Goal: Information Seeking & Learning: Check status

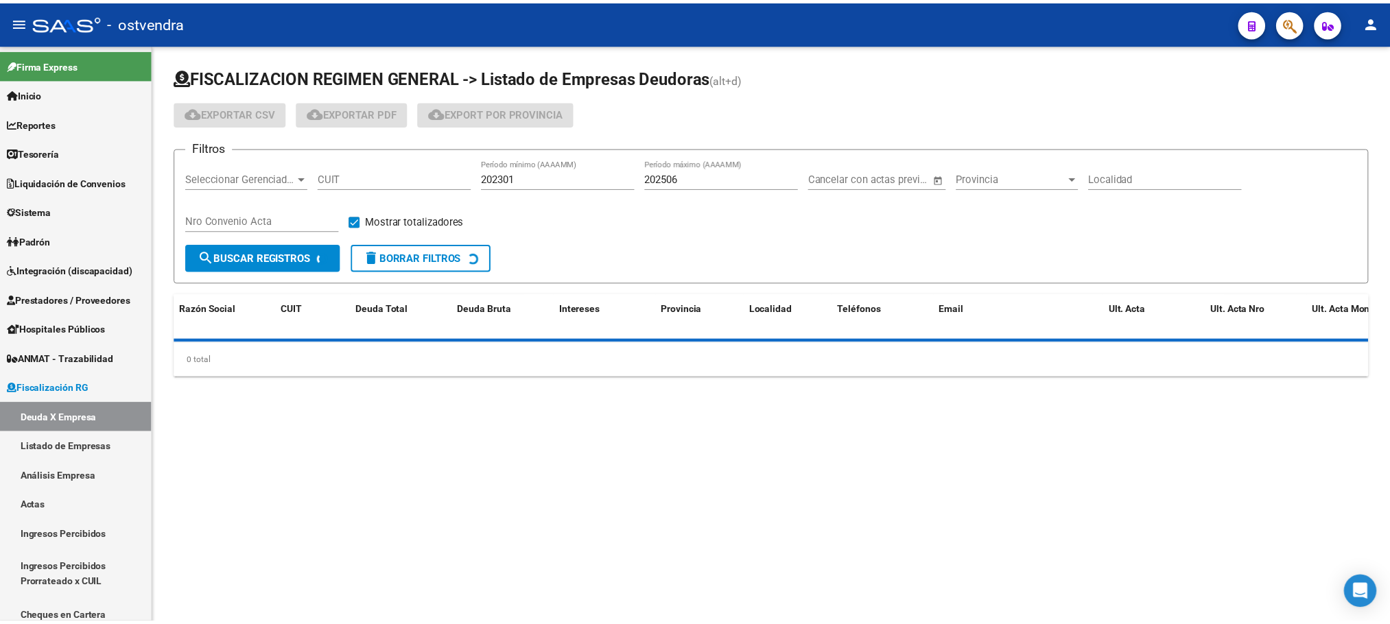
scroll to position [548, 0]
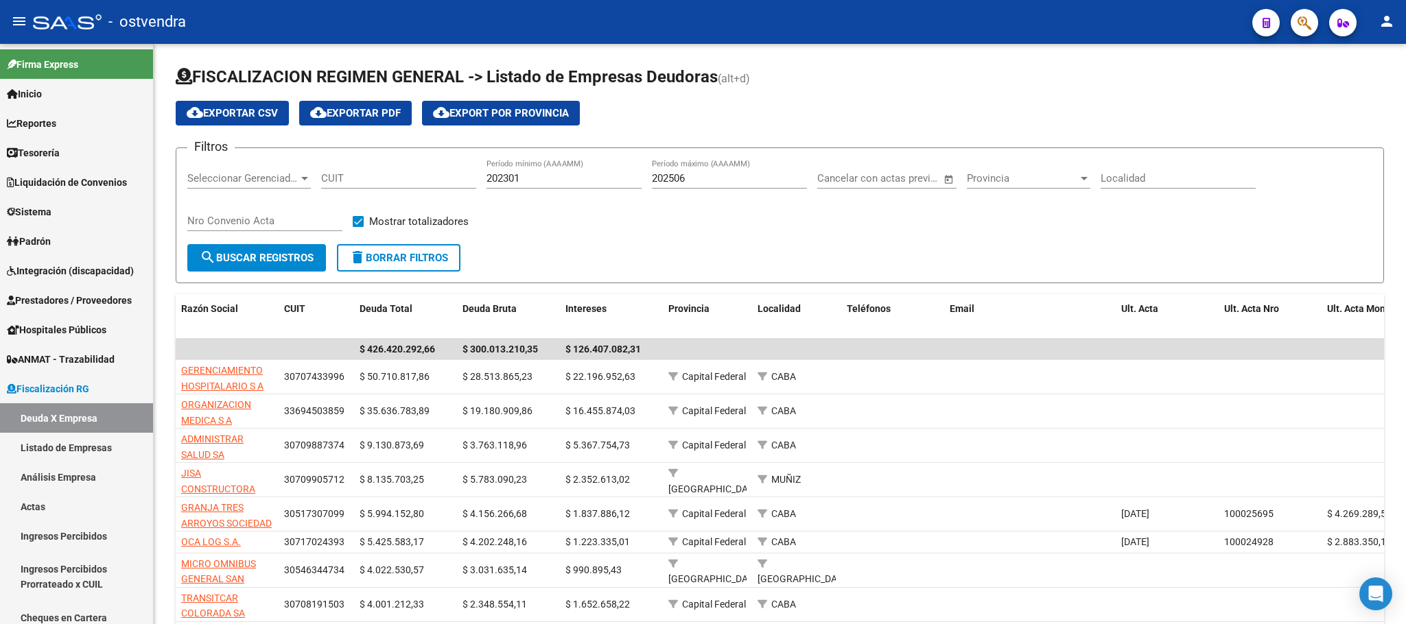
click at [1312, 31] on button "button" at bounding box center [1304, 22] width 27 height 27
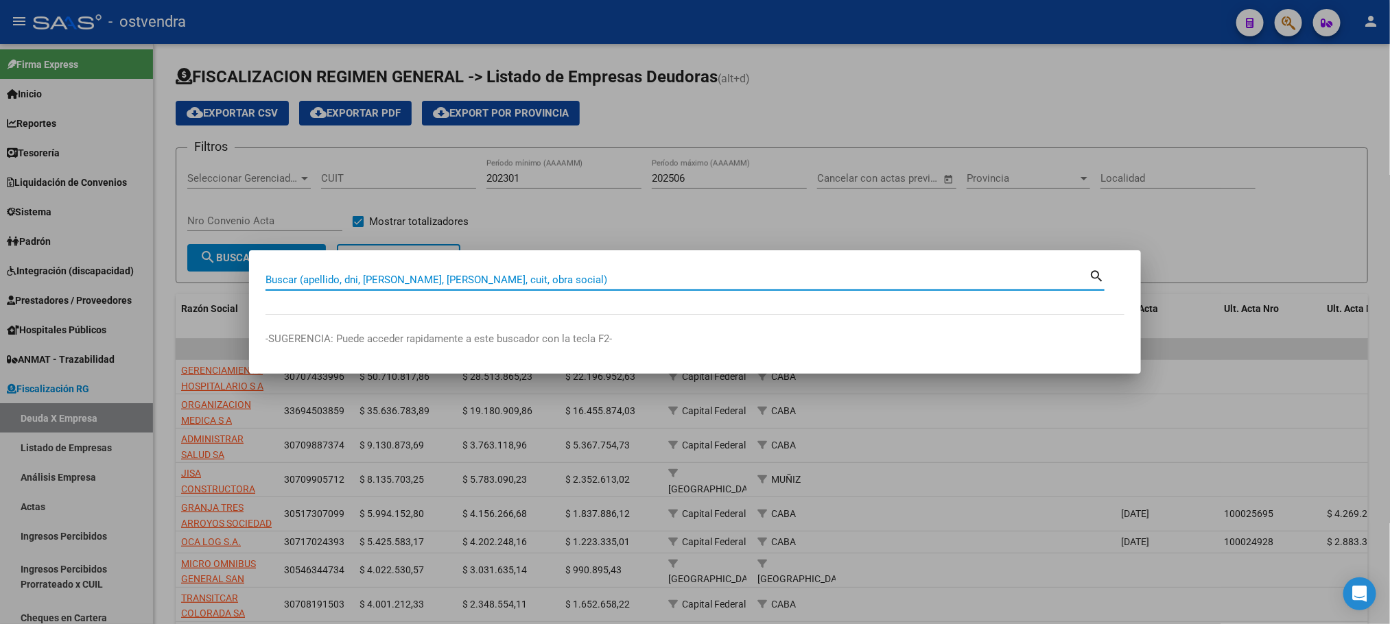
paste input "22.261.405"
click at [301, 281] on input "22.261.405" at bounding box center [677, 280] width 823 height 12
click at [279, 277] on input "22.261405" at bounding box center [677, 280] width 823 height 12
click at [282, 281] on input "22.261405" at bounding box center [677, 280] width 823 height 12
type input "22261405"
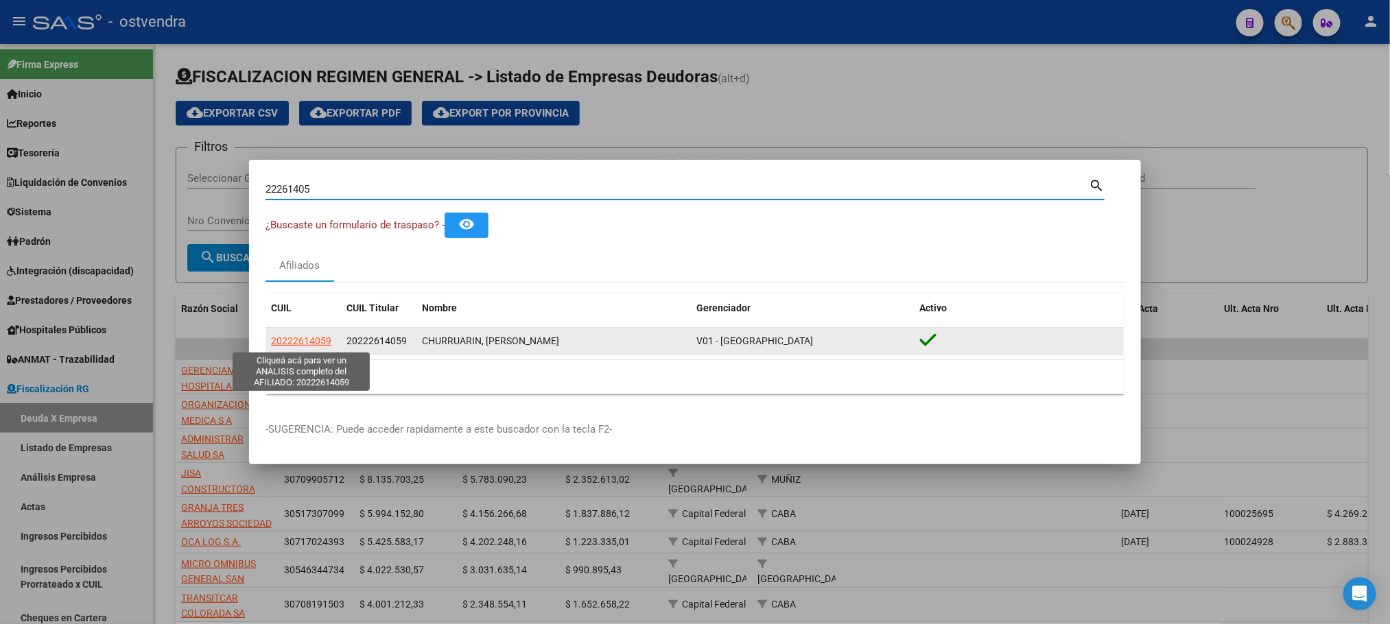
click at [292, 338] on span "20222614059" at bounding box center [301, 341] width 60 height 11
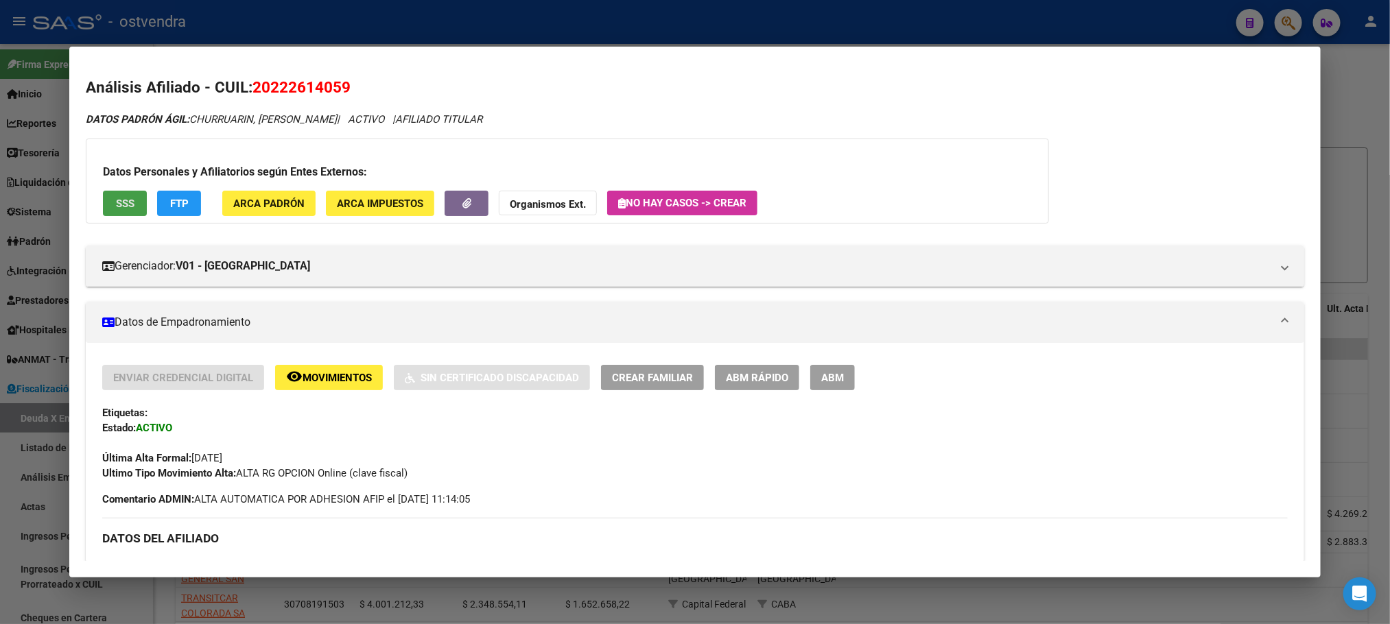
click at [116, 202] on span "SSS" at bounding box center [125, 204] width 19 height 12
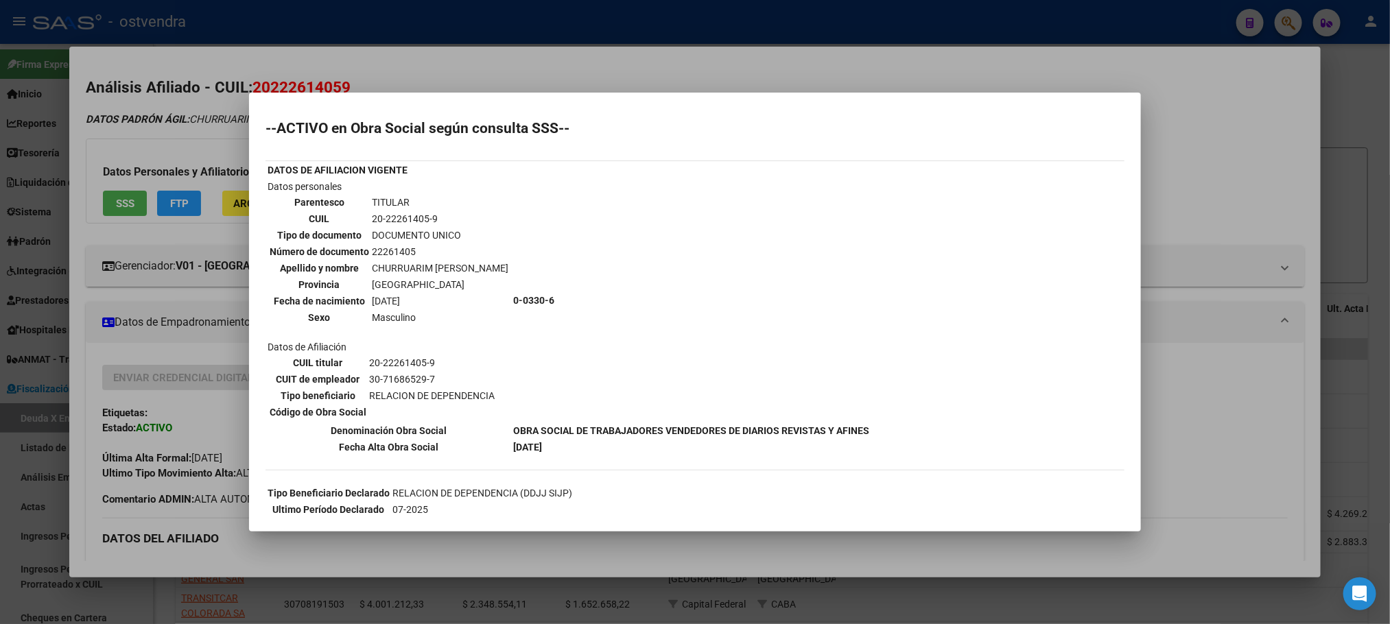
click at [488, 77] on div at bounding box center [695, 312] width 1390 height 624
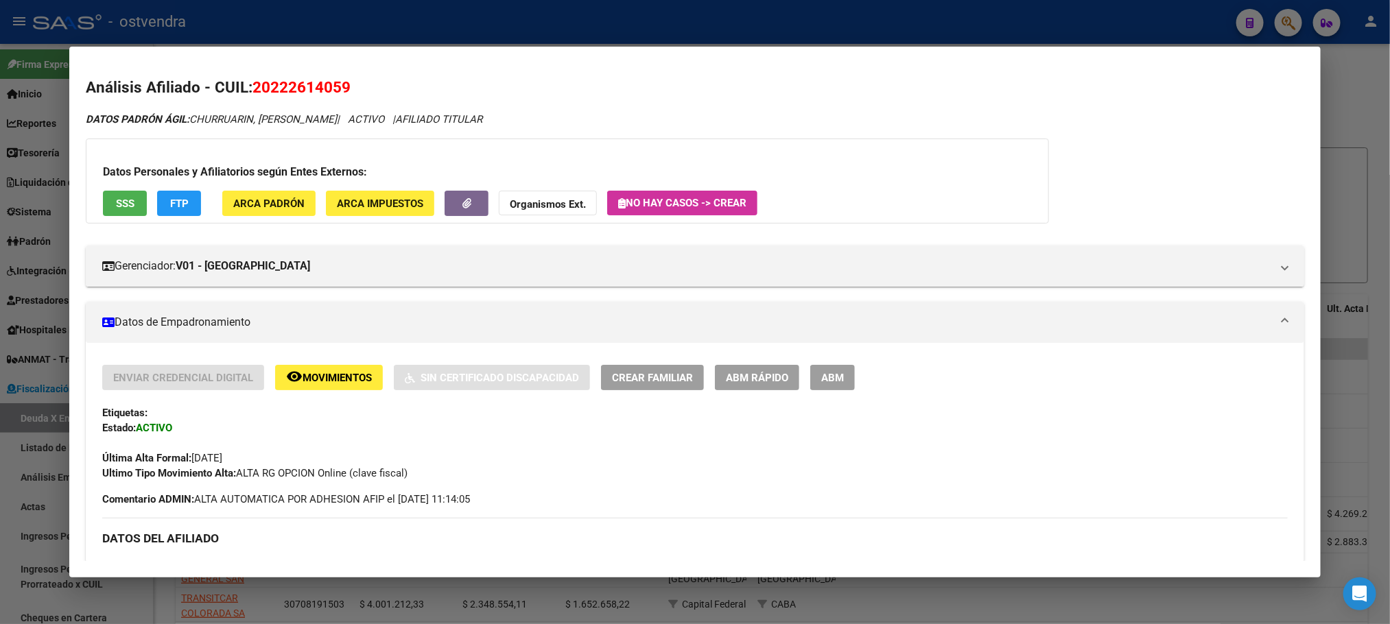
click at [186, 204] on button "FTP" at bounding box center [179, 203] width 44 height 25
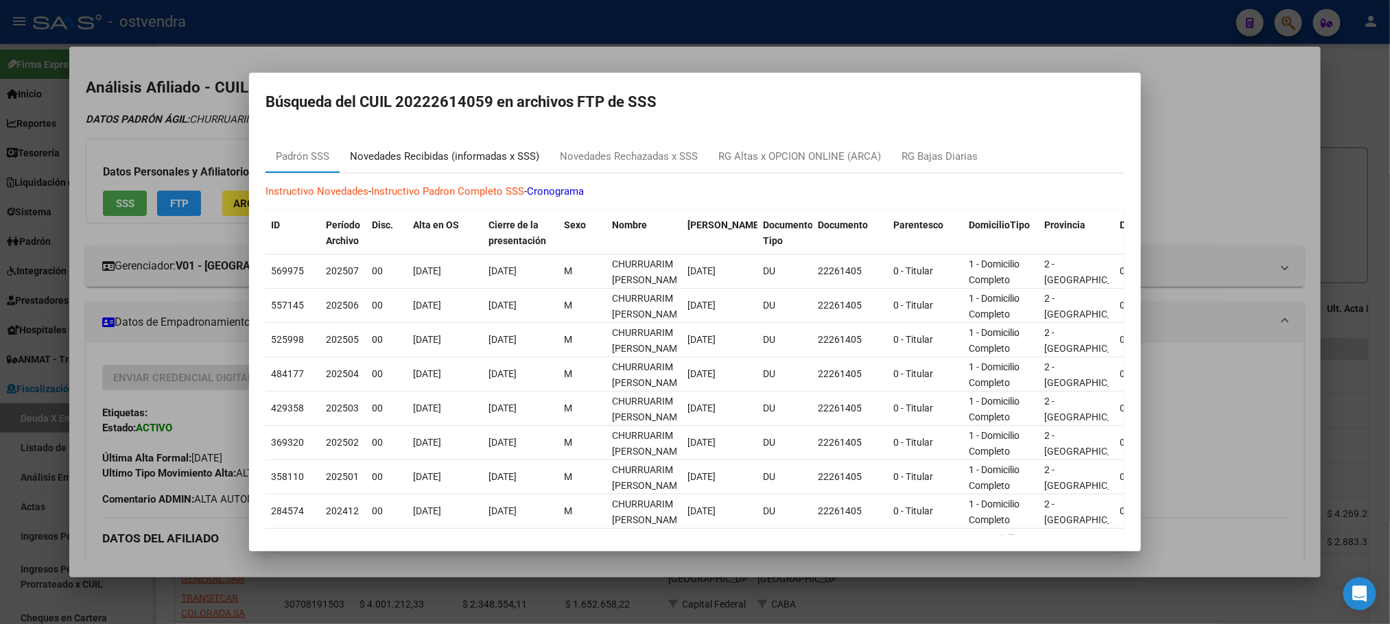
click at [465, 163] on div "Novedades Recibidas (informadas x SSS)" at bounding box center [444, 157] width 189 height 16
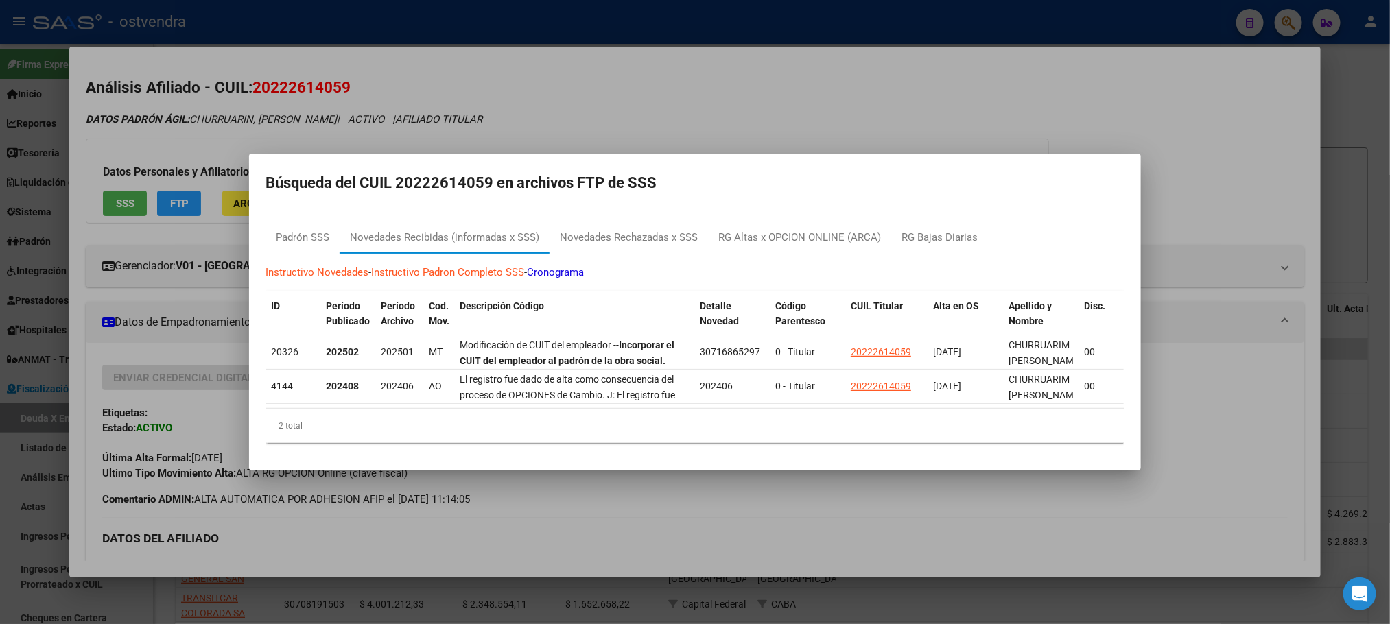
click at [491, 107] on div at bounding box center [695, 312] width 1390 height 624
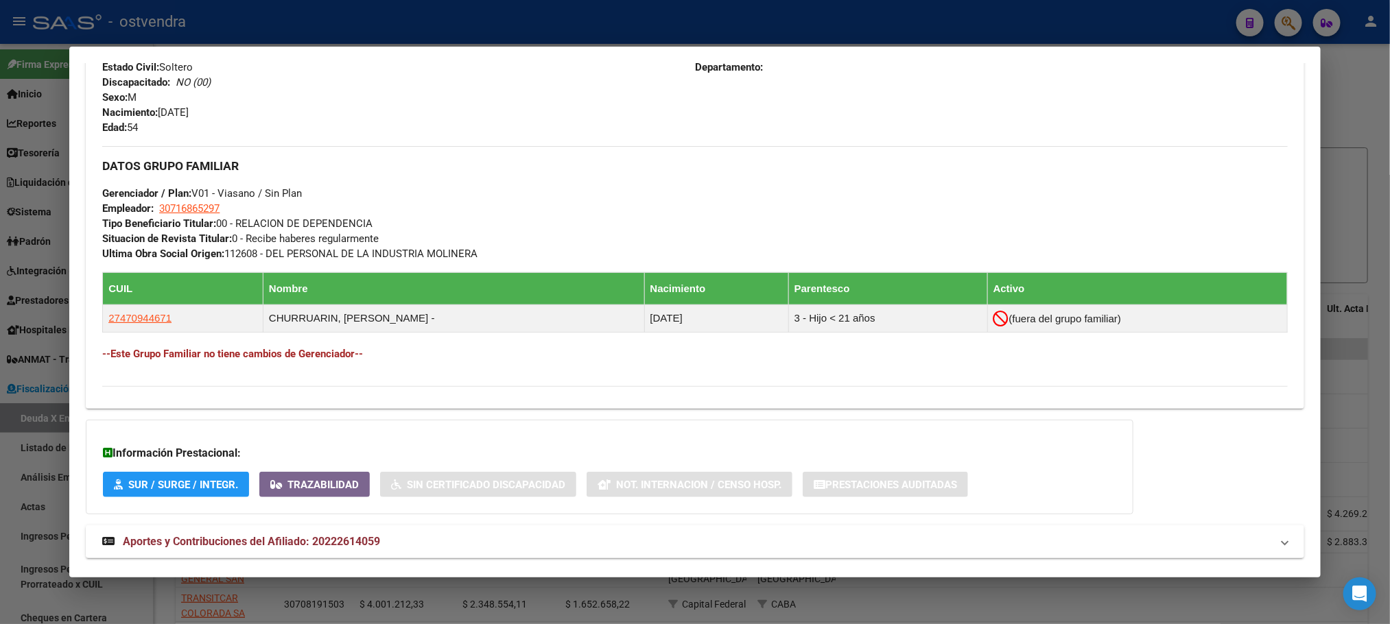
scroll to position [604, 0]
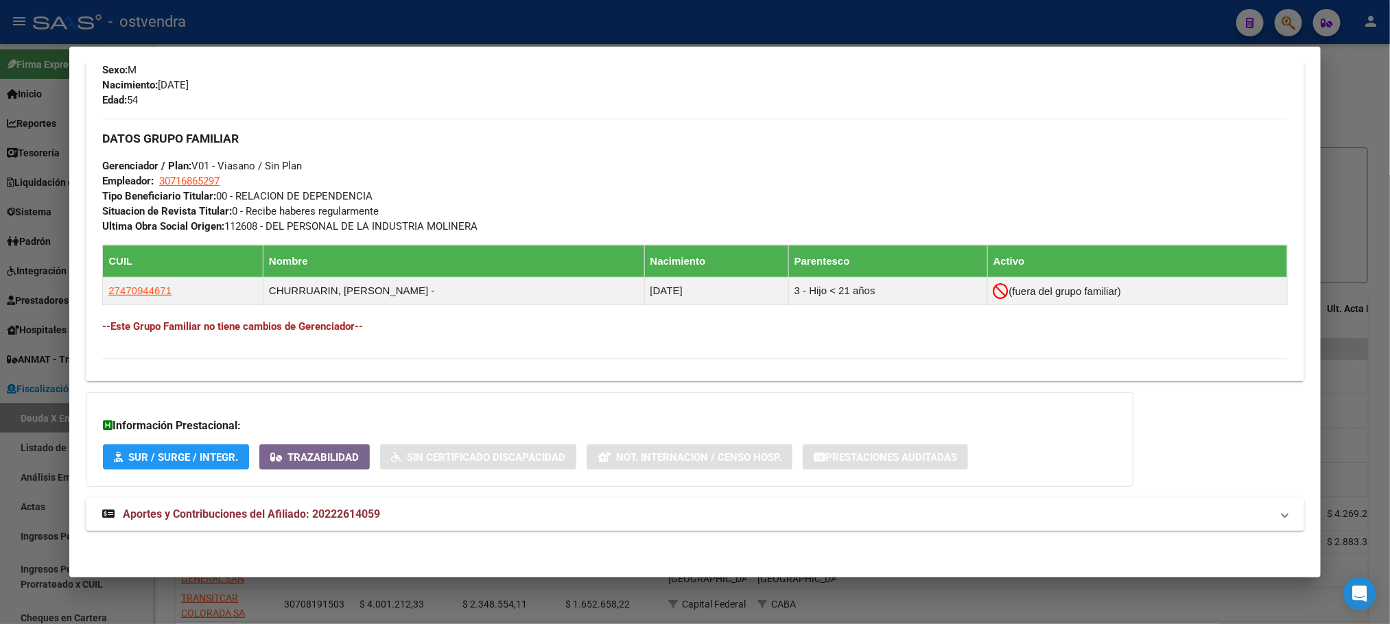
click at [439, 511] on mat-panel-title "Aportes y Contribuciones del Afiliado: 20222614059" at bounding box center [686, 514] width 1169 height 16
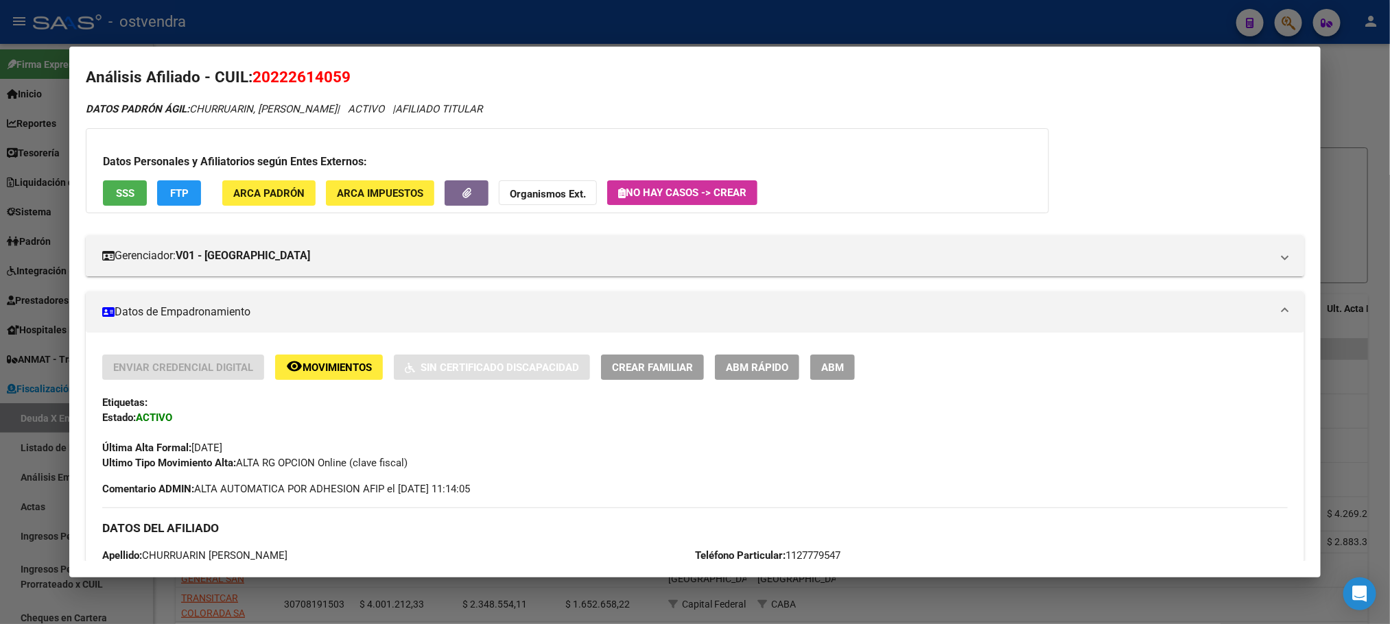
scroll to position [0, 0]
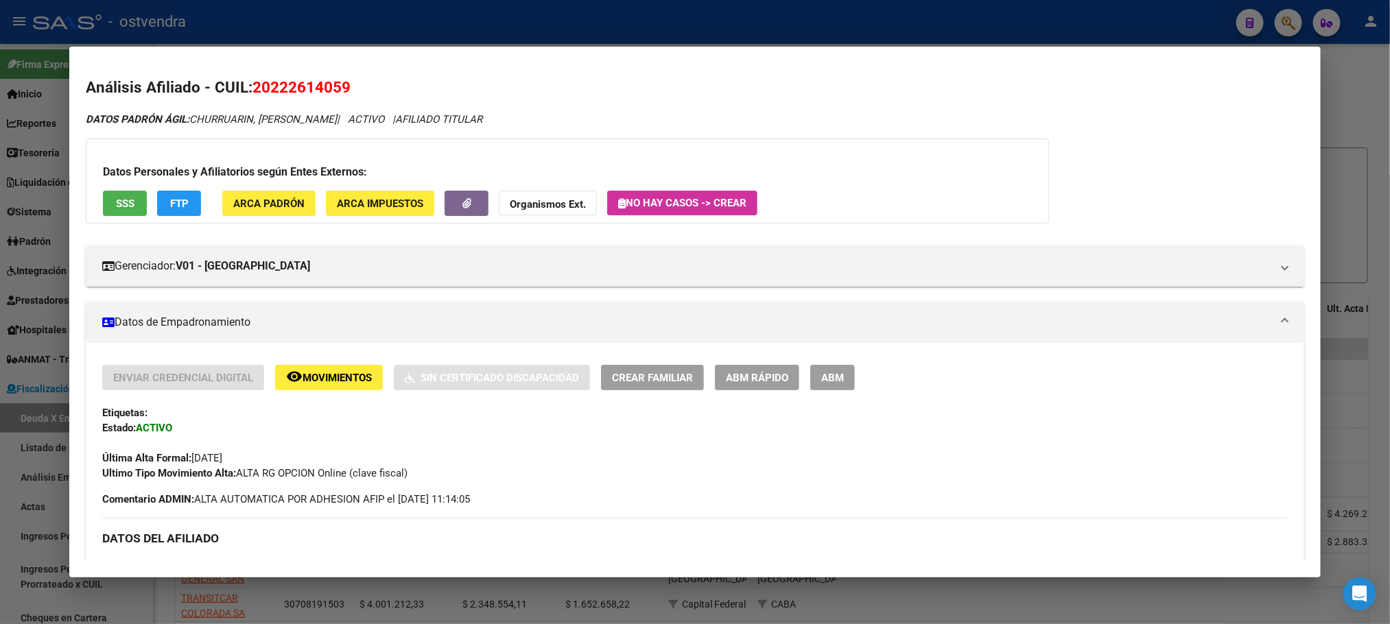
click at [1134, 5] on div at bounding box center [695, 312] width 1390 height 624
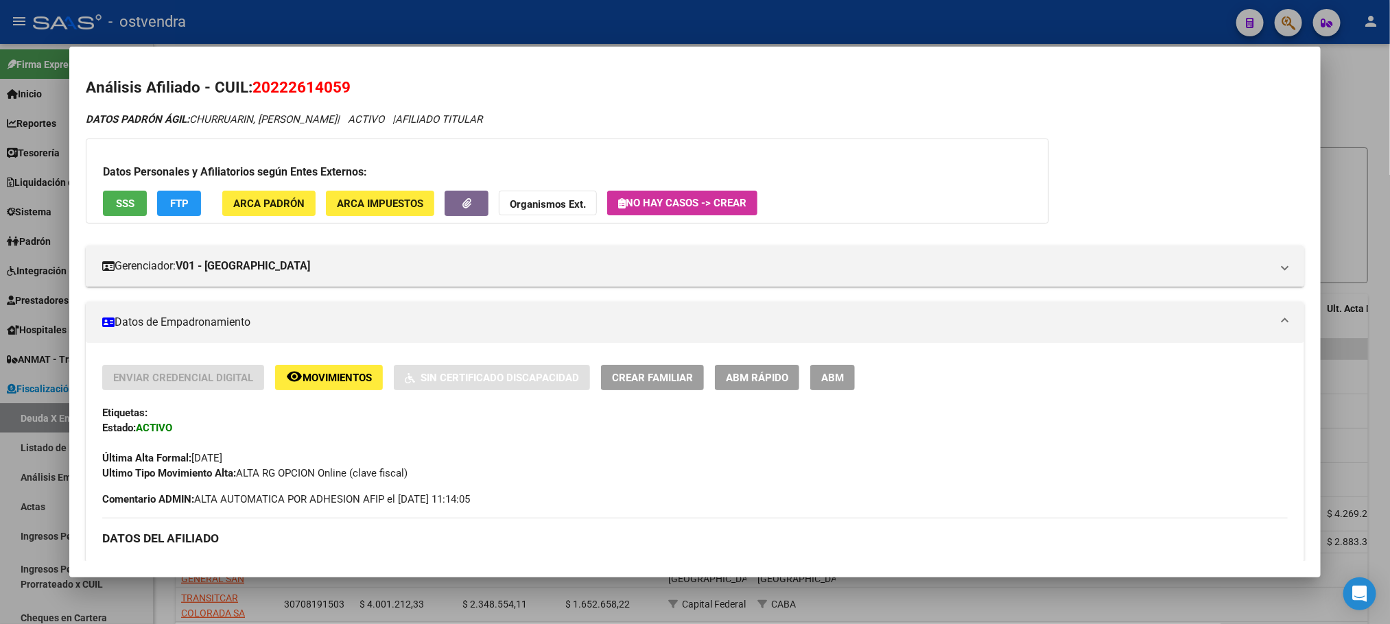
type textarea "20222614059"
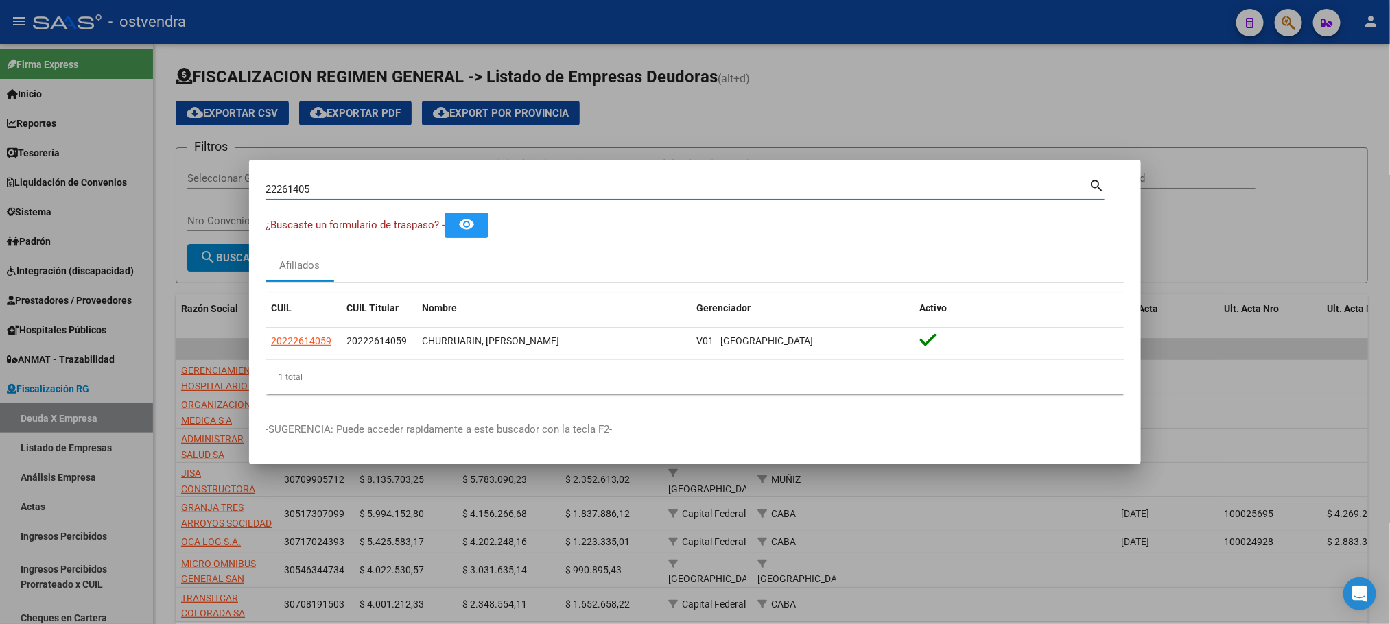
drag, startPoint x: 331, startPoint y: 187, endPoint x: 204, endPoint y: 182, distance: 127.8
click at [204, 182] on div "22261405 Buscar (apellido, dni, cuil, nro traspaso, cuit, obra social) search ¿…" at bounding box center [695, 312] width 1390 height 624
paste input "0939423088"
type input "20939423088"
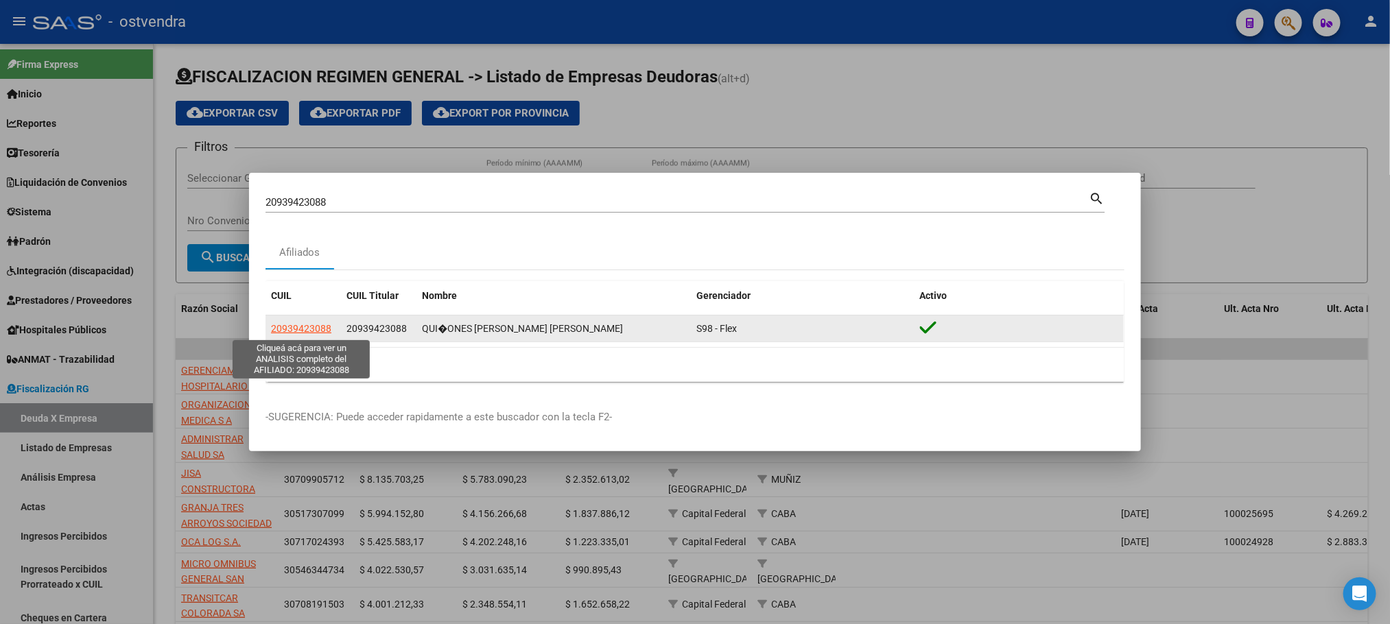
click at [321, 334] on span "20939423088" at bounding box center [301, 328] width 60 height 11
type textarea "20939423088"
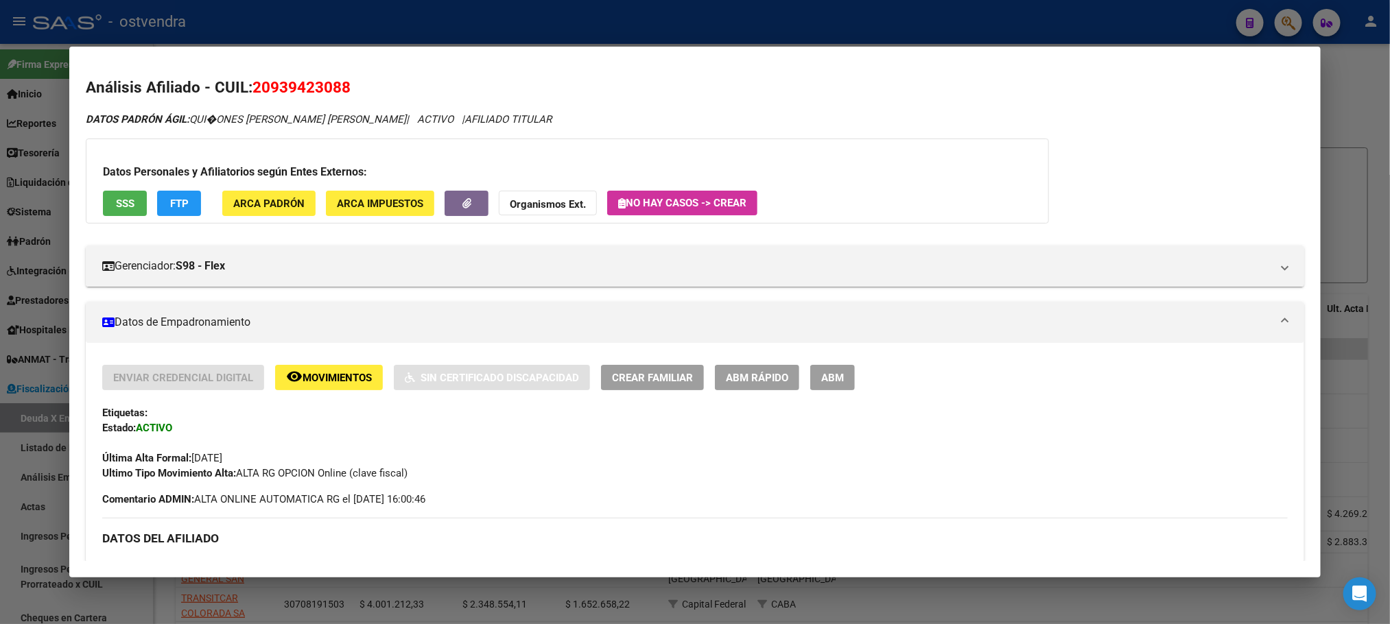
click at [1062, 21] on div at bounding box center [695, 312] width 1390 height 624
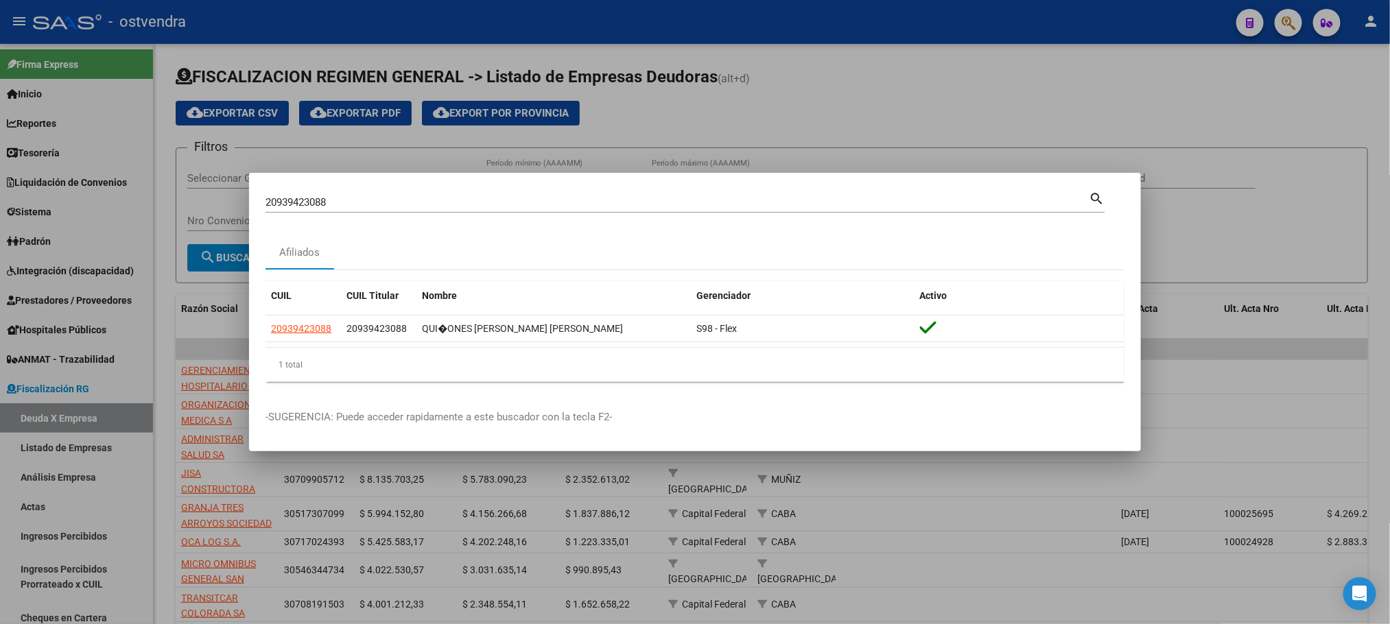
drag, startPoint x: 347, startPoint y: 200, endPoint x: 360, endPoint y: 189, distance: 17.2
click at [350, 196] on input "20939423088" at bounding box center [677, 202] width 823 height 12
click at [362, 189] on div "20939423088 Buscar (apellido, dni, [PERSON_NAME], [PERSON_NAME], cuit, obra soc…" at bounding box center [685, 200] width 839 height 23
drag, startPoint x: 362, startPoint y: 200, endPoint x: 221, endPoint y: 194, distance: 141.5
click at [221, 194] on div "20939423088 Buscar (apellido, dni, cuil, nro traspaso, cuit, obra social) searc…" at bounding box center [695, 312] width 1390 height 624
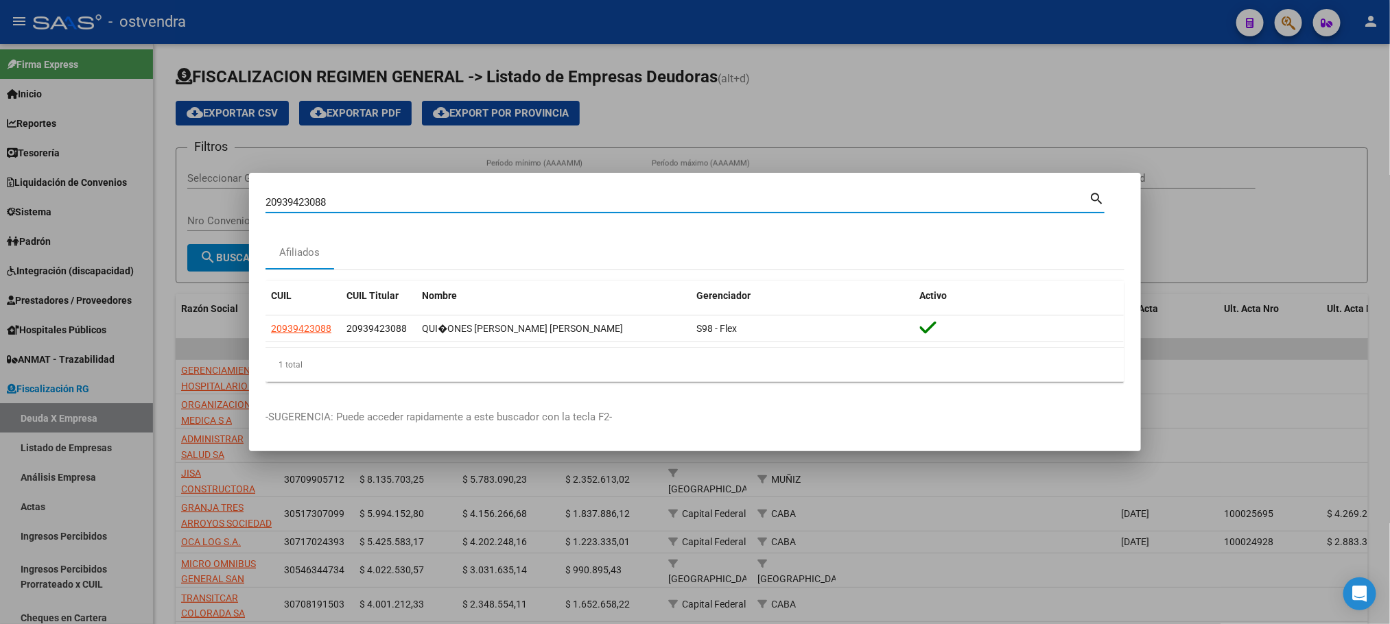
paste input "39331533"
type input "39331533"
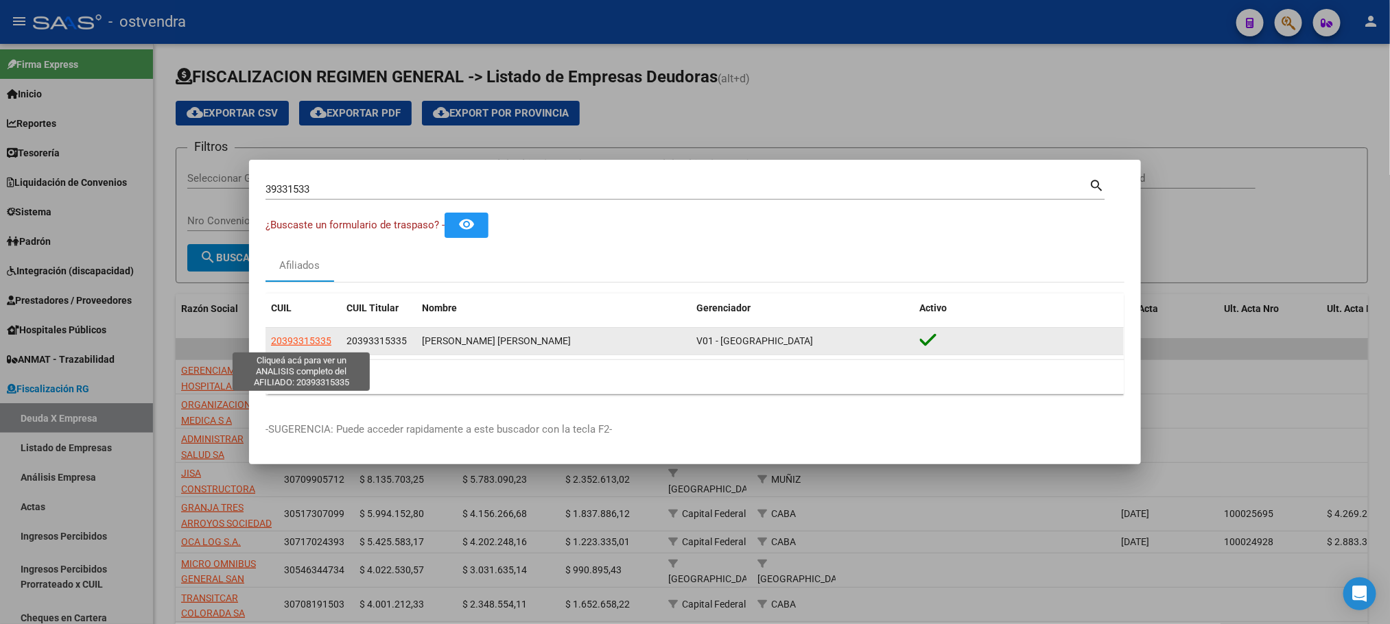
click at [314, 342] on span "20393315335" at bounding box center [301, 341] width 60 height 11
type textarea "20393315335"
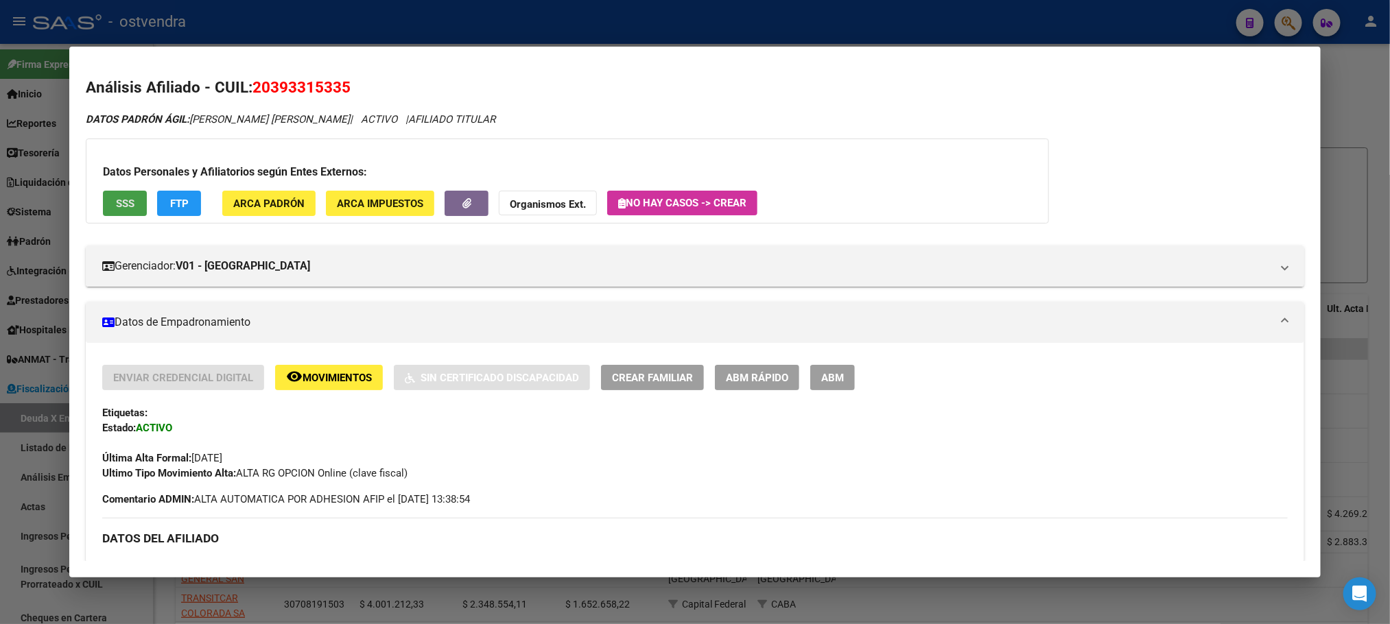
click at [128, 213] on button "SSS" at bounding box center [125, 203] width 44 height 25
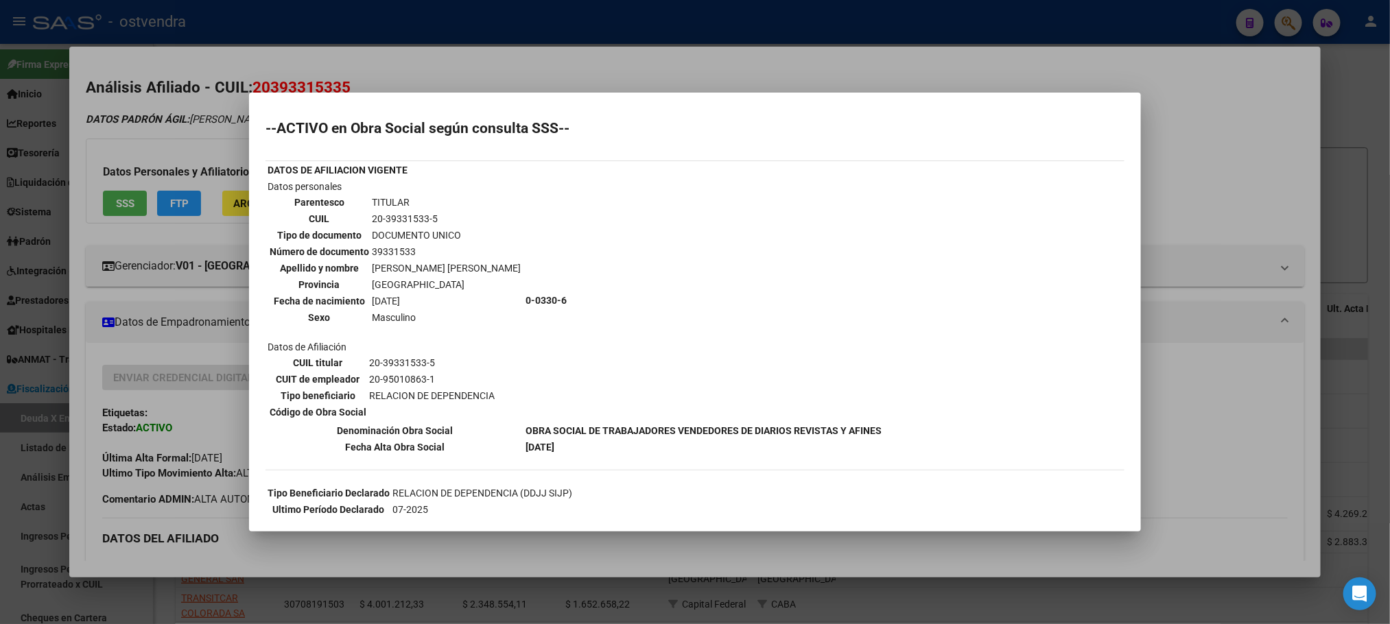
click at [194, 126] on div at bounding box center [695, 312] width 1390 height 624
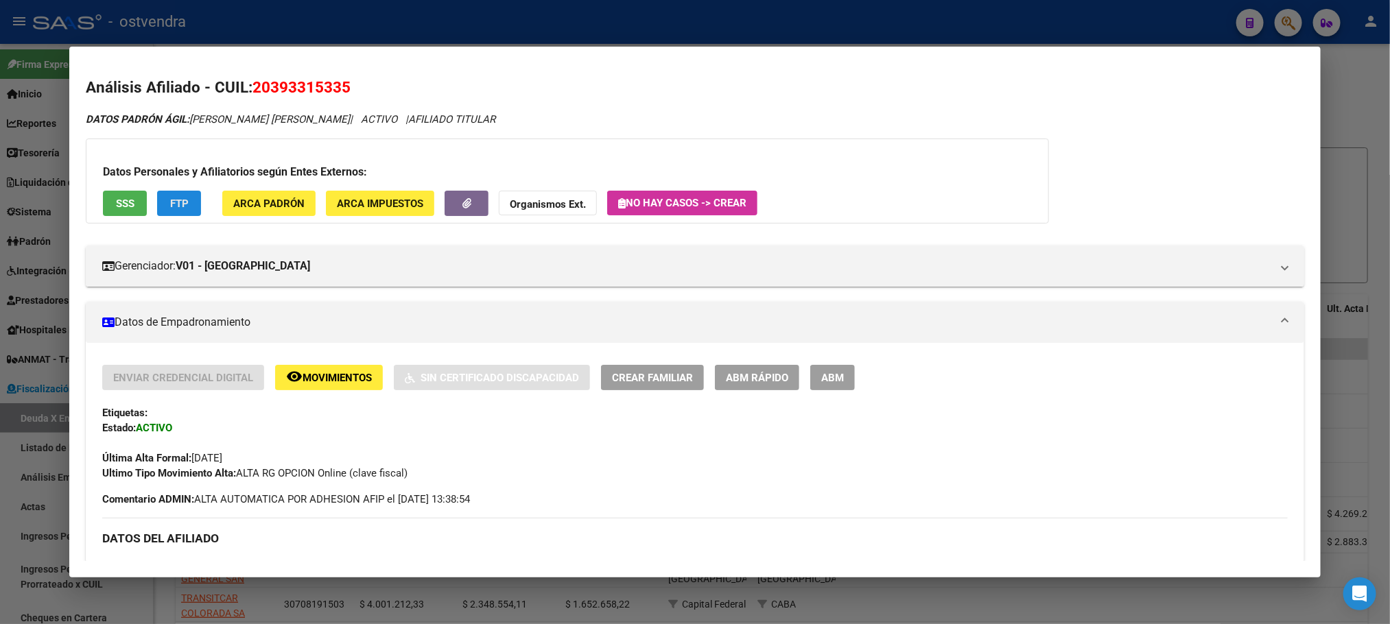
click at [172, 206] on span "FTP" at bounding box center [179, 204] width 19 height 12
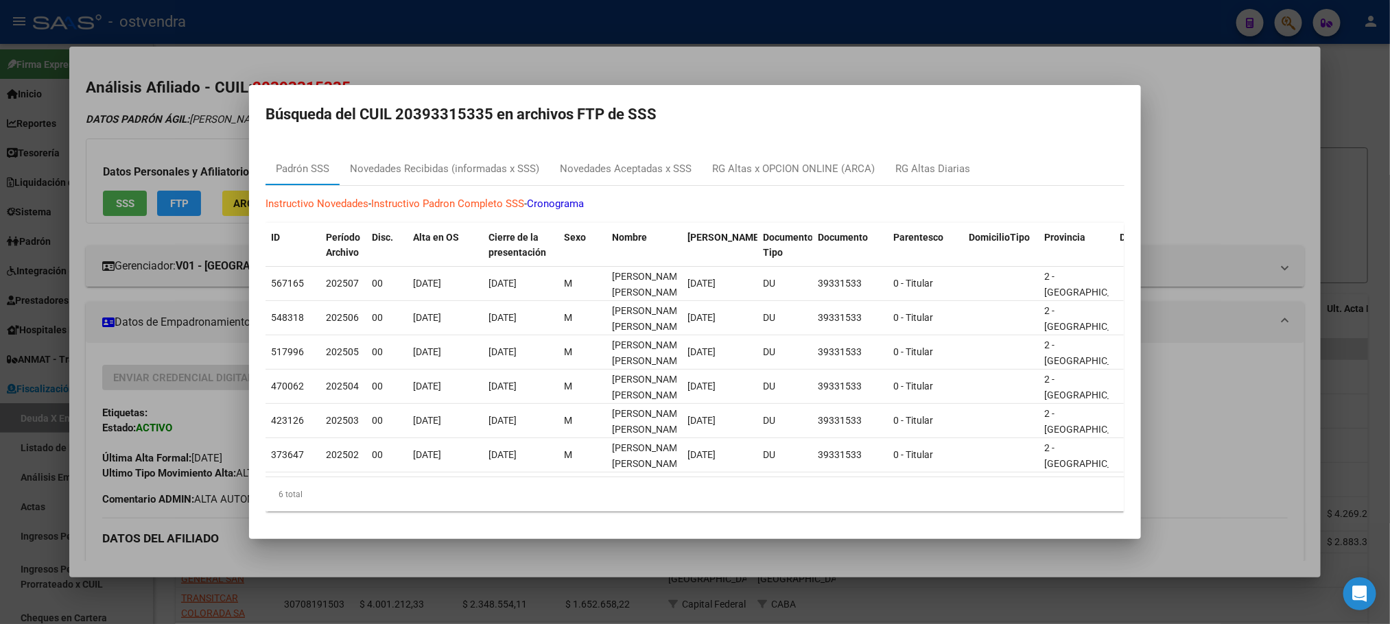
click at [474, 143] on mat-dialog-content "[PERSON_NAME] SSS Novedades Recibidas (informadas x SSS) Novedades Aceptadas x …" at bounding box center [695, 332] width 892 height 382
click at [484, 152] on div "Novedades Recibidas (informadas x SSS)" at bounding box center [445, 168] width 210 height 33
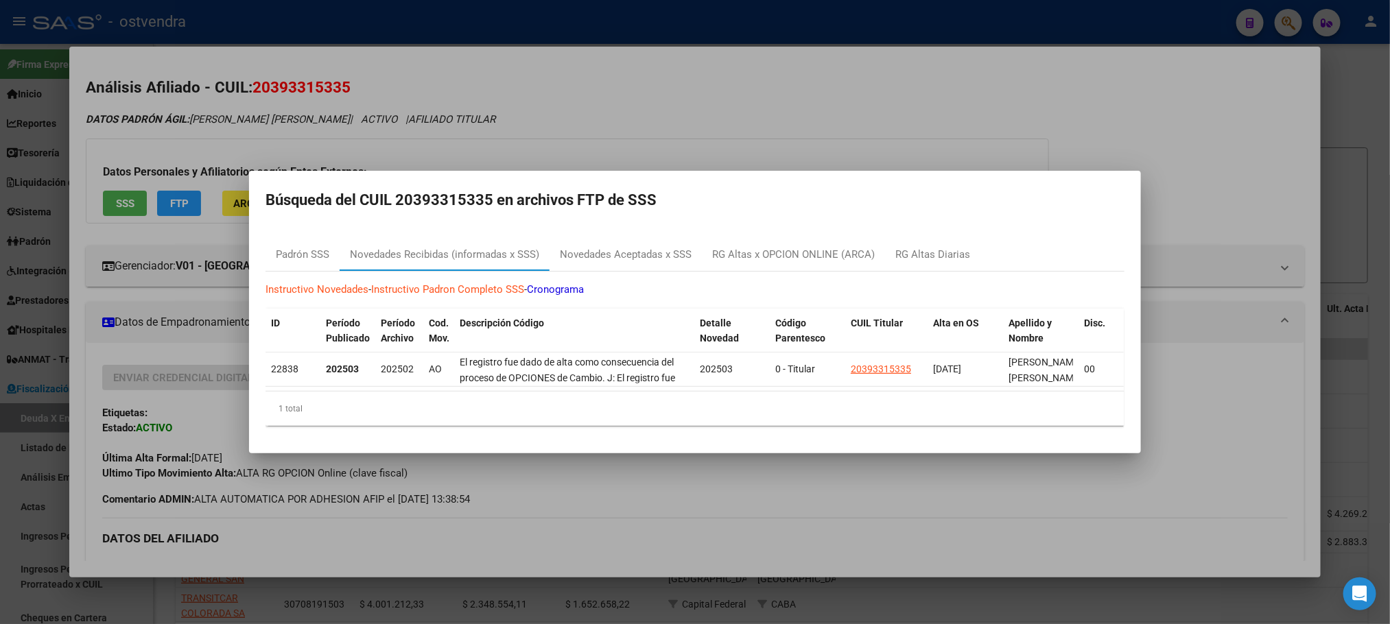
click at [519, 77] on div at bounding box center [695, 312] width 1390 height 624
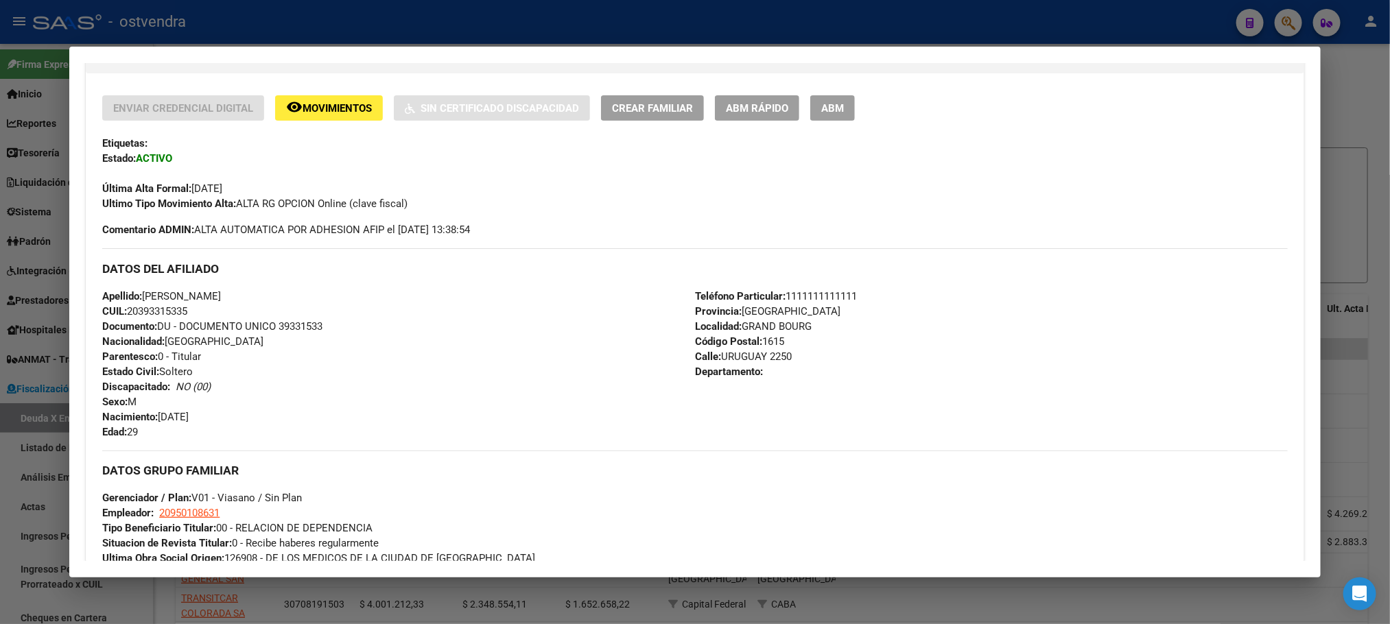
scroll to position [610, 0]
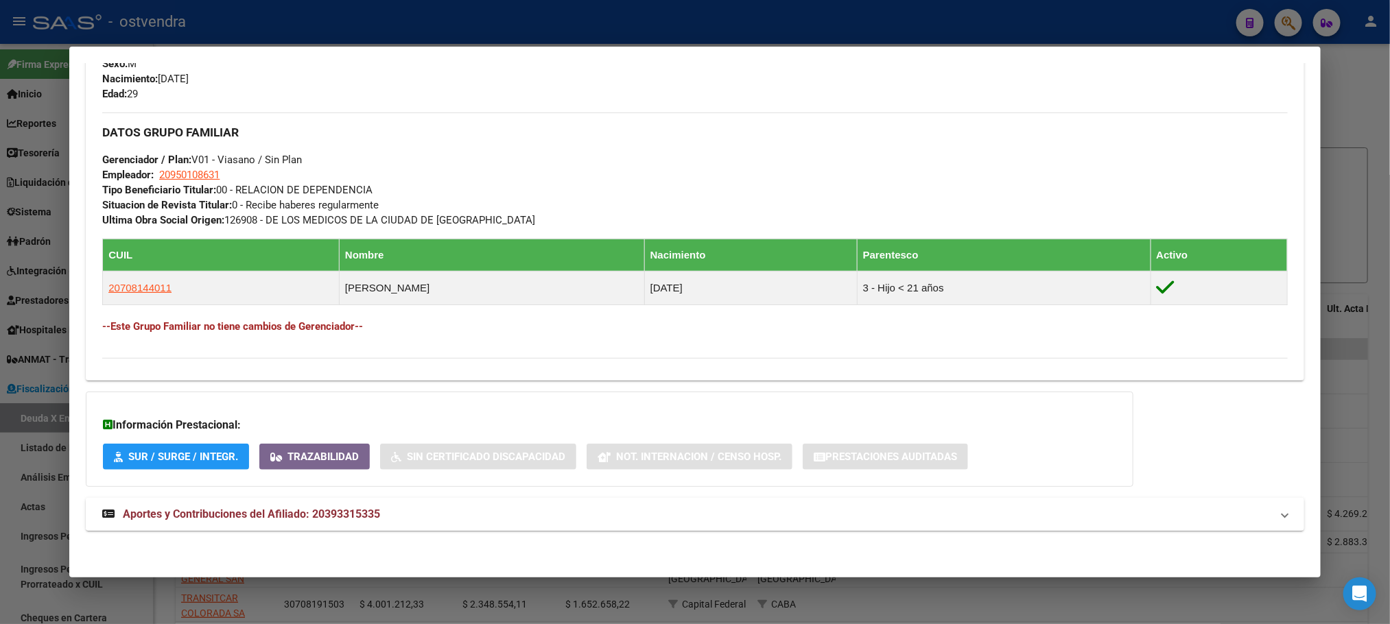
click at [490, 506] on mat-panel-title "Aportes y Contribuciones del Afiliado: 20393315335" at bounding box center [686, 514] width 1169 height 16
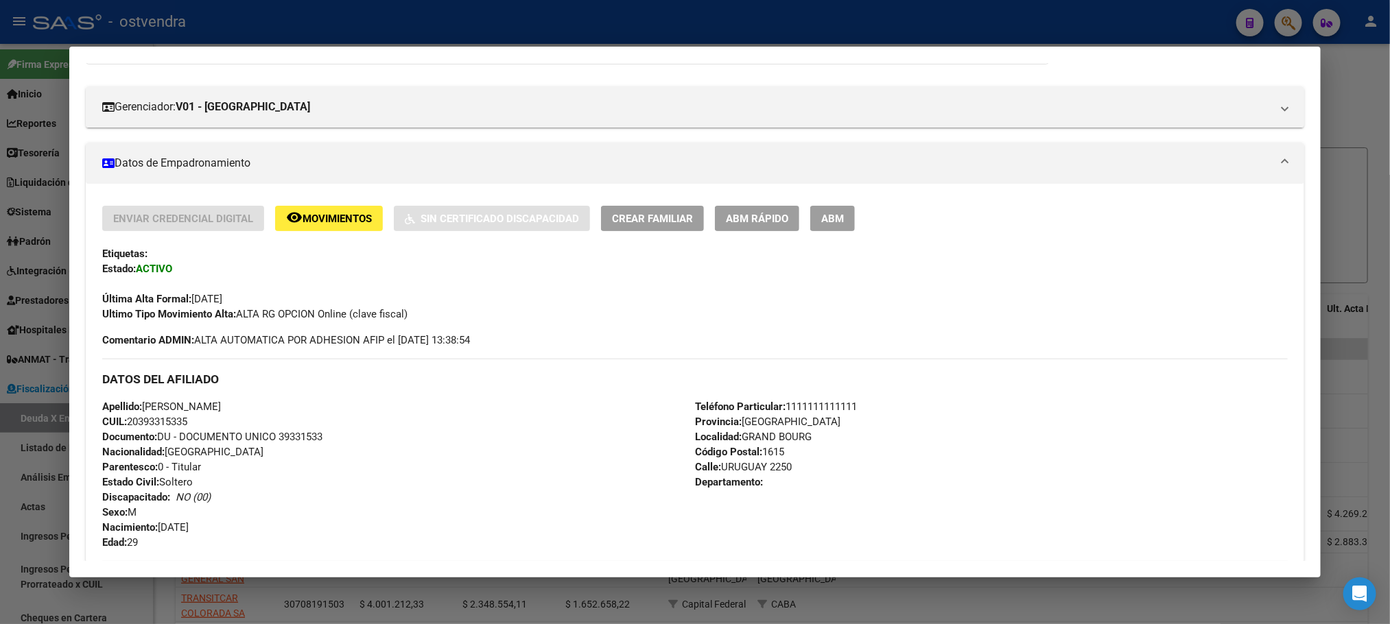
scroll to position [0, 0]
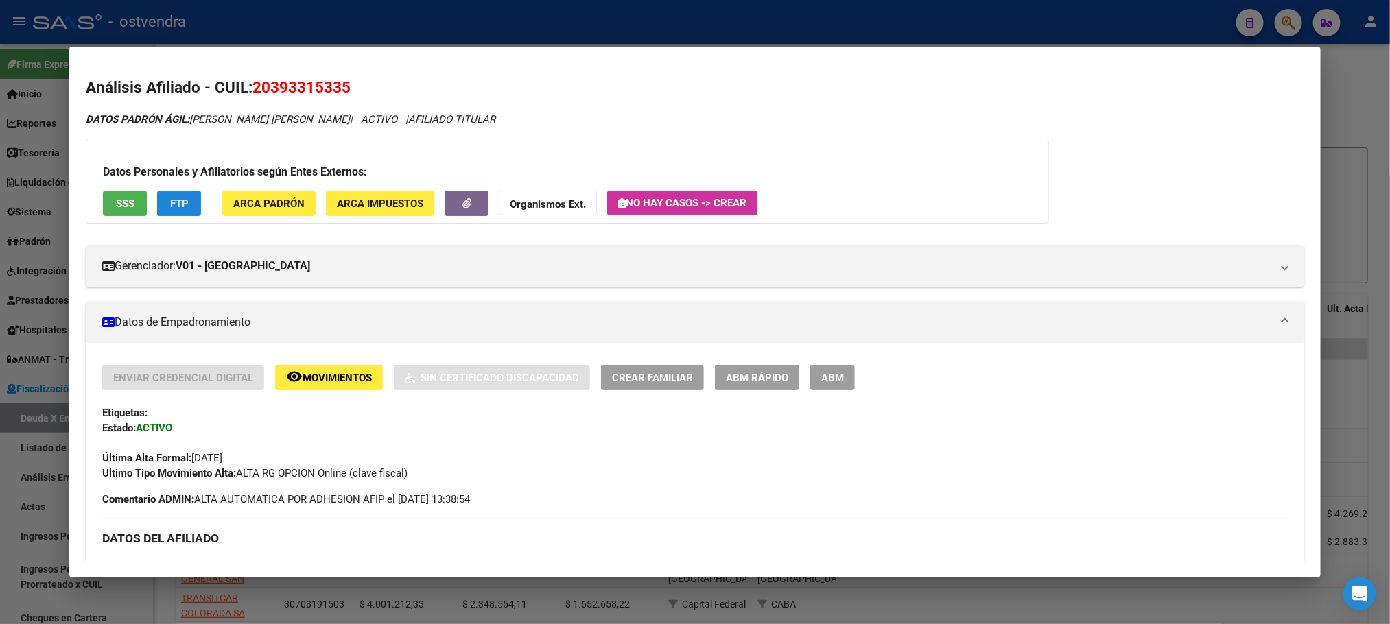
click at [171, 191] on button "FTP" at bounding box center [179, 203] width 44 height 25
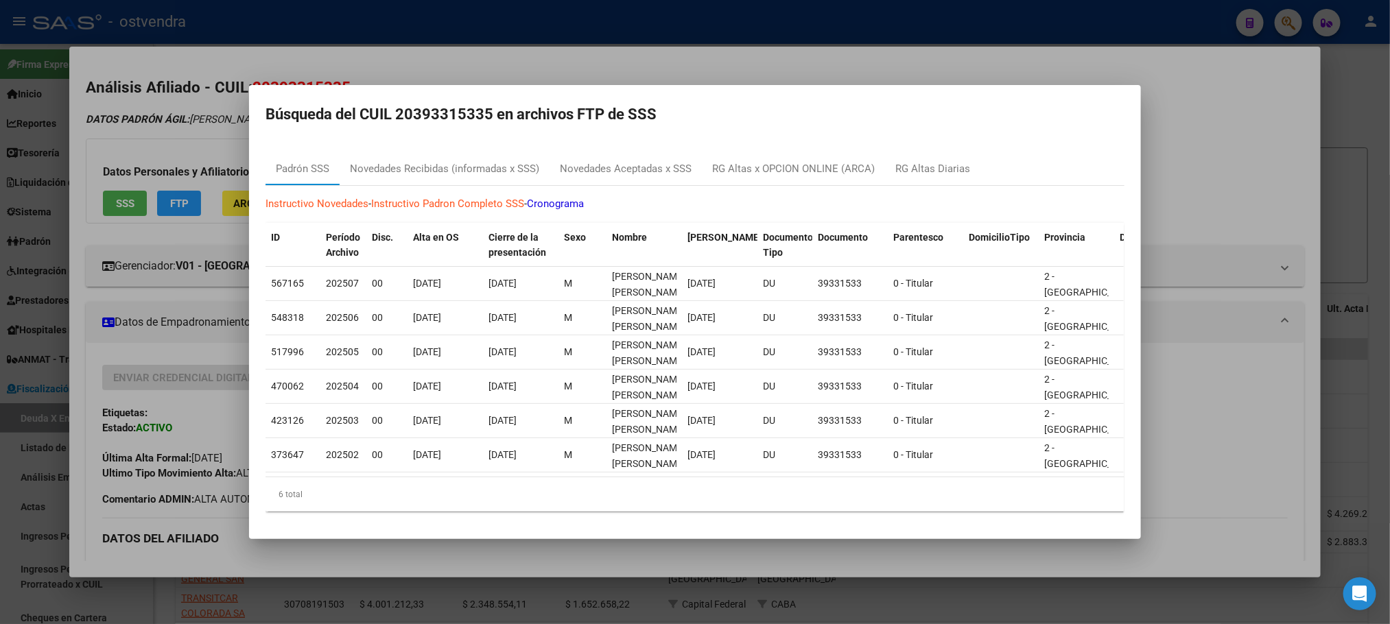
click at [155, 106] on div at bounding box center [695, 312] width 1390 height 624
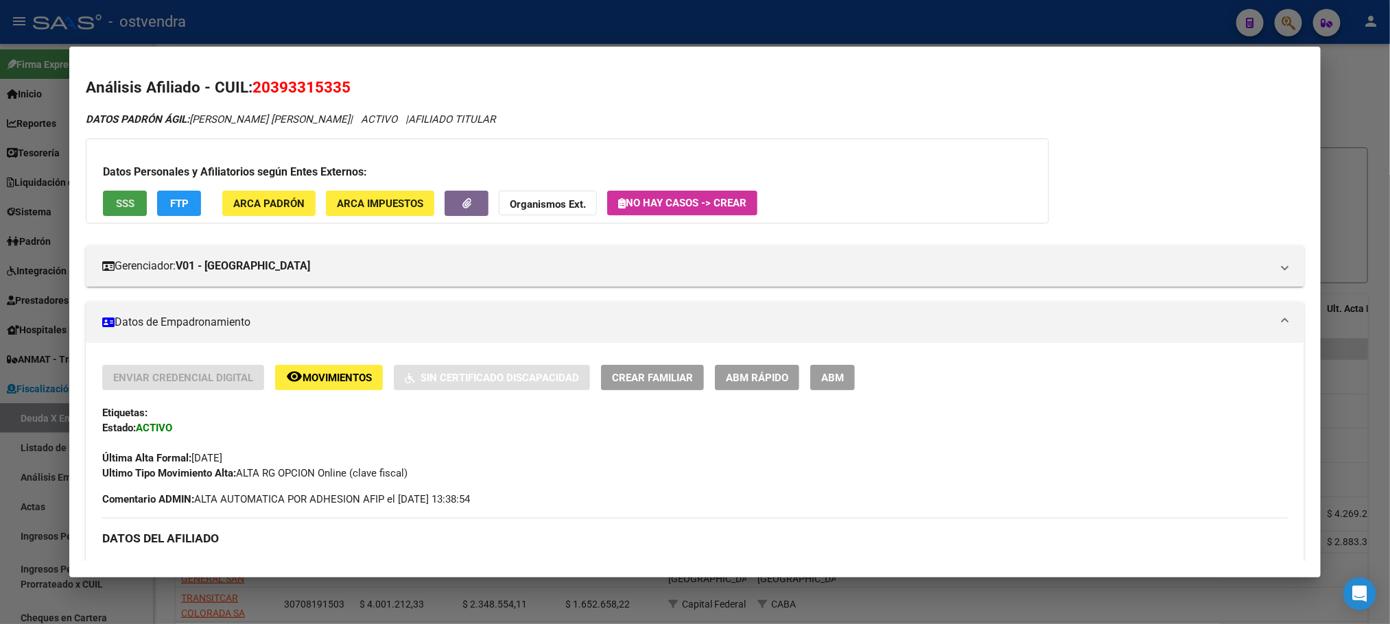
click at [116, 202] on span "SSS" at bounding box center [125, 204] width 19 height 12
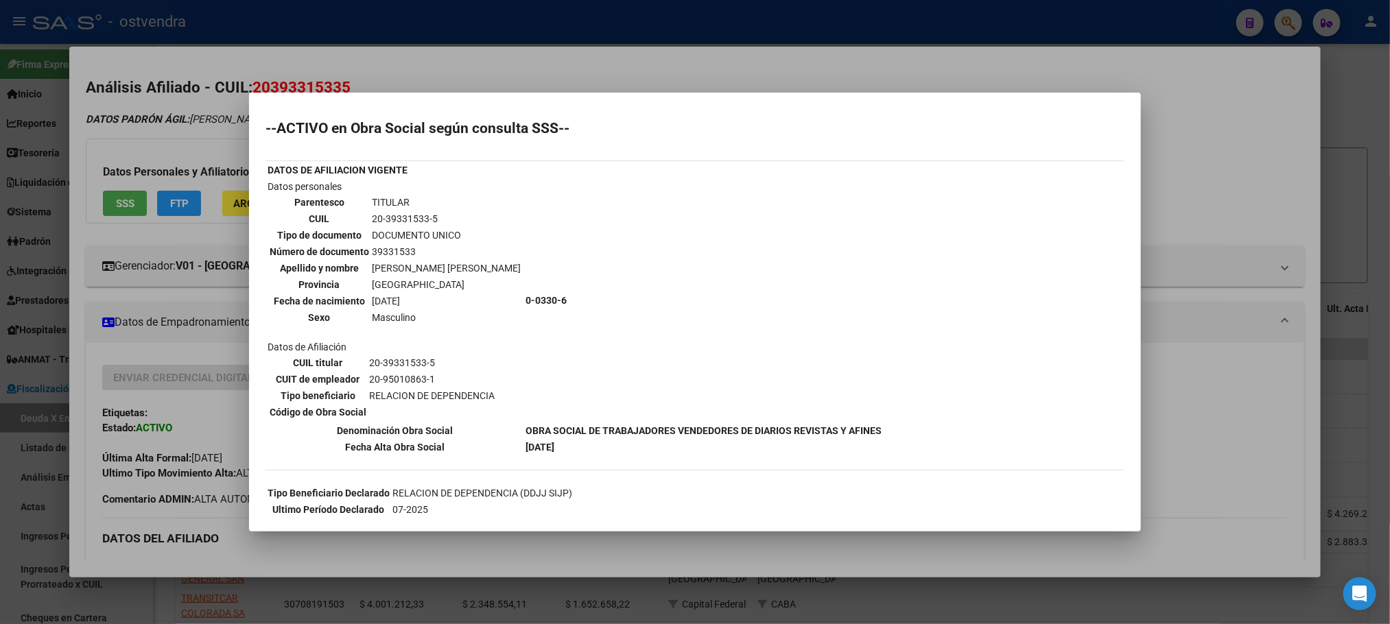
drag, startPoint x: 632, startPoint y: 48, endPoint x: 627, endPoint y: 25, distance: 23.3
click at [630, 44] on div at bounding box center [695, 312] width 1390 height 624
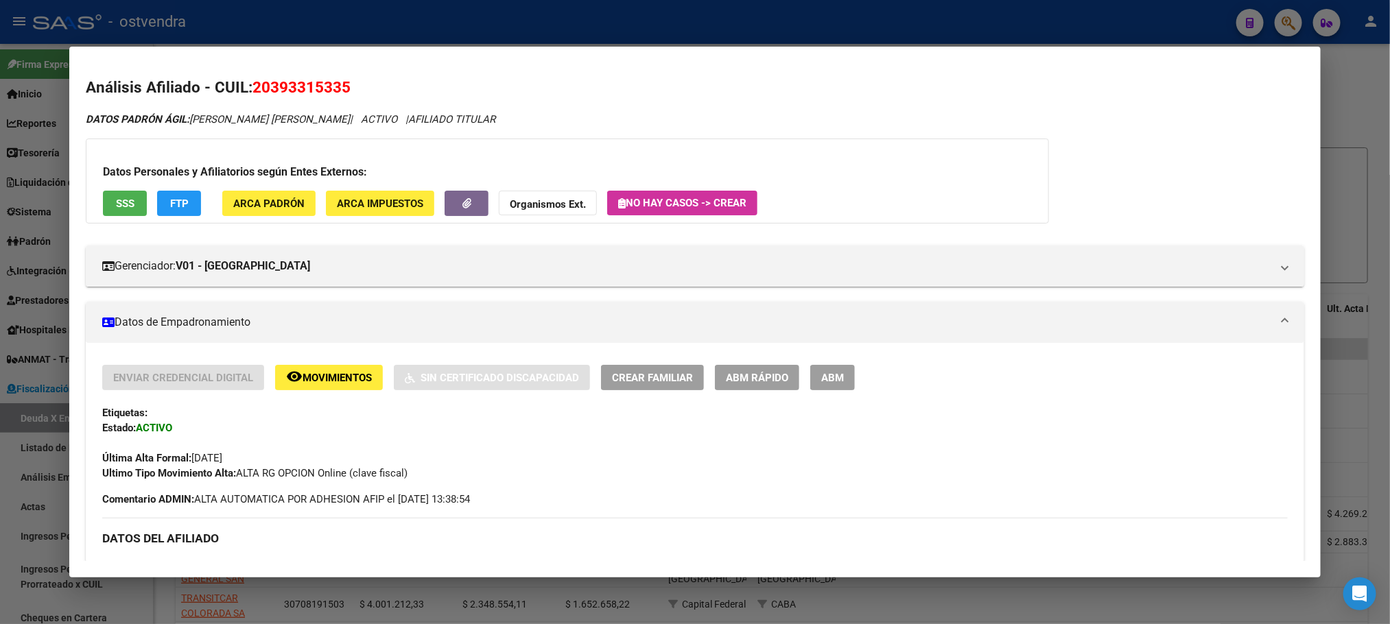
click at [629, 3] on div at bounding box center [695, 312] width 1390 height 624
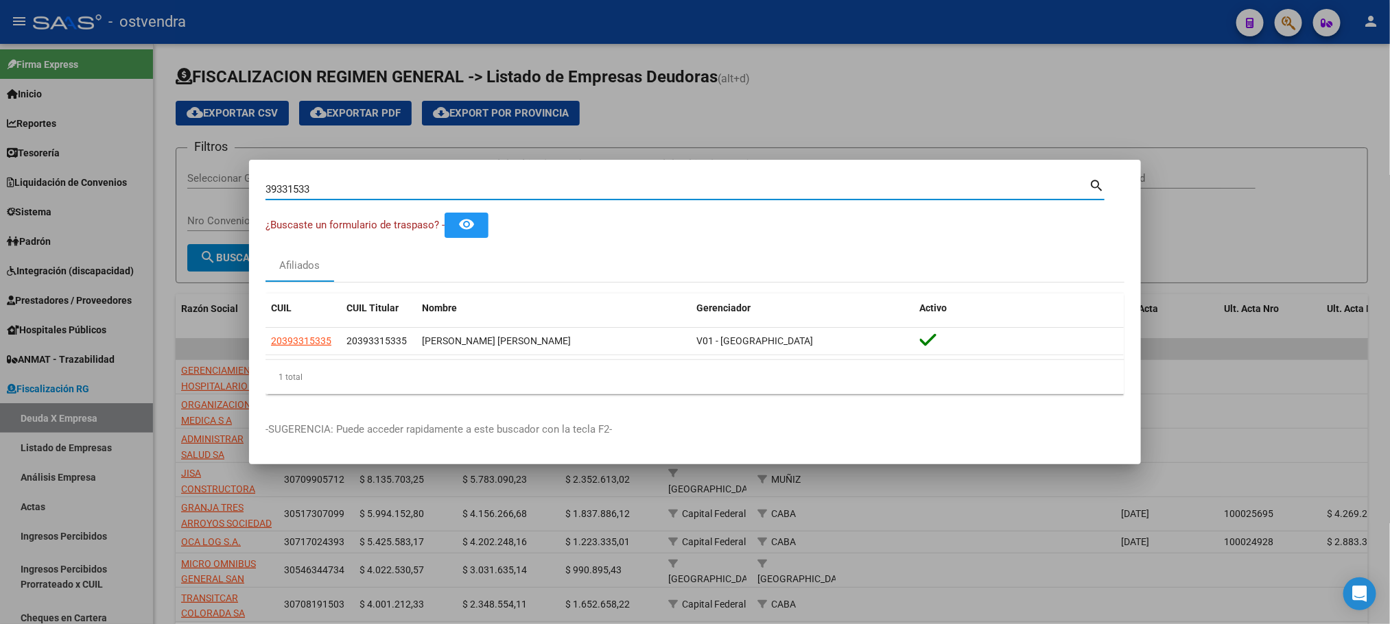
click at [371, 191] on input "39331533" at bounding box center [677, 189] width 823 height 12
drag, startPoint x: 365, startPoint y: 189, endPoint x: 115, endPoint y: 213, distance: 250.9
click at [115, 213] on div "39331533 Buscar (apellido, dni, cuil, nro traspaso, cuit, obra social) search ¿…" at bounding box center [695, 312] width 1390 height 624
paste input "8678456"
type input "38678456"
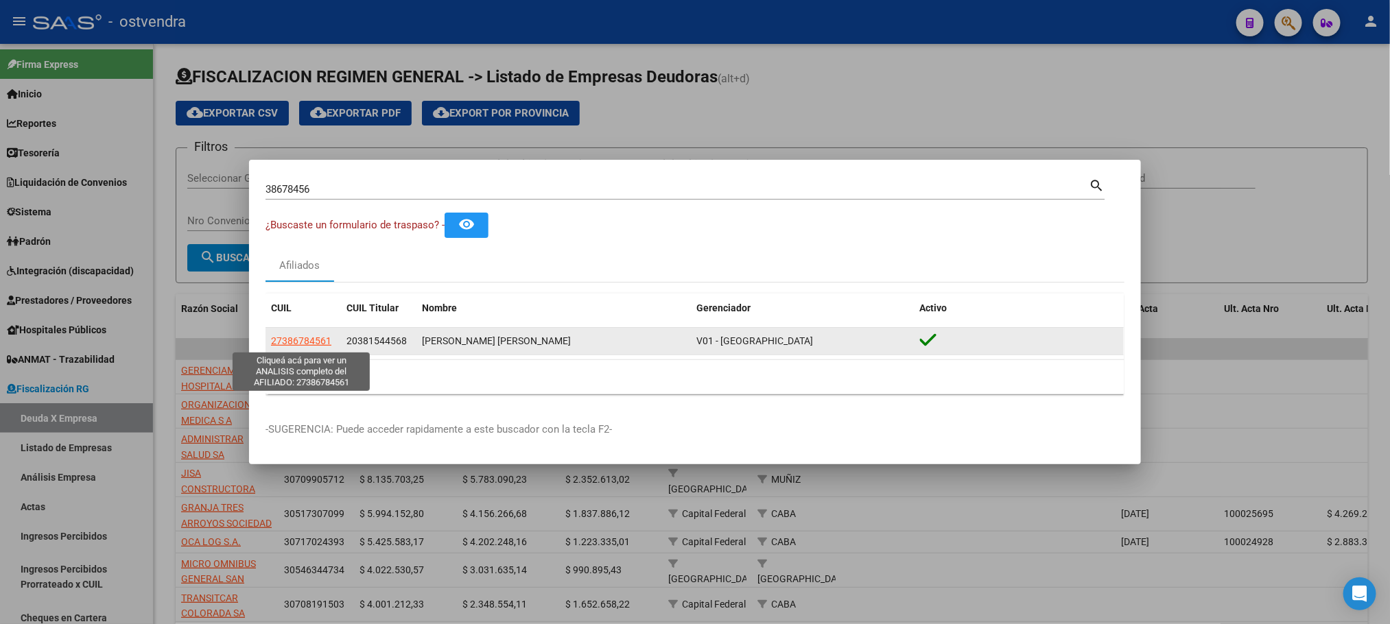
click at [289, 336] on span "27386784561" at bounding box center [301, 341] width 60 height 11
type textarea "27386784561"
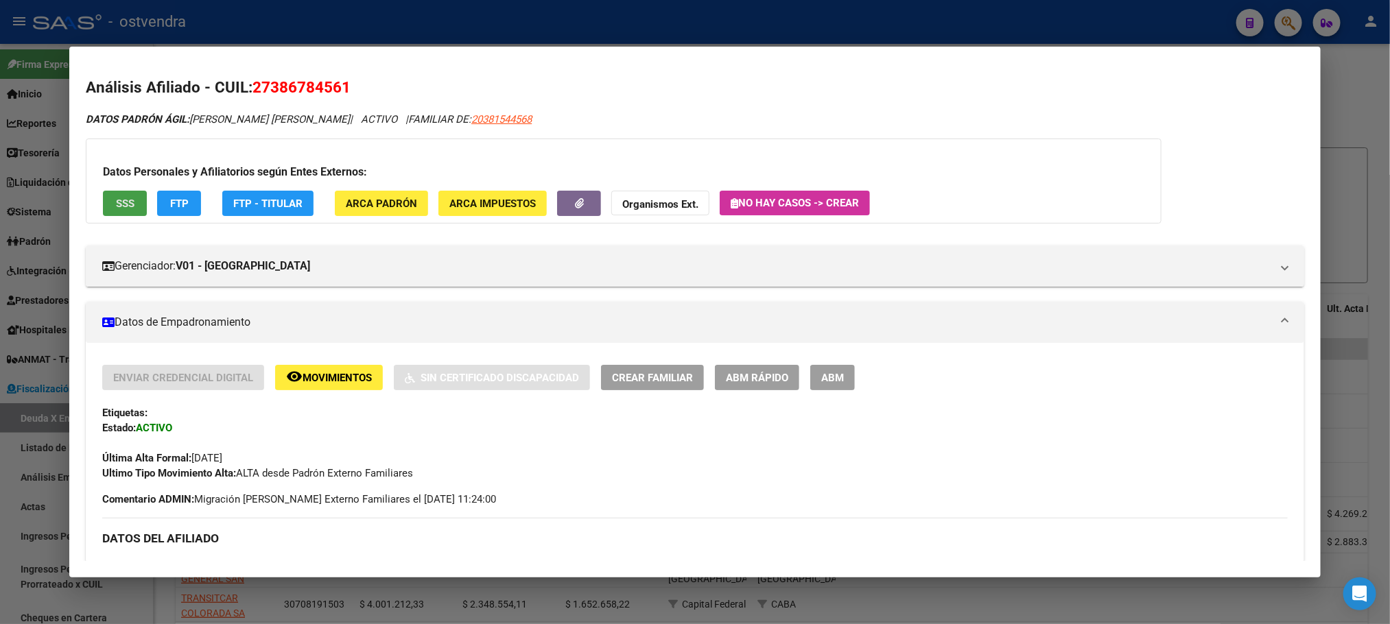
click at [116, 198] on span "SSS" at bounding box center [125, 204] width 19 height 12
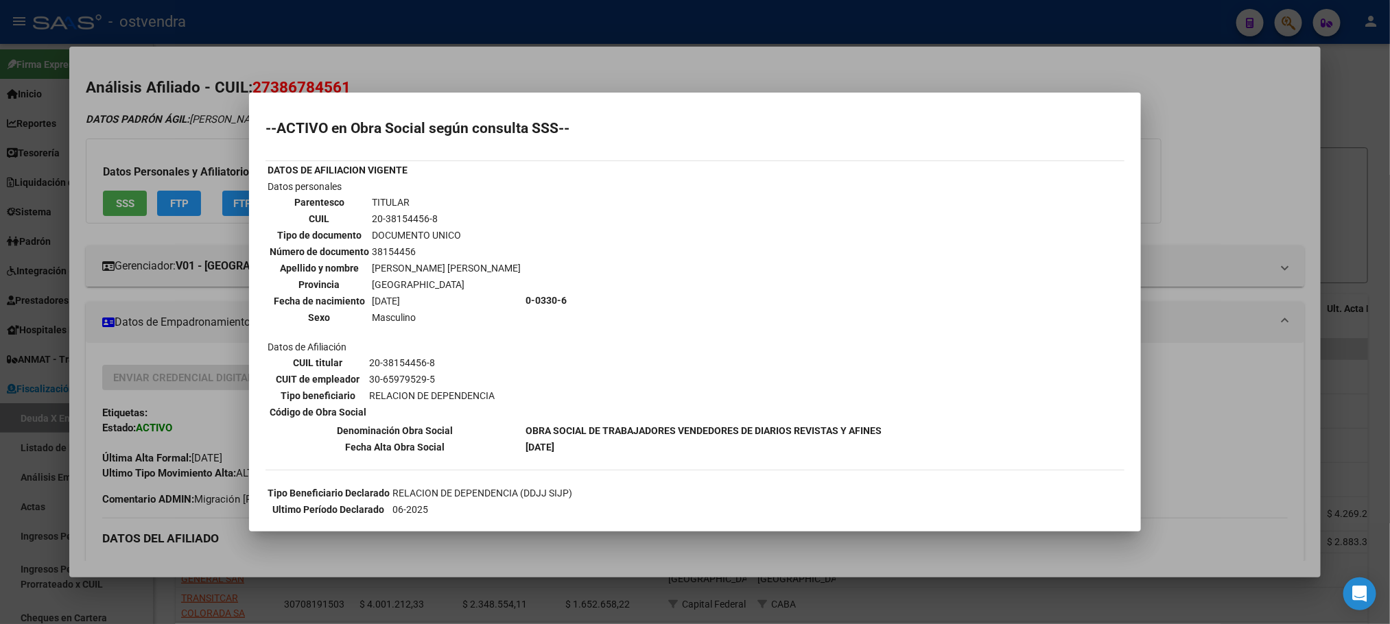
click at [140, 154] on div at bounding box center [695, 312] width 1390 height 624
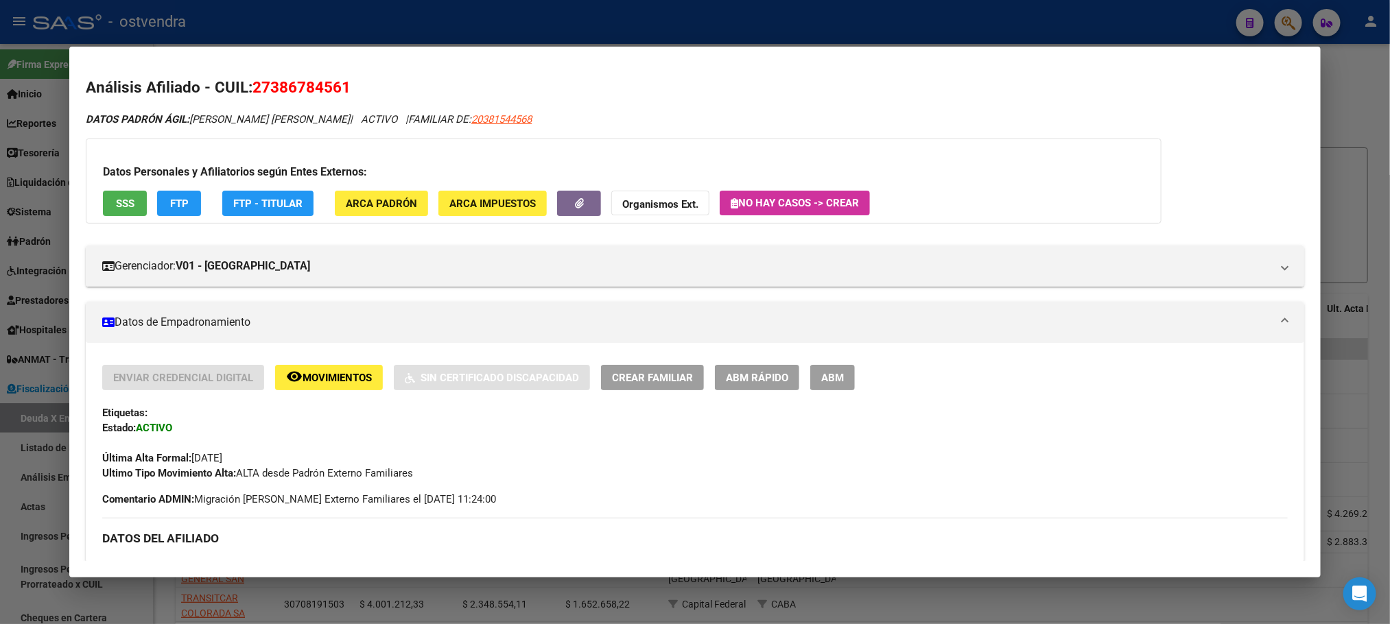
click at [157, 213] on button "FTP" at bounding box center [179, 203] width 44 height 25
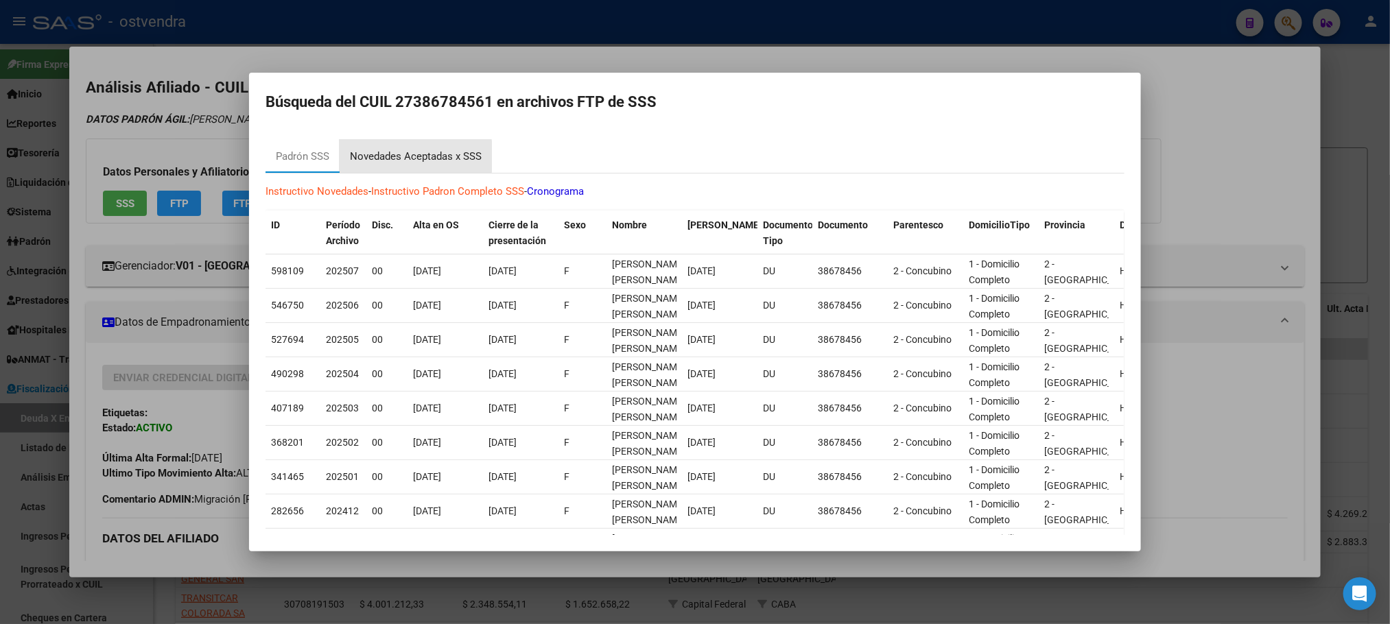
click at [396, 155] on div "Novedades Aceptadas x SSS" at bounding box center [416, 157] width 132 height 16
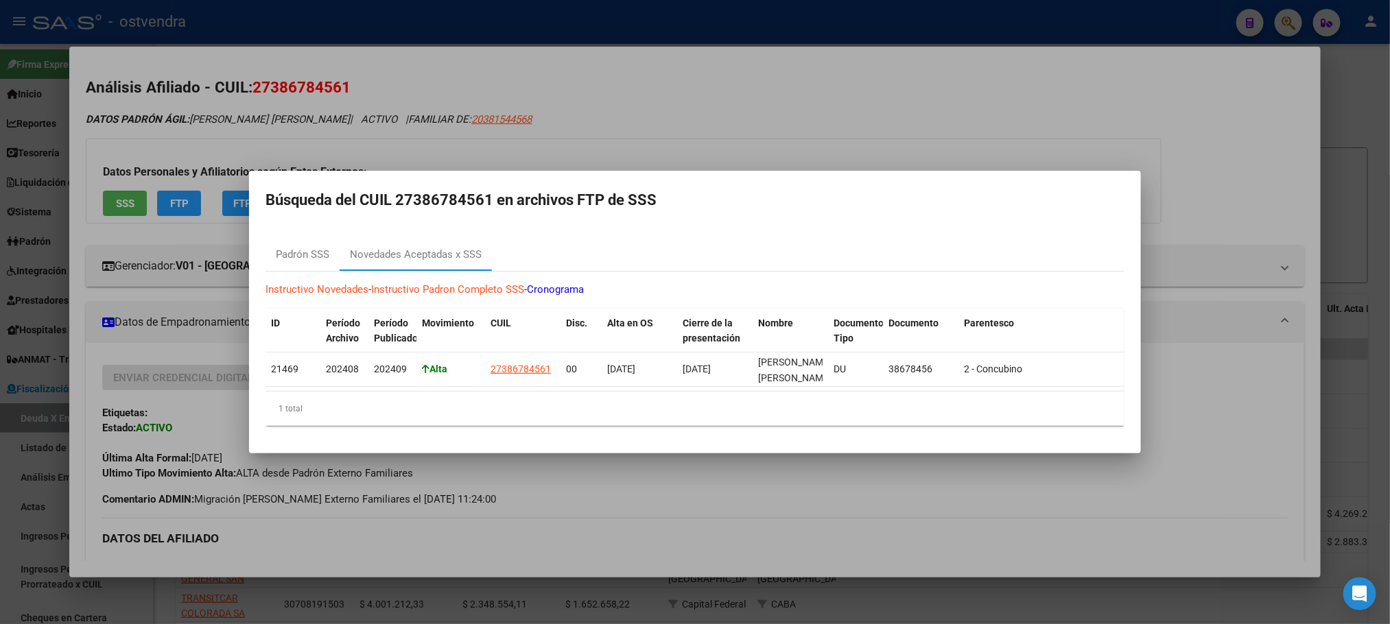
click at [517, 54] on div at bounding box center [695, 312] width 1390 height 624
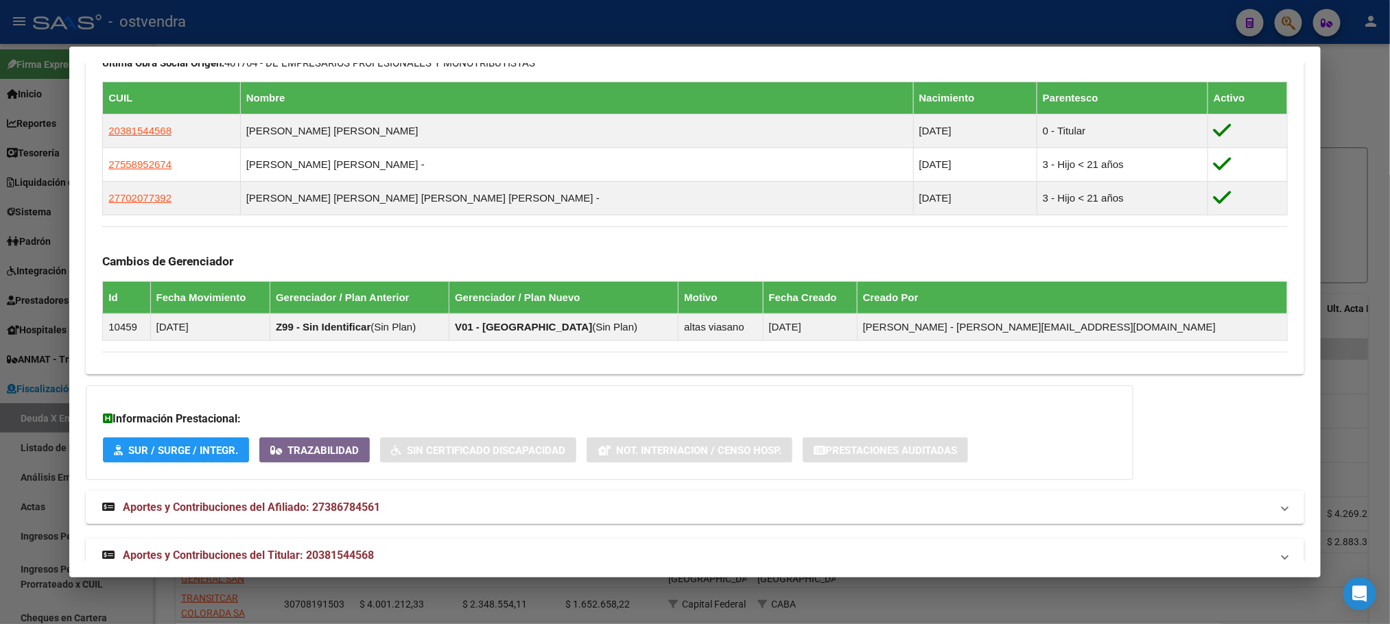
scroll to position [812, 0]
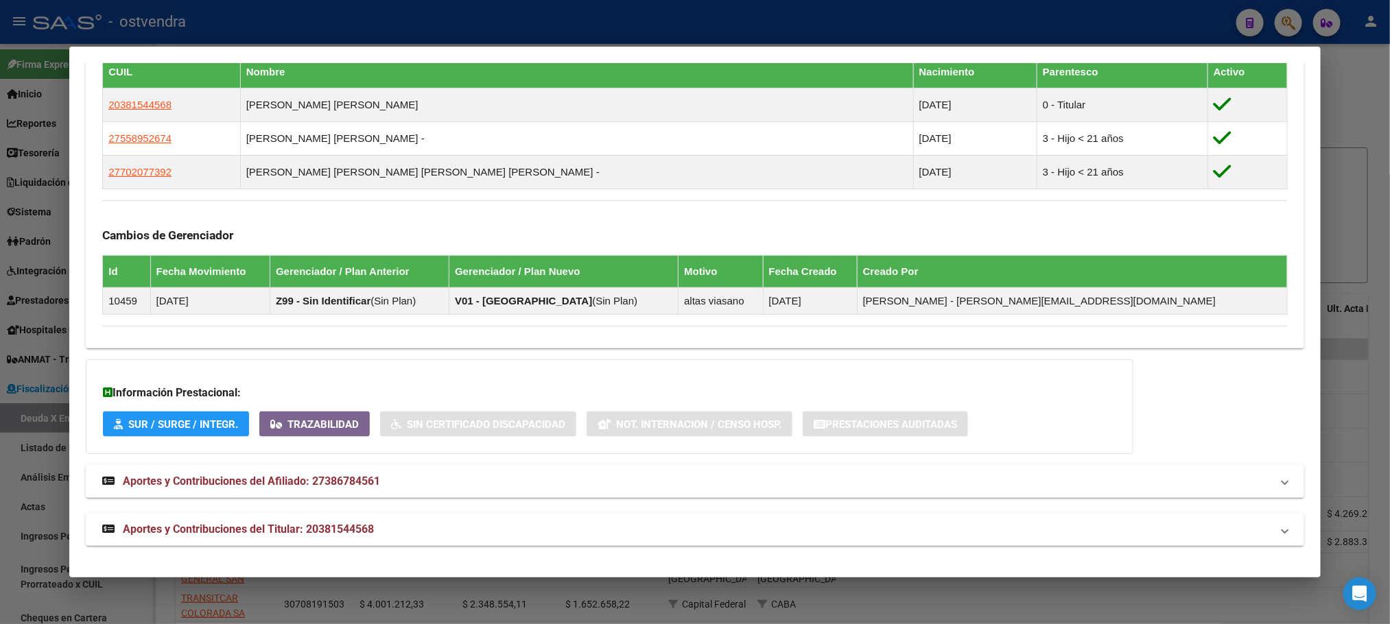
click at [410, 523] on mat-panel-title "Aportes y Contribuciones del Titular: 20381544568" at bounding box center [686, 530] width 1169 height 16
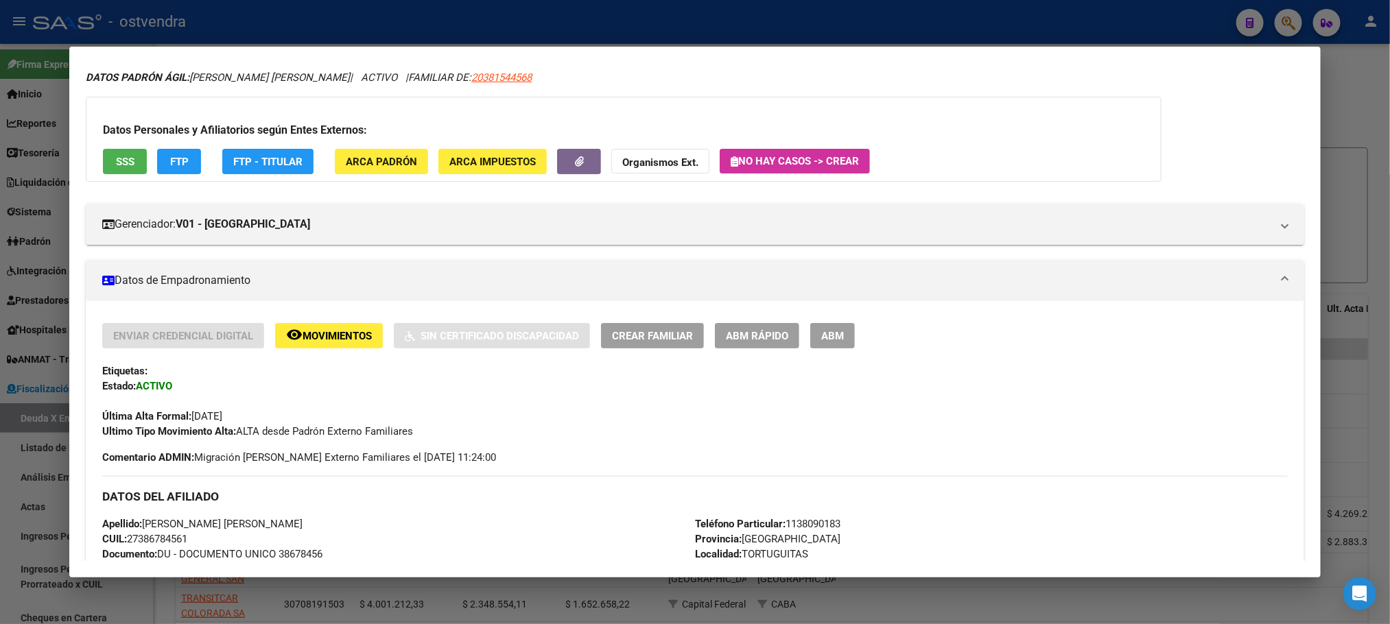
scroll to position [0, 0]
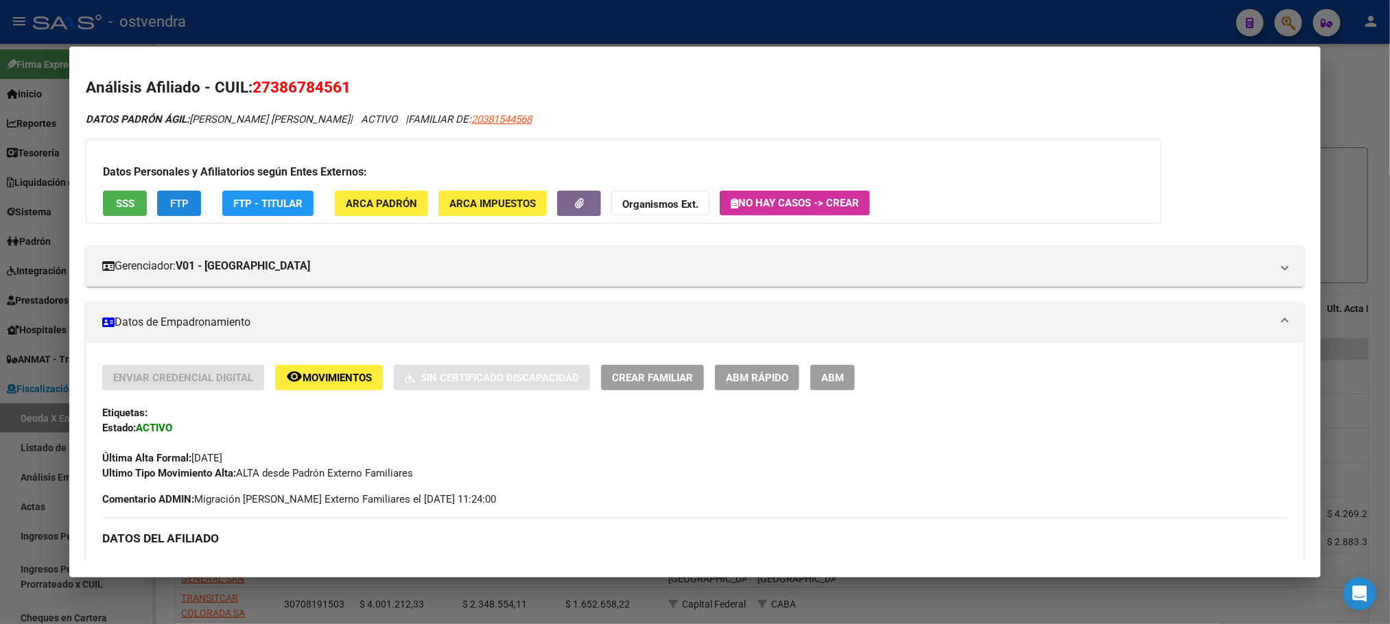
click at [159, 209] on button "FTP" at bounding box center [179, 203] width 44 height 25
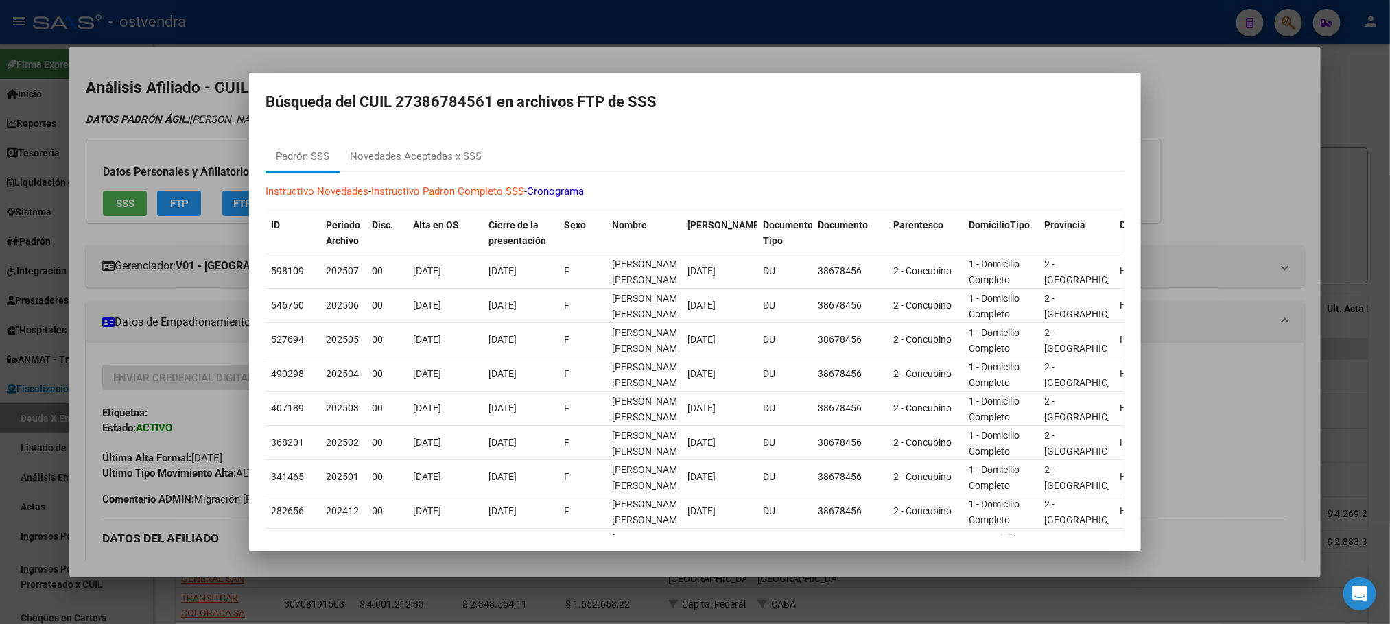
drag, startPoint x: 207, startPoint y: 117, endPoint x: 194, endPoint y: 36, distance: 82.7
click at [207, 114] on div at bounding box center [695, 312] width 1390 height 624
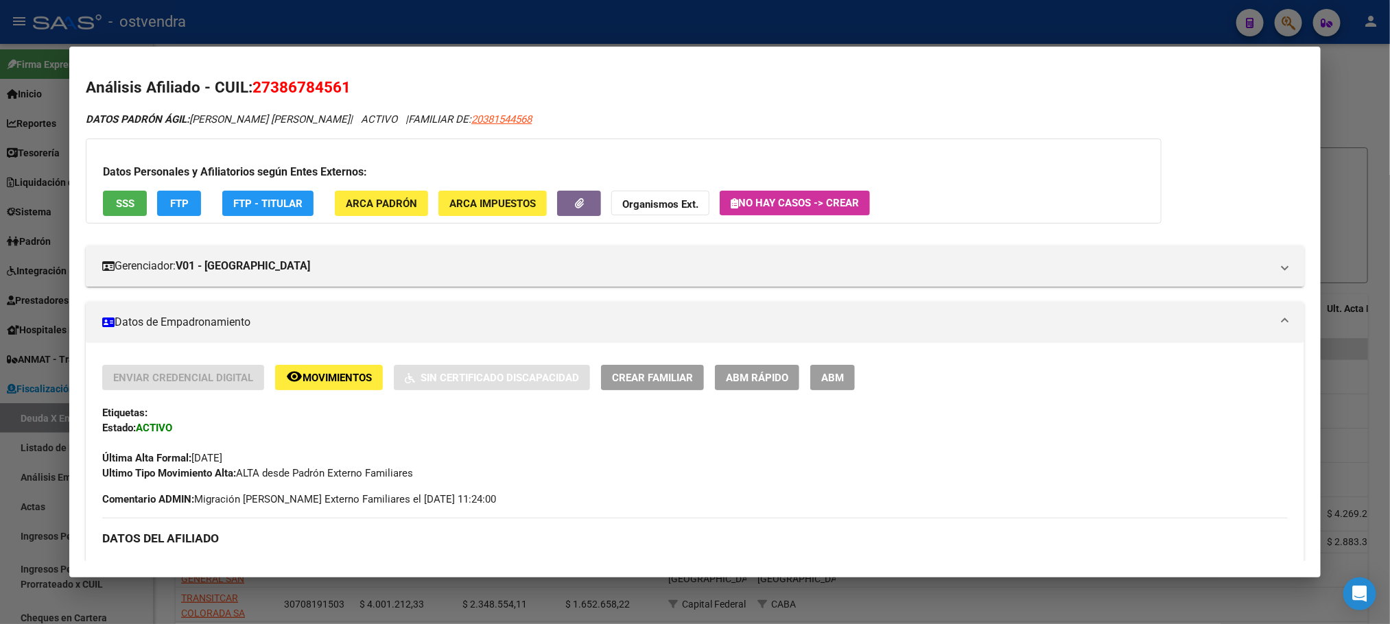
click at [753, 13] on div at bounding box center [695, 312] width 1390 height 624
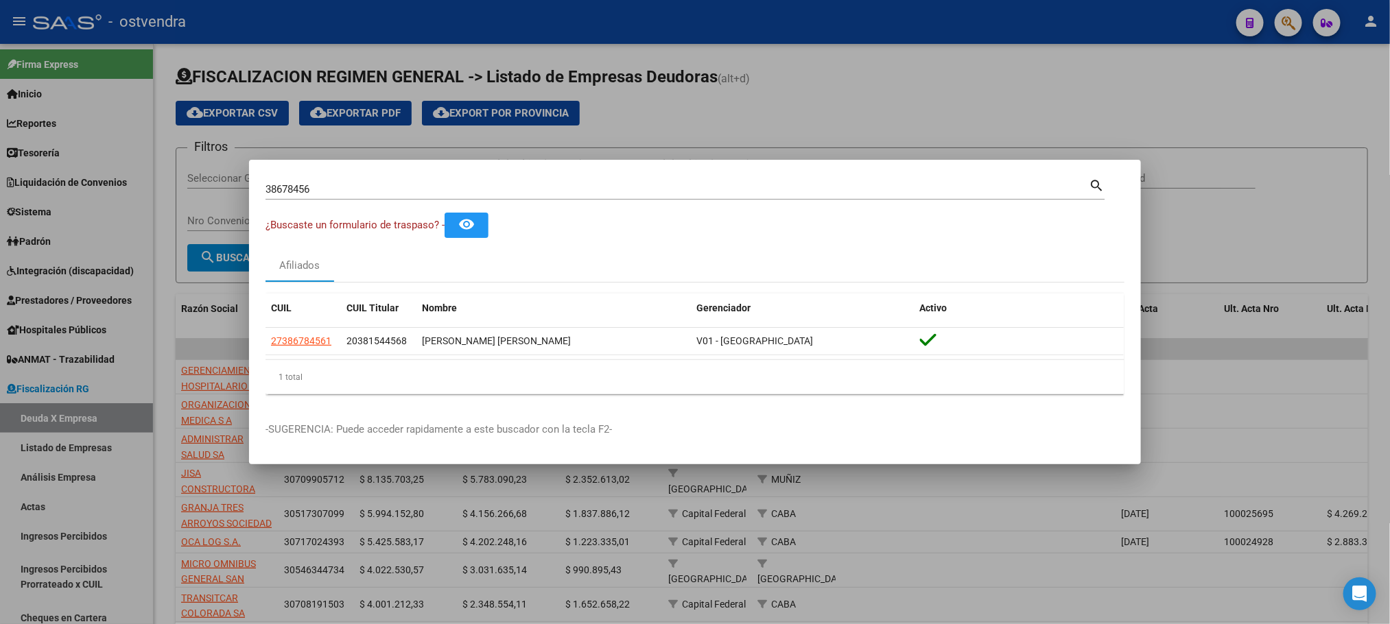
drag, startPoint x: 340, startPoint y: 196, endPoint x: 316, endPoint y: 186, distance: 26.8
click at [318, 186] on div "38678456 Buscar (apellido, dni, [PERSON_NAME], nro traspaso, cuit, obra social)" at bounding box center [677, 189] width 823 height 21
drag, startPoint x: 344, startPoint y: 186, endPoint x: 161, endPoint y: 182, distance: 183.3
click at [161, 182] on div "38678456 Buscar (apellido, dni, cuil, nro traspaso, cuit, obra social) search ¿…" at bounding box center [695, 312] width 1390 height 624
paste input "0385148"
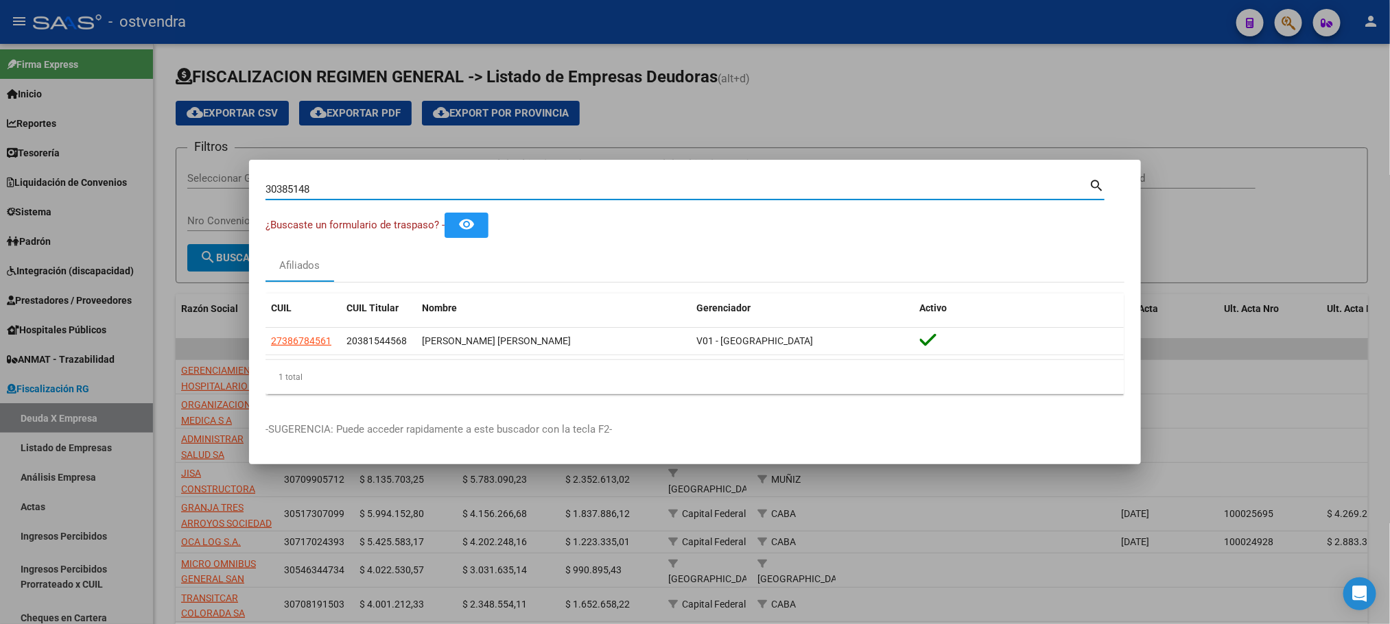
type input "30385148"
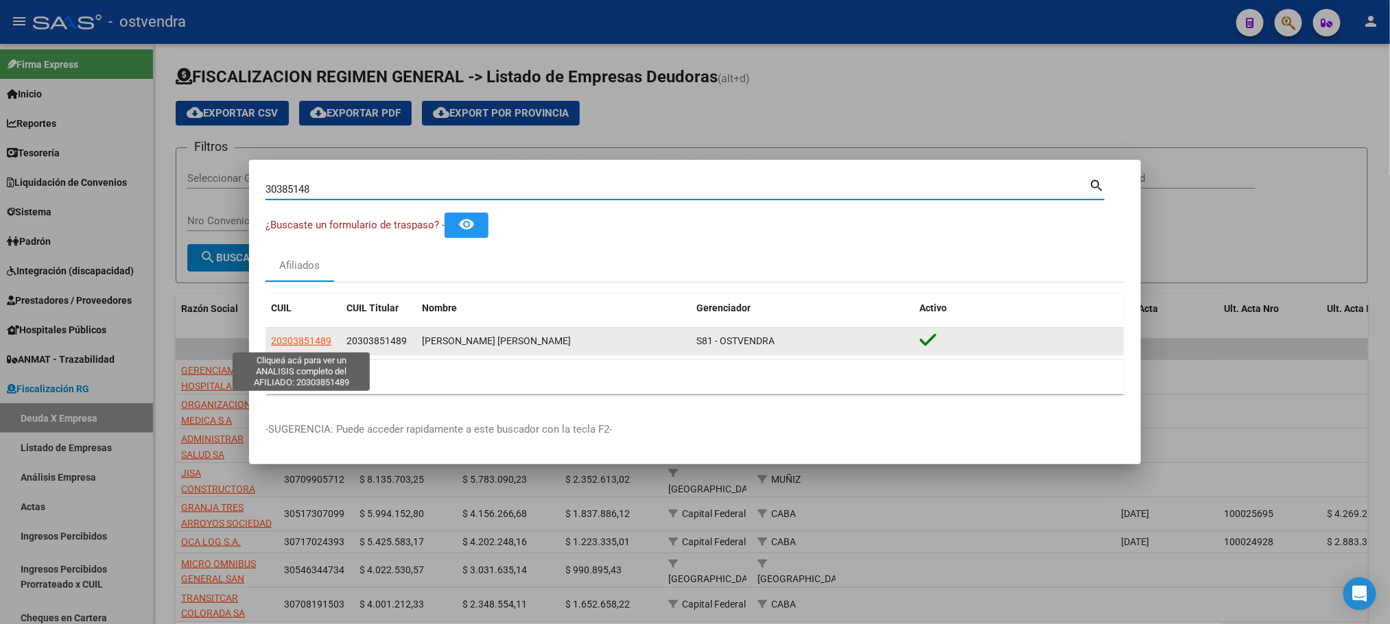
click at [309, 336] on span "20303851489" at bounding box center [301, 341] width 60 height 11
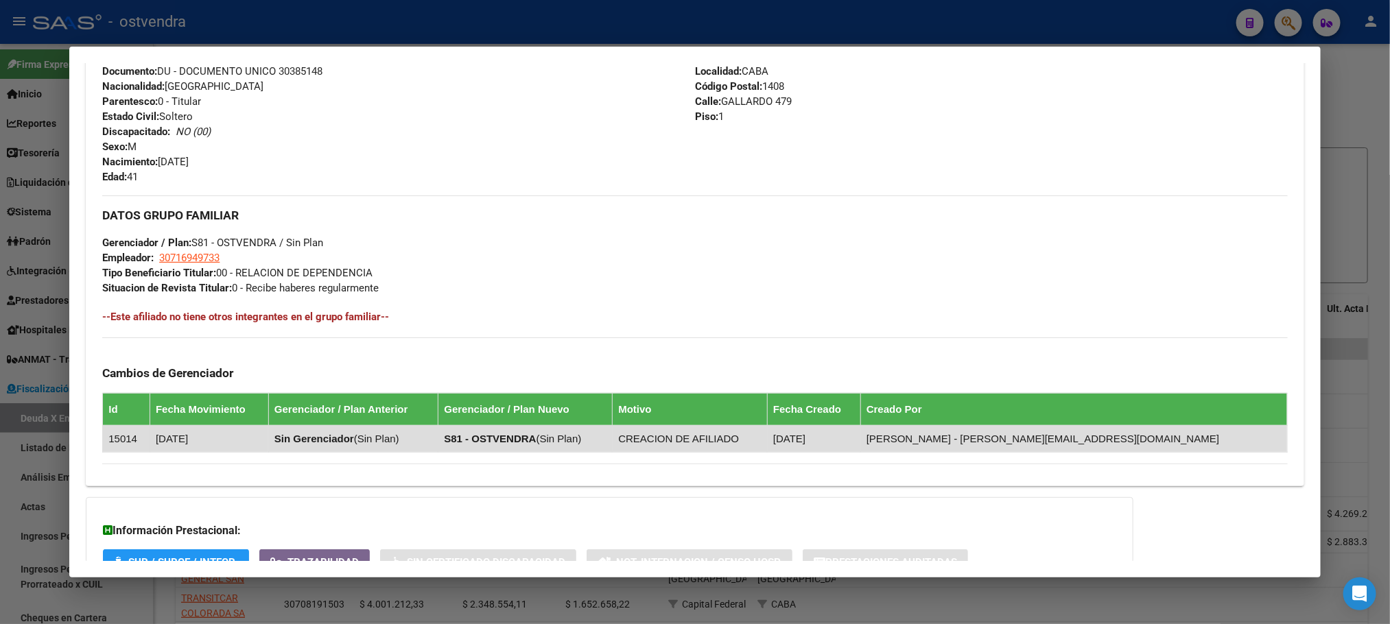
scroll to position [606, 0]
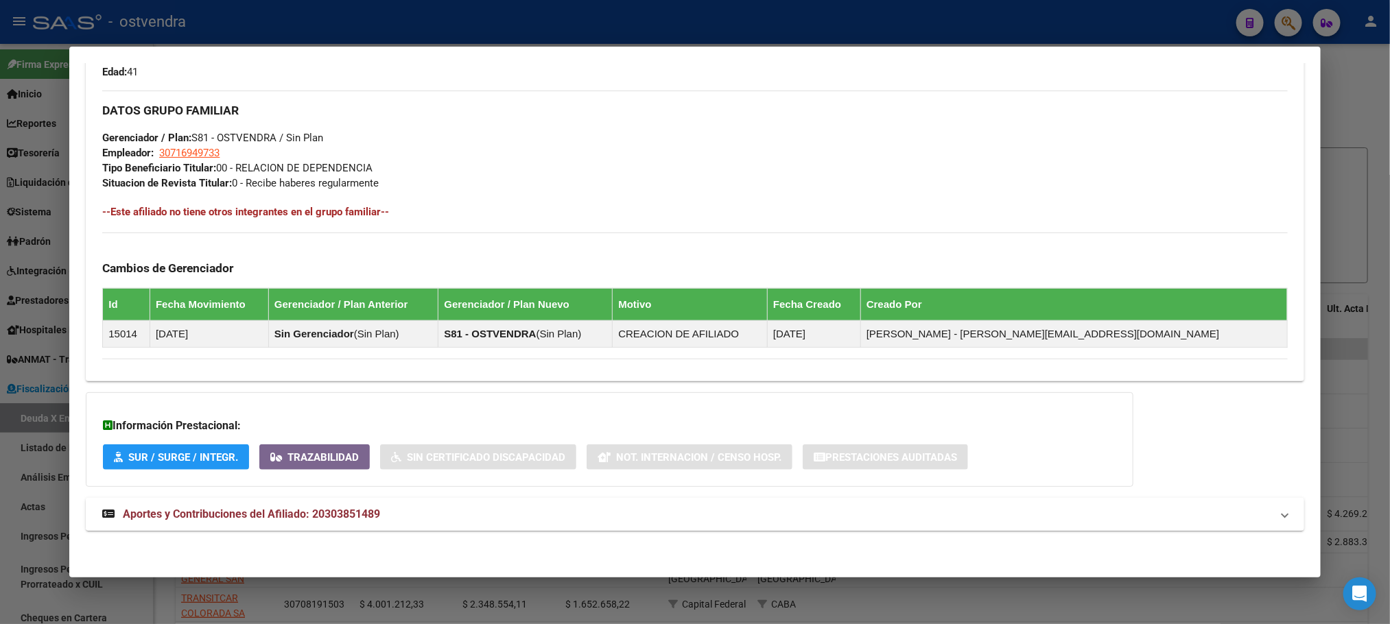
click at [478, 530] on mat-expansion-panel-header "Aportes y Contribuciones del Afiliado: 20303851489" at bounding box center [695, 514] width 1218 height 33
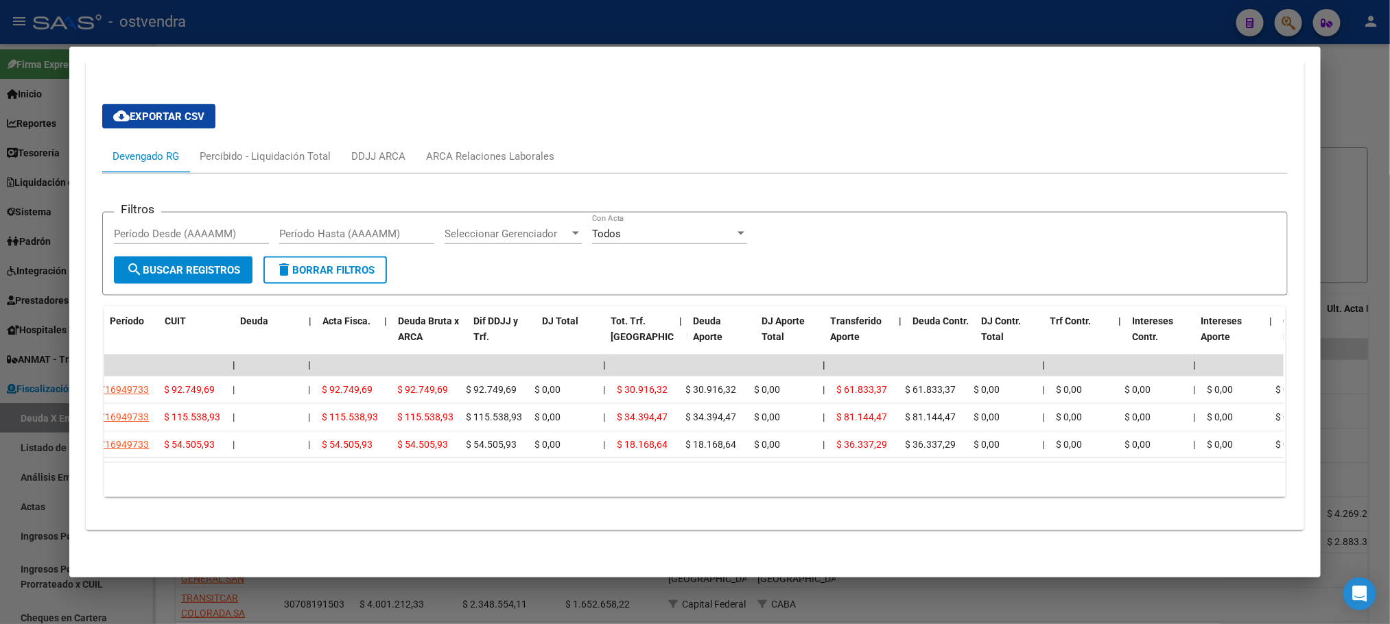
scroll to position [0, 0]
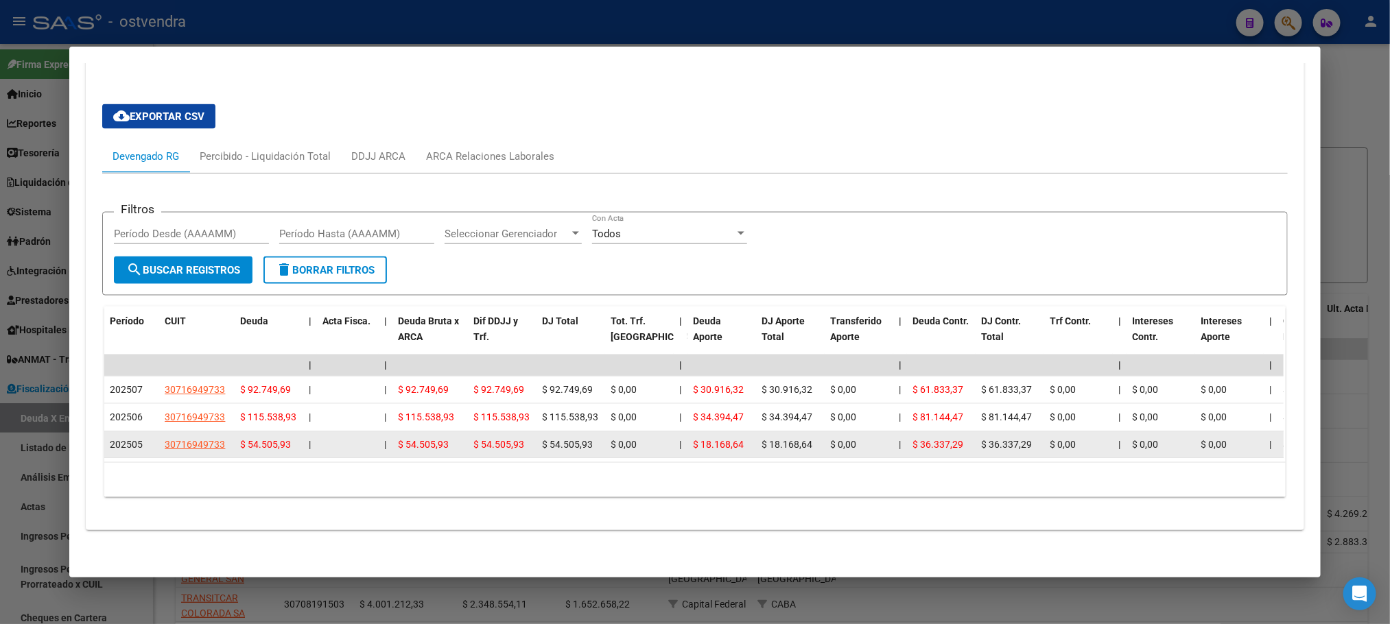
drag, startPoint x: 466, startPoint y: 447, endPoint x: 312, endPoint y: 435, distance: 154.9
click at [311, 490] on div "Período CUIT Deuda | Acta Fisca. | Deuda Bruta x ARCA Dif DDJJ y Trf. DJ Total …" at bounding box center [694, 402] width 1181 height 191
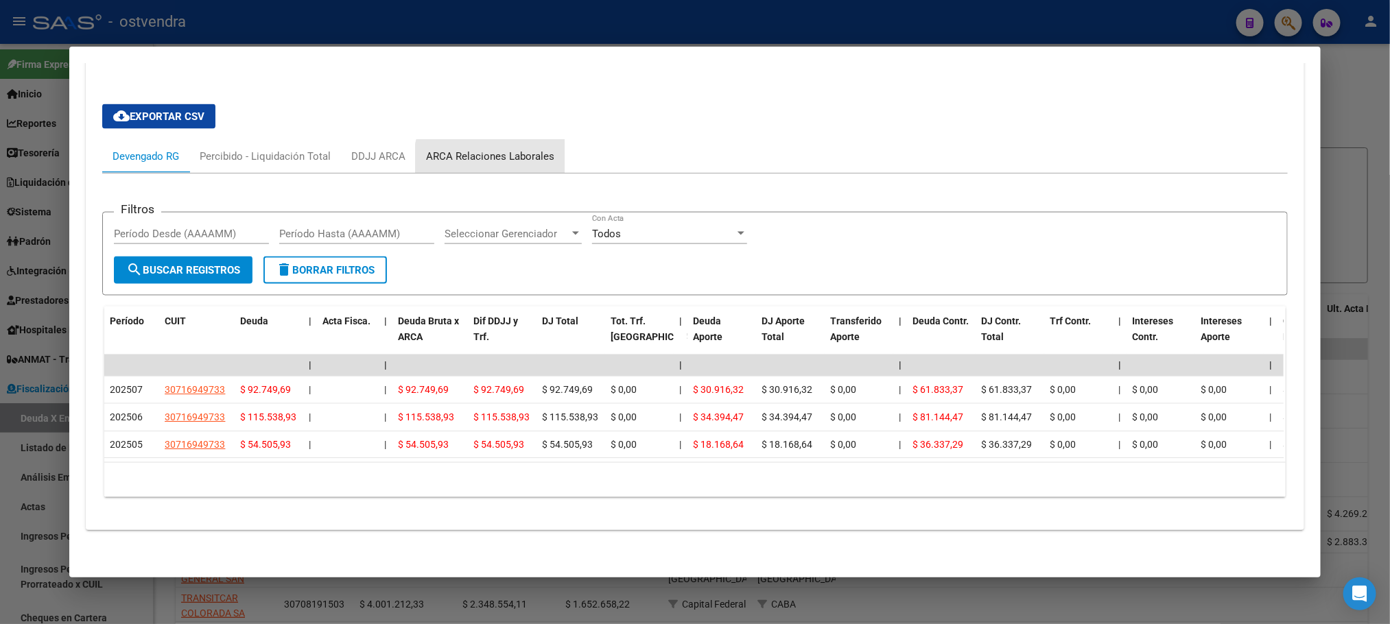
click at [504, 147] on div "ARCA Relaciones Laborales" at bounding box center [490, 156] width 149 height 33
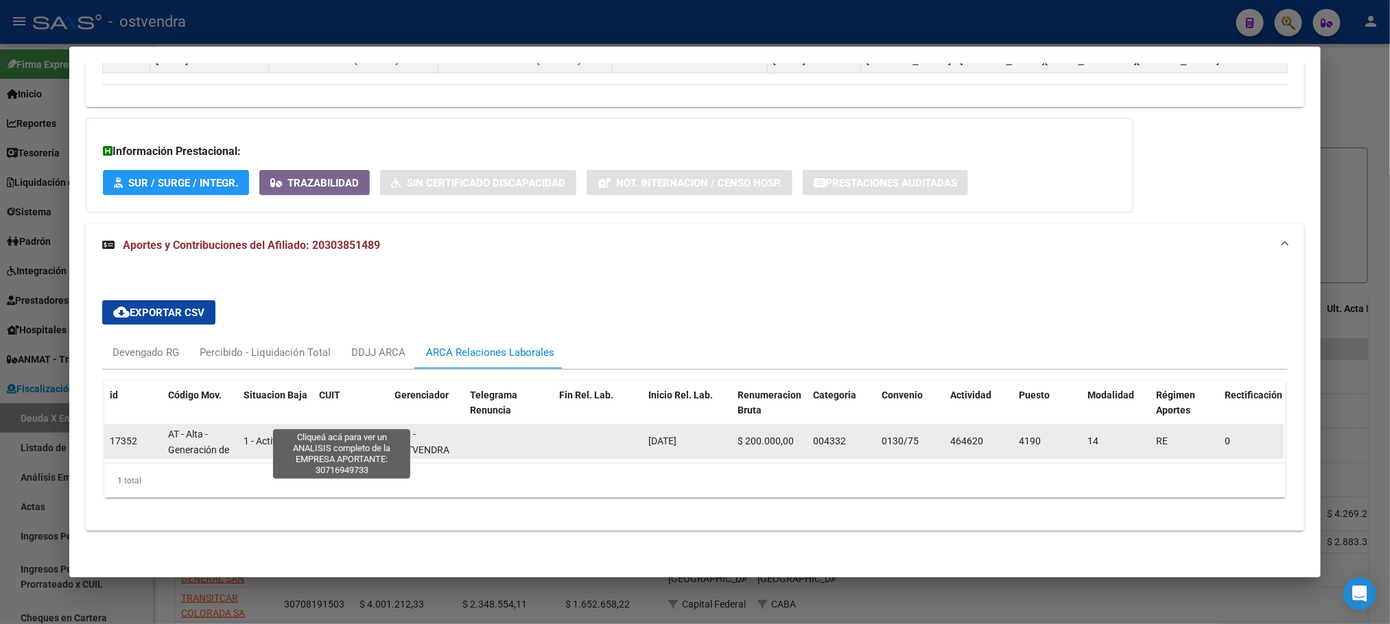
click at [338, 429] on span "30716949733" at bounding box center [349, 434] width 60 height 11
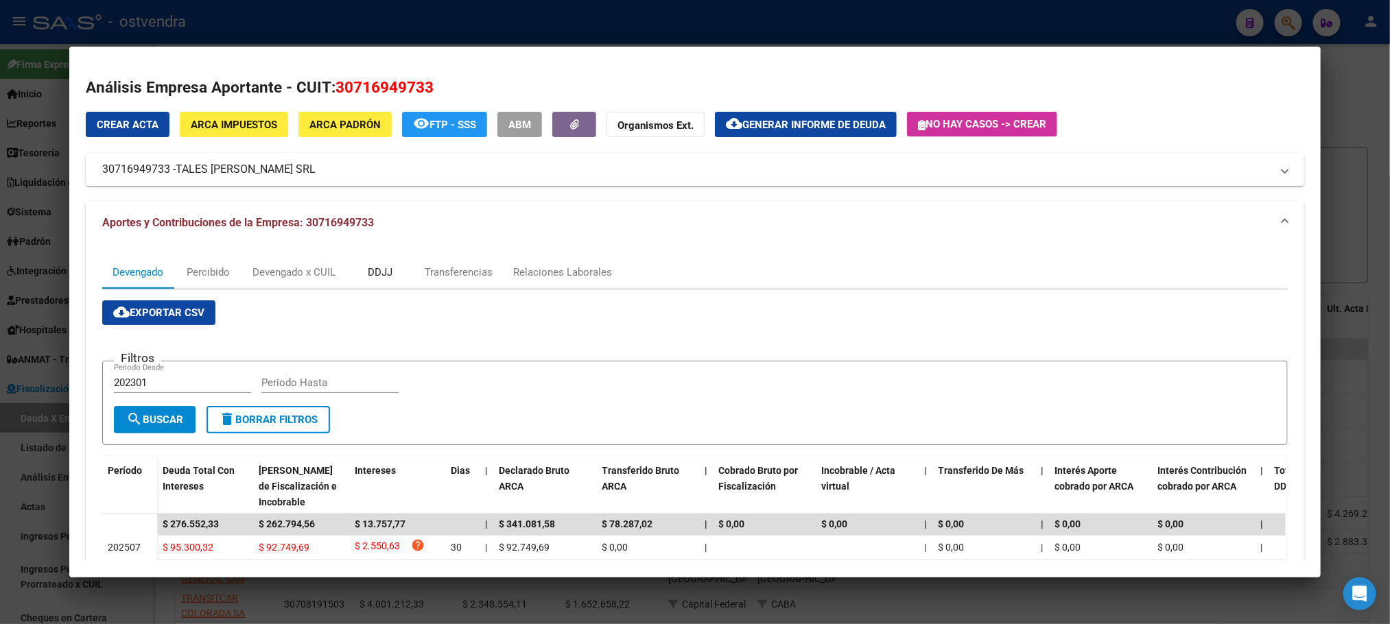
click at [375, 274] on div "DDJJ" at bounding box center [380, 272] width 25 height 15
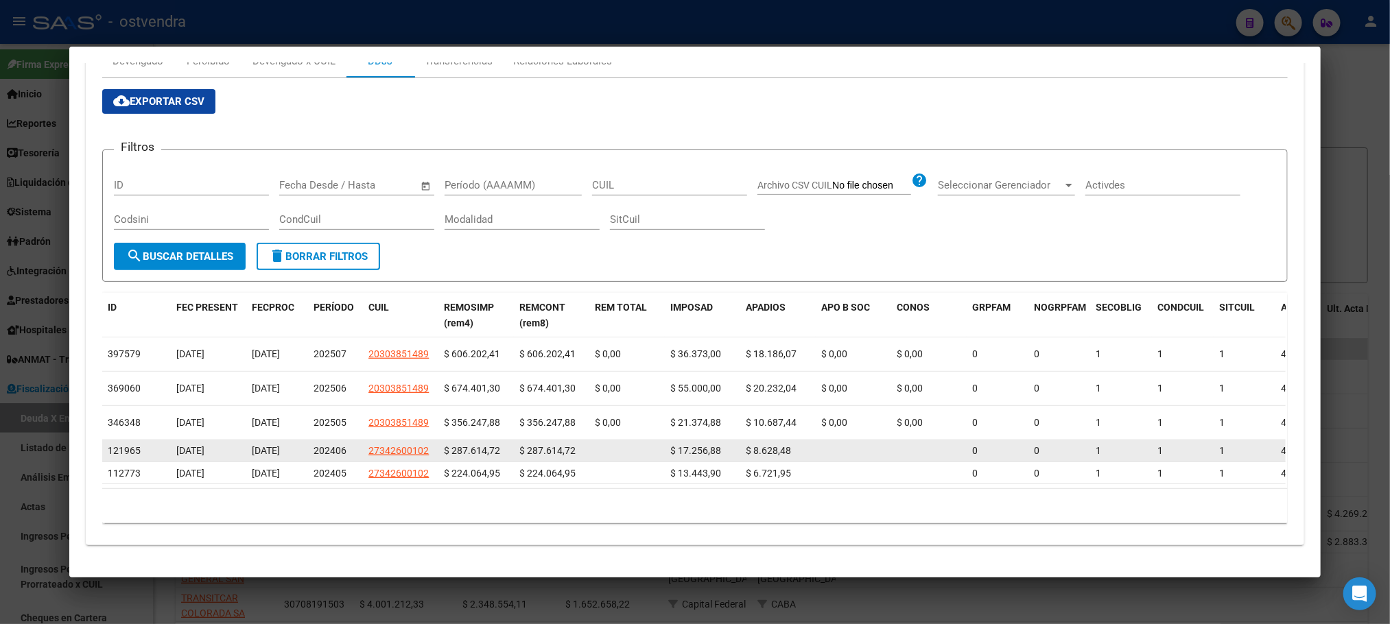
scroll to position [253, 0]
click at [397, 445] on span "27342600102" at bounding box center [399, 450] width 60 height 11
type textarea "27342600102"
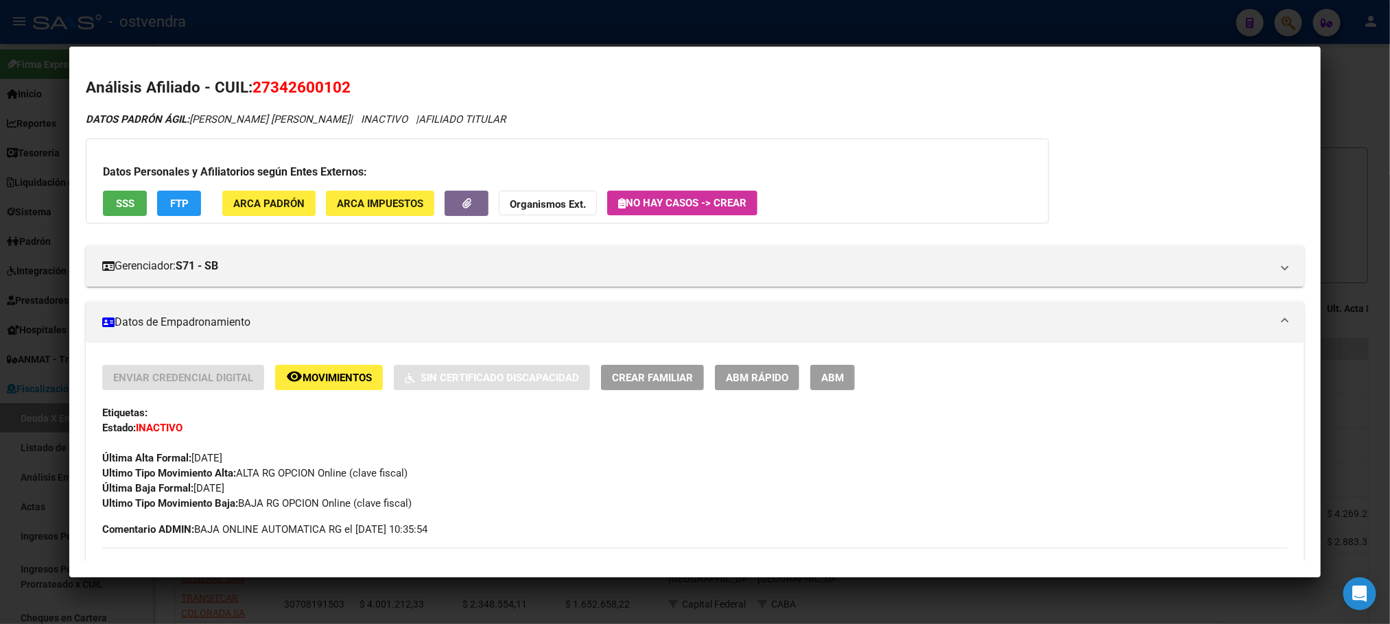
click at [557, 27] on div at bounding box center [695, 312] width 1390 height 624
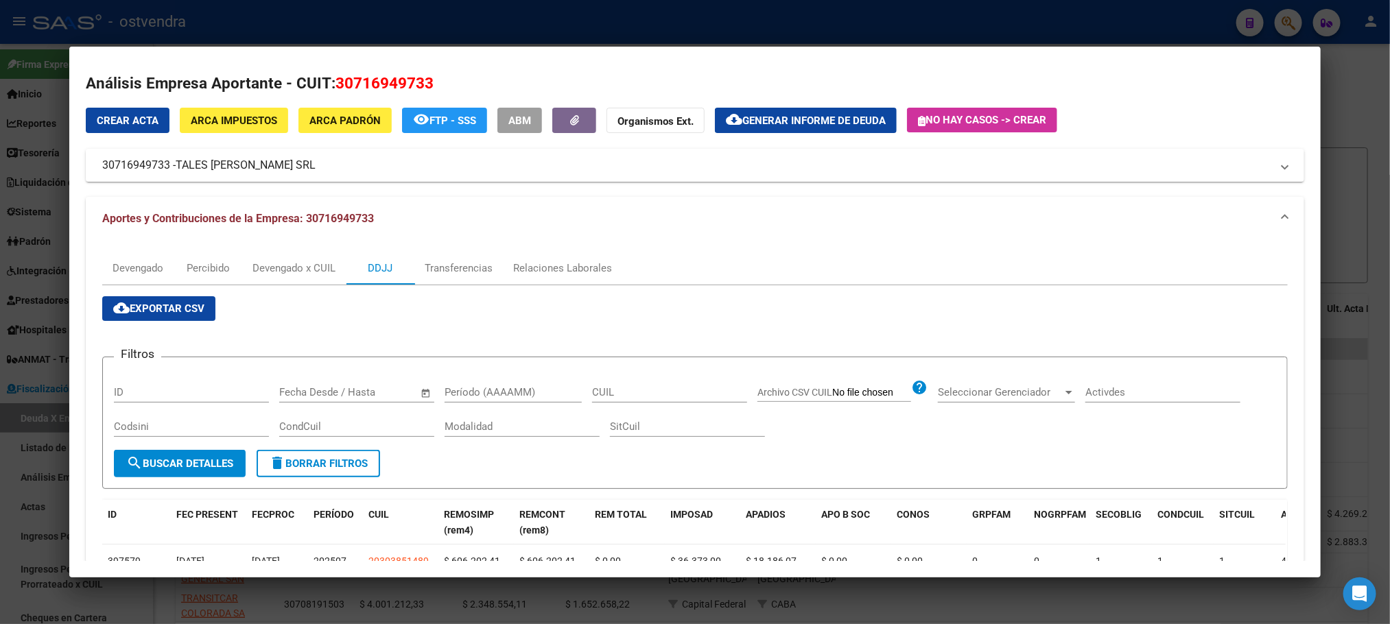
scroll to position [0, 0]
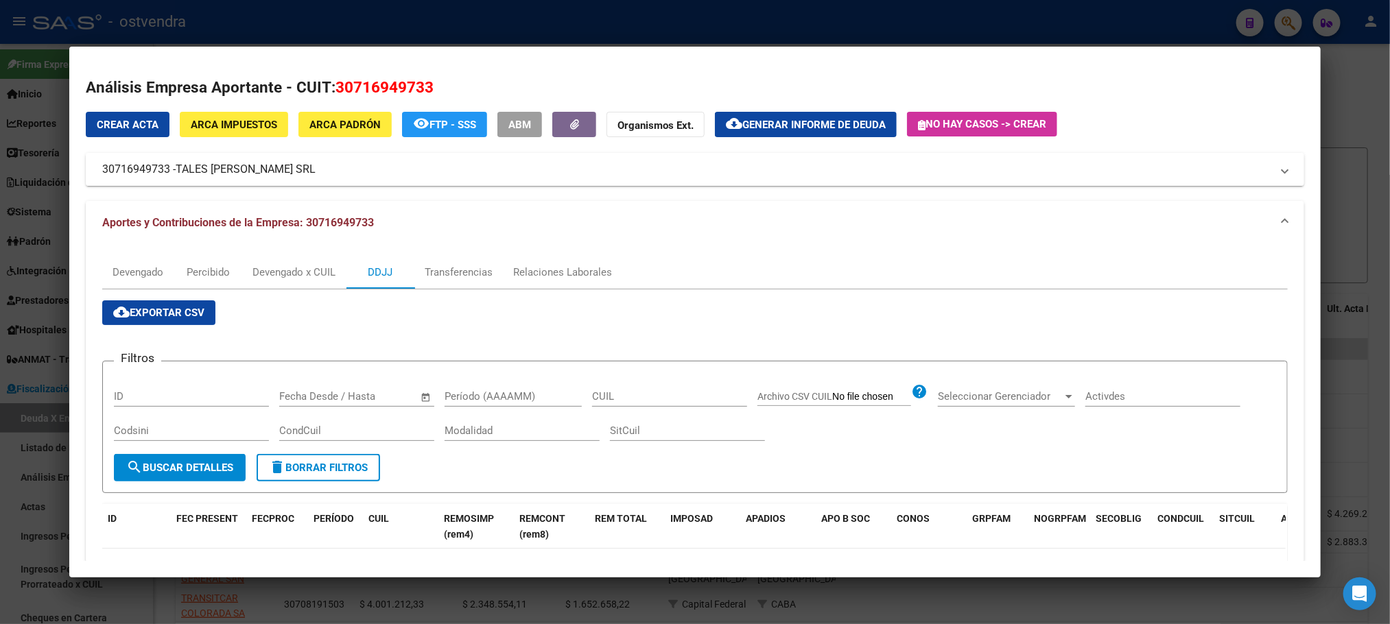
click at [190, 169] on span "TALES [PERSON_NAME] SRL" at bounding box center [246, 169] width 140 height 16
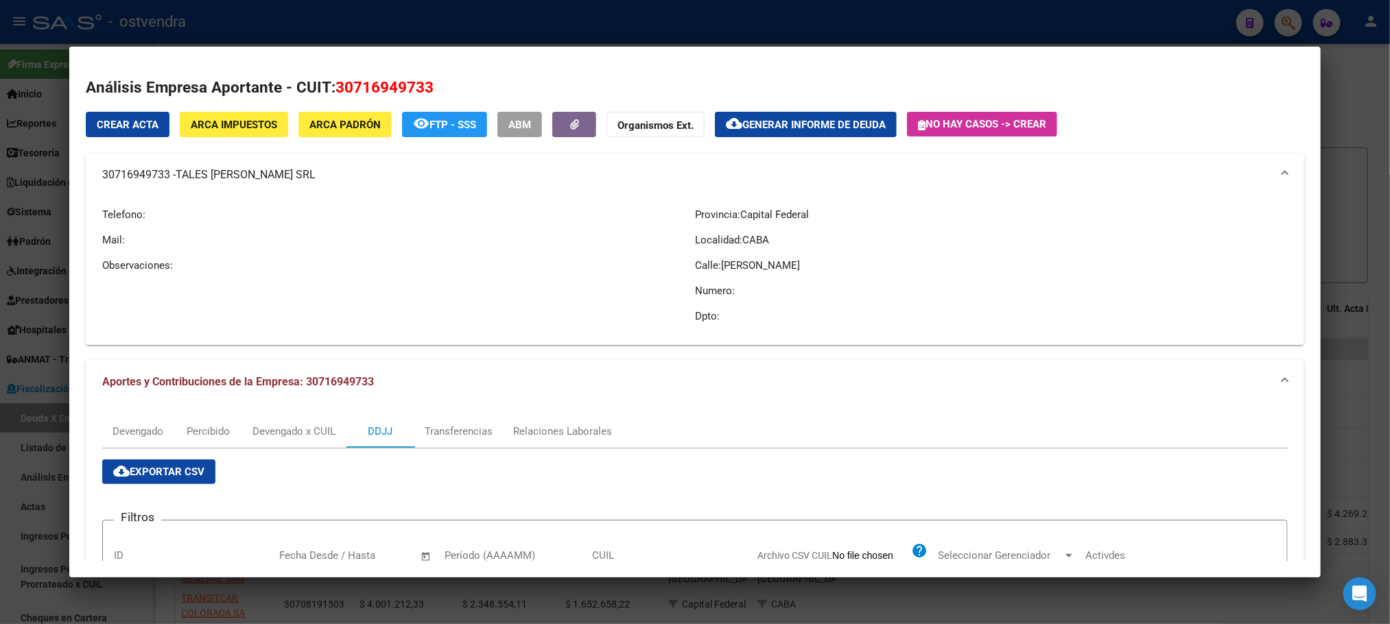
click at [190, 169] on span "TALES [PERSON_NAME] SRL" at bounding box center [246, 175] width 140 height 16
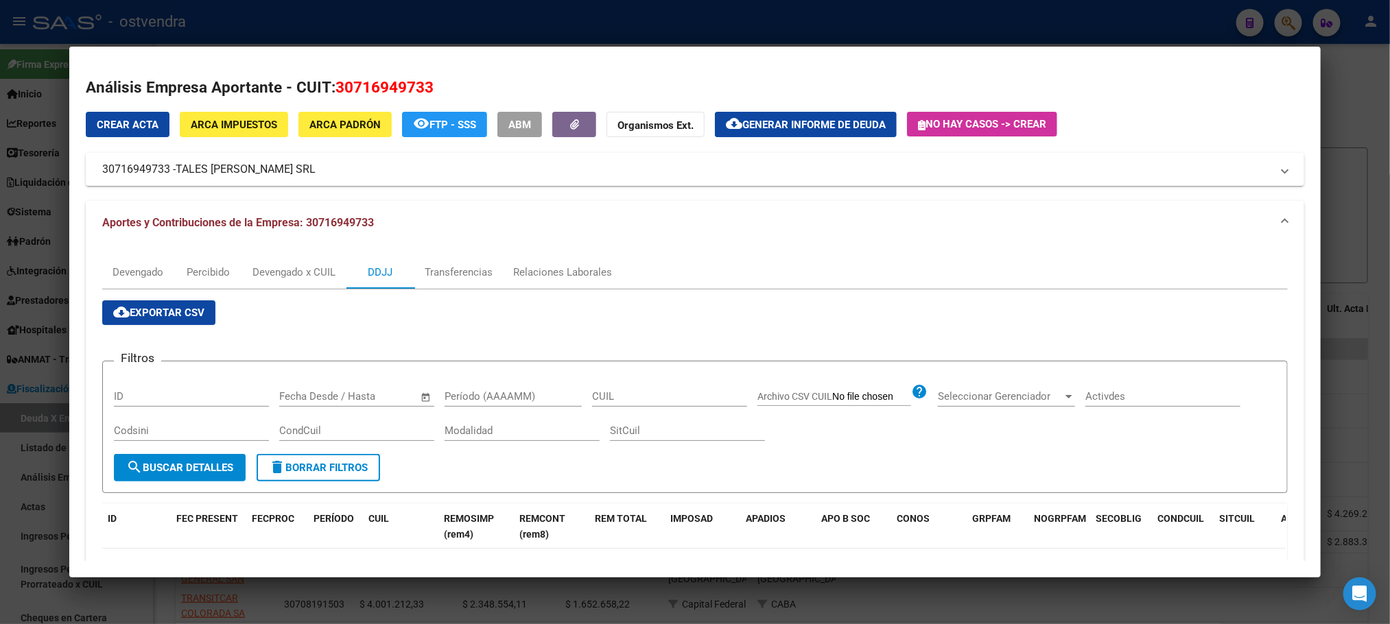
click at [385, 25] on div at bounding box center [695, 312] width 1390 height 624
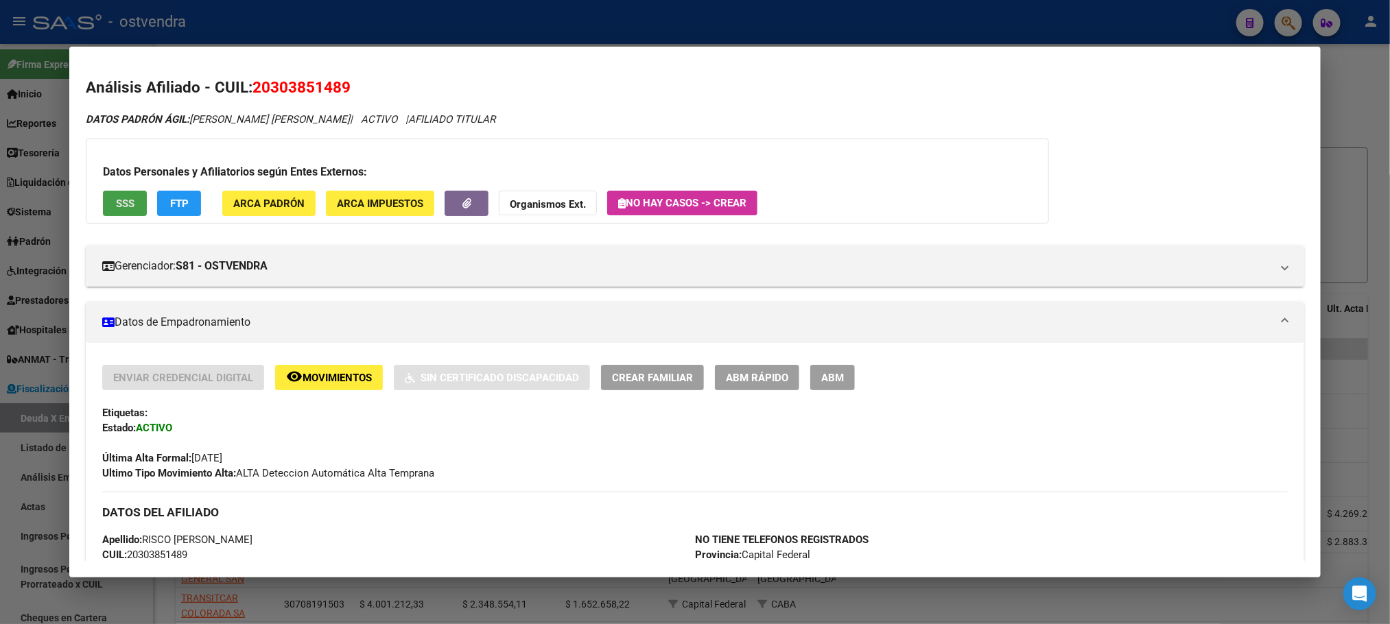
click at [122, 198] on span "SSS" at bounding box center [125, 204] width 19 height 12
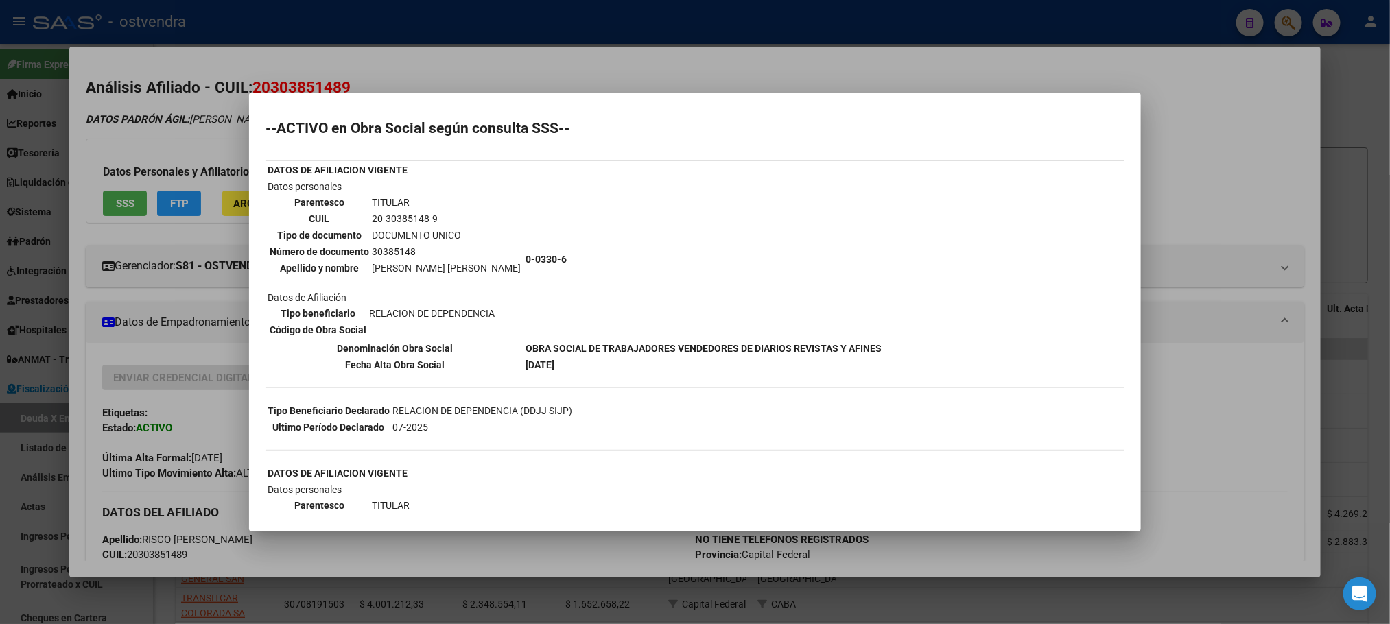
click at [139, 113] on div at bounding box center [695, 312] width 1390 height 624
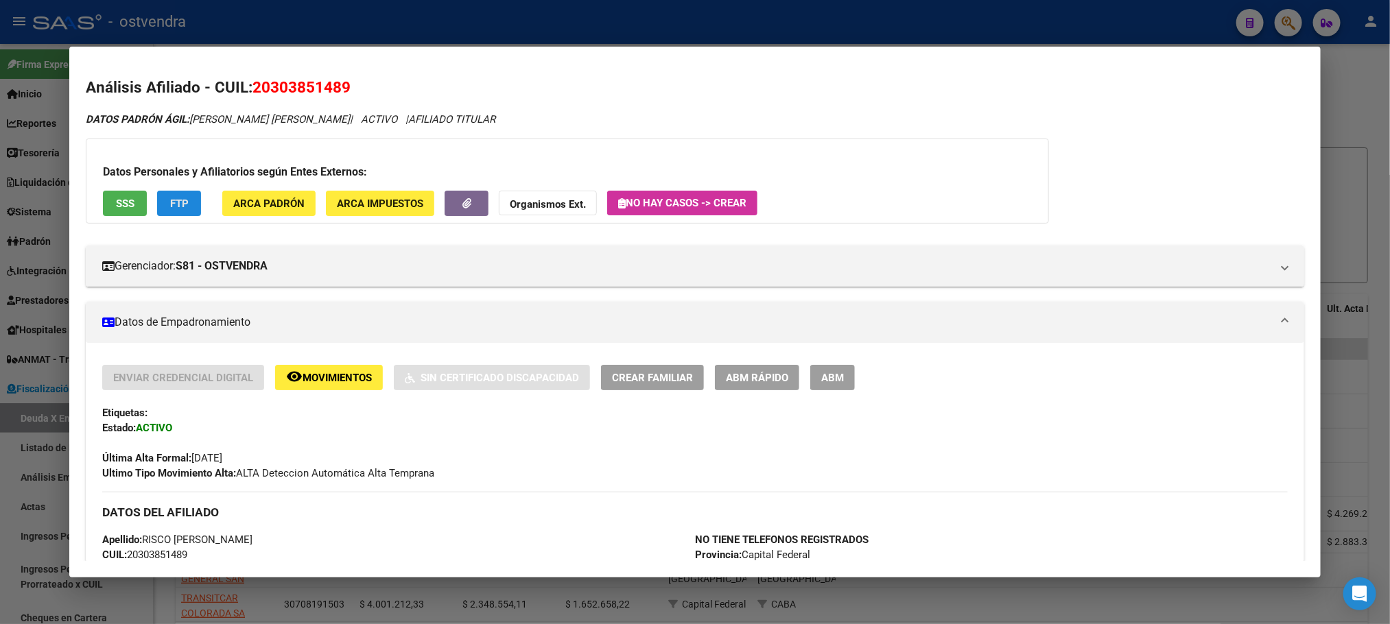
click at [172, 198] on span "FTP" at bounding box center [179, 204] width 19 height 12
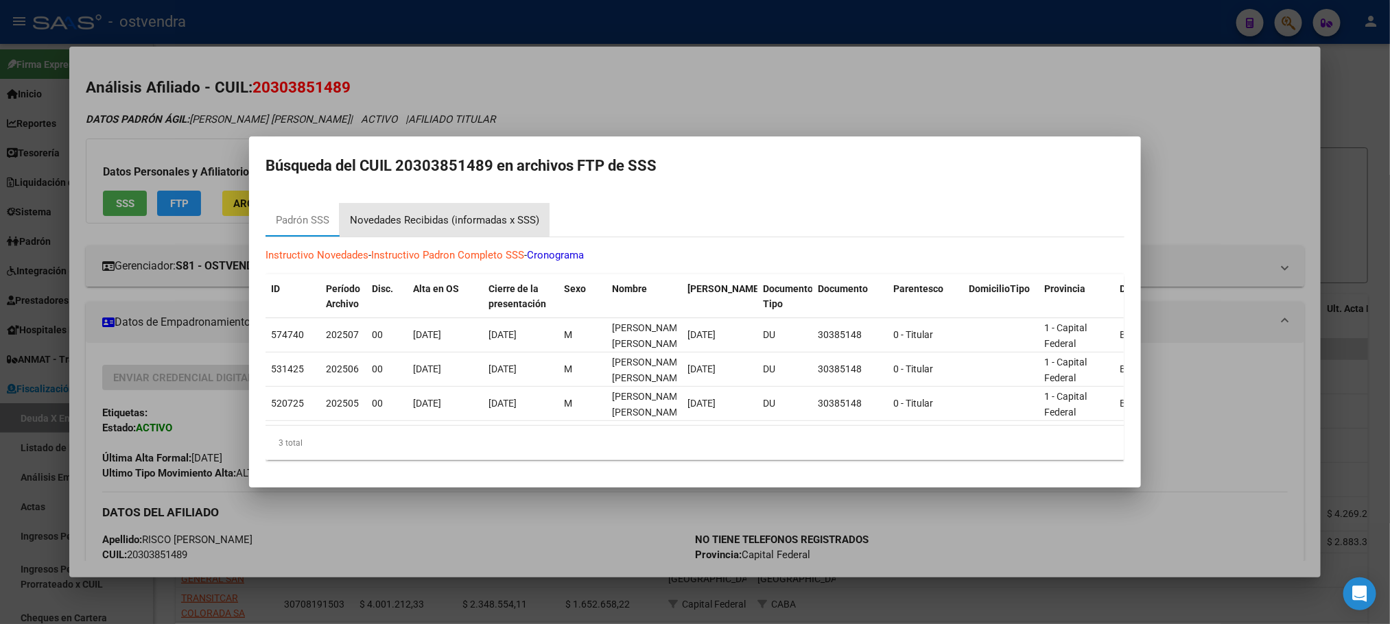
click at [441, 213] on div "Novedades Recibidas (informadas x SSS)" at bounding box center [444, 221] width 189 height 16
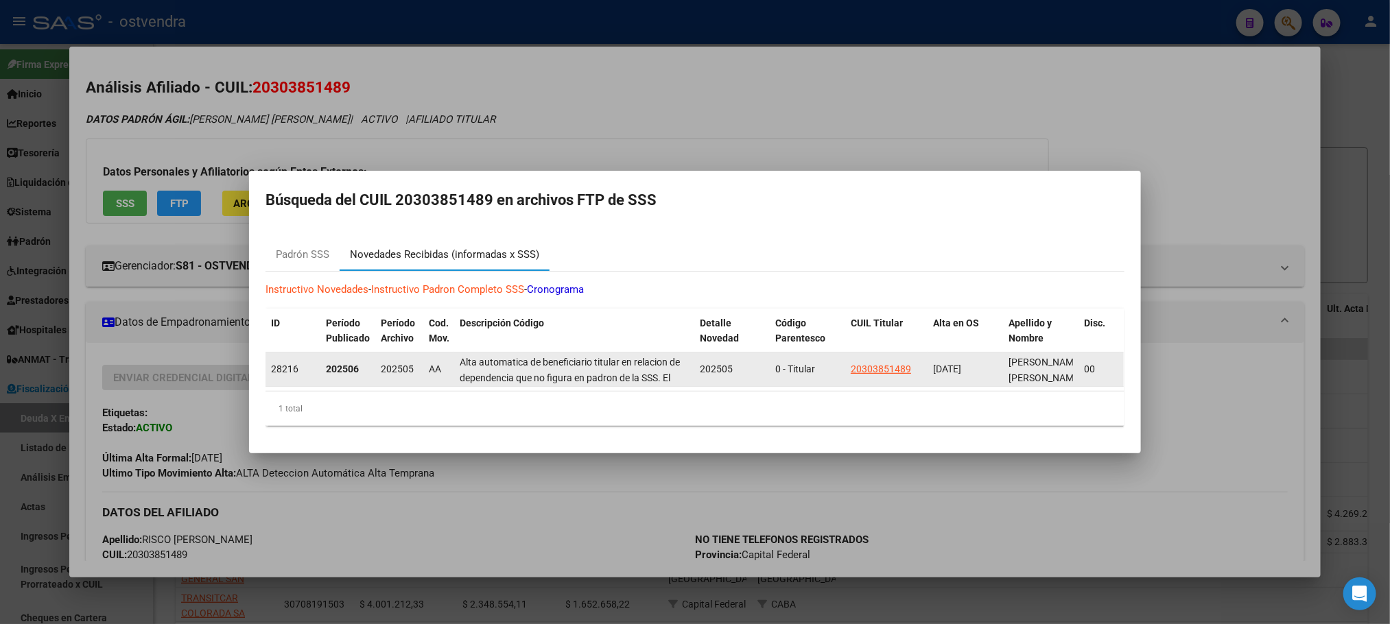
scroll to position [95, 0]
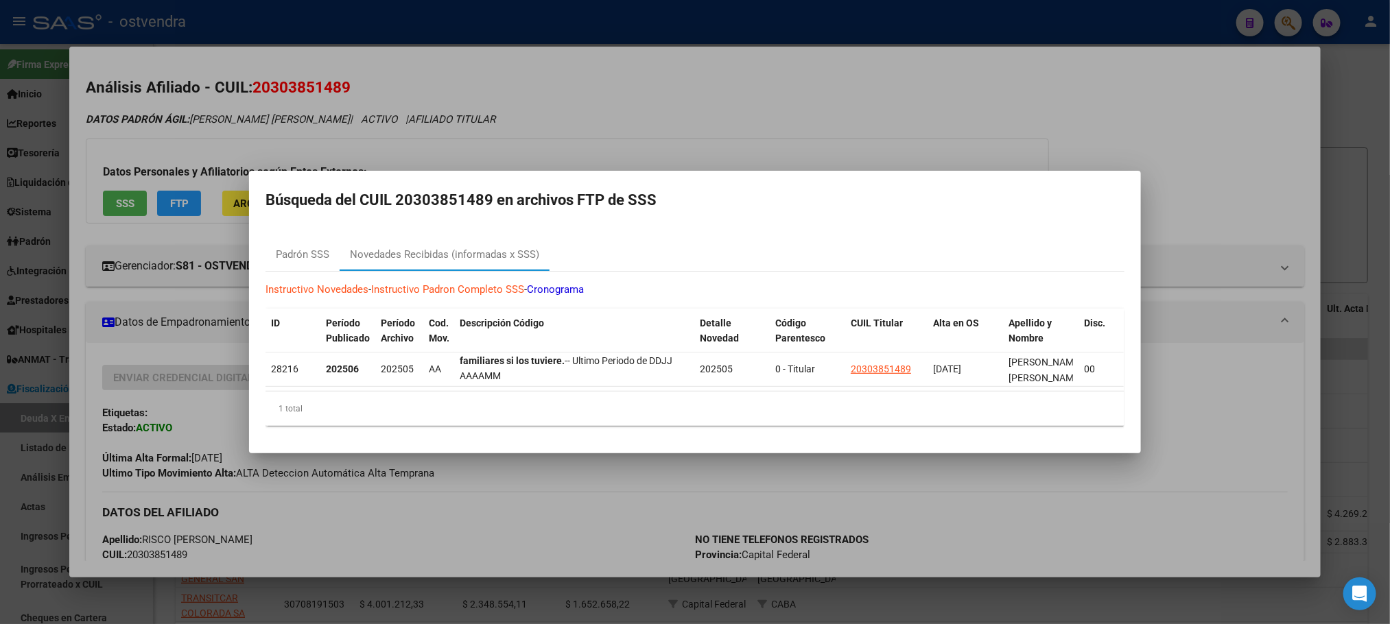
click at [587, 44] on div at bounding box center [695, 312] width 1390 height 624
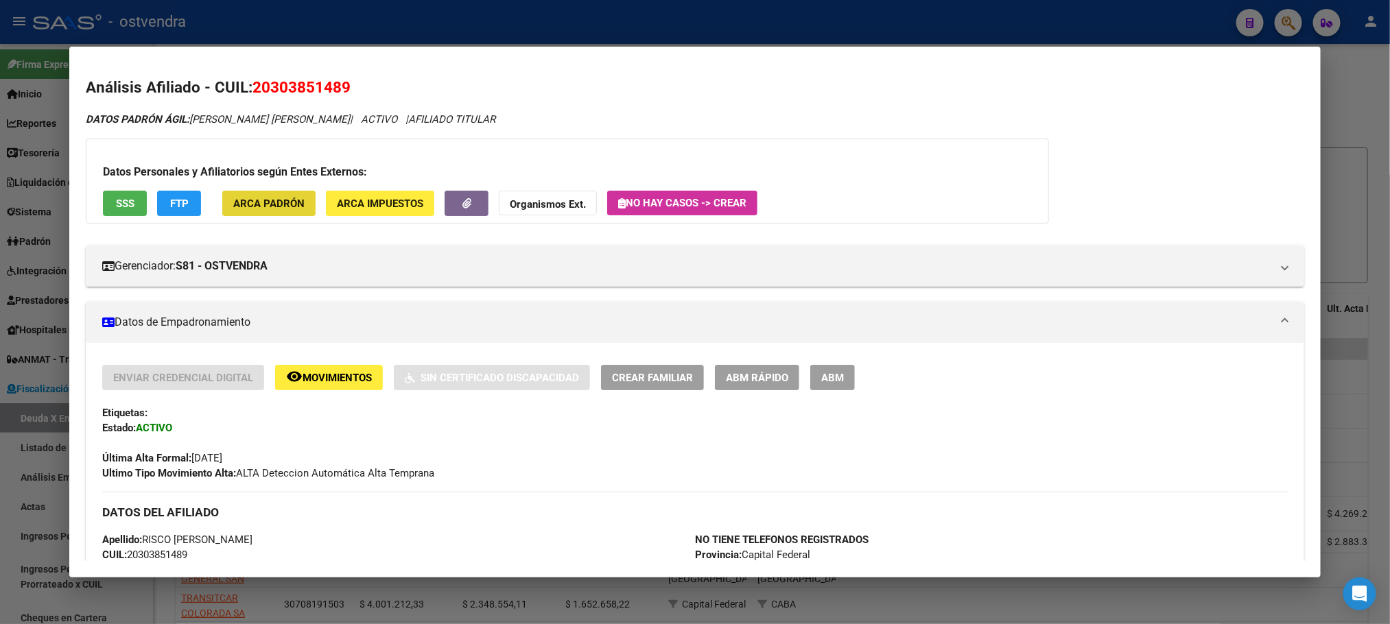
click at [297, 206] on button "ARCA Padrón" at bounding box center [268, 203] width 93 height 25
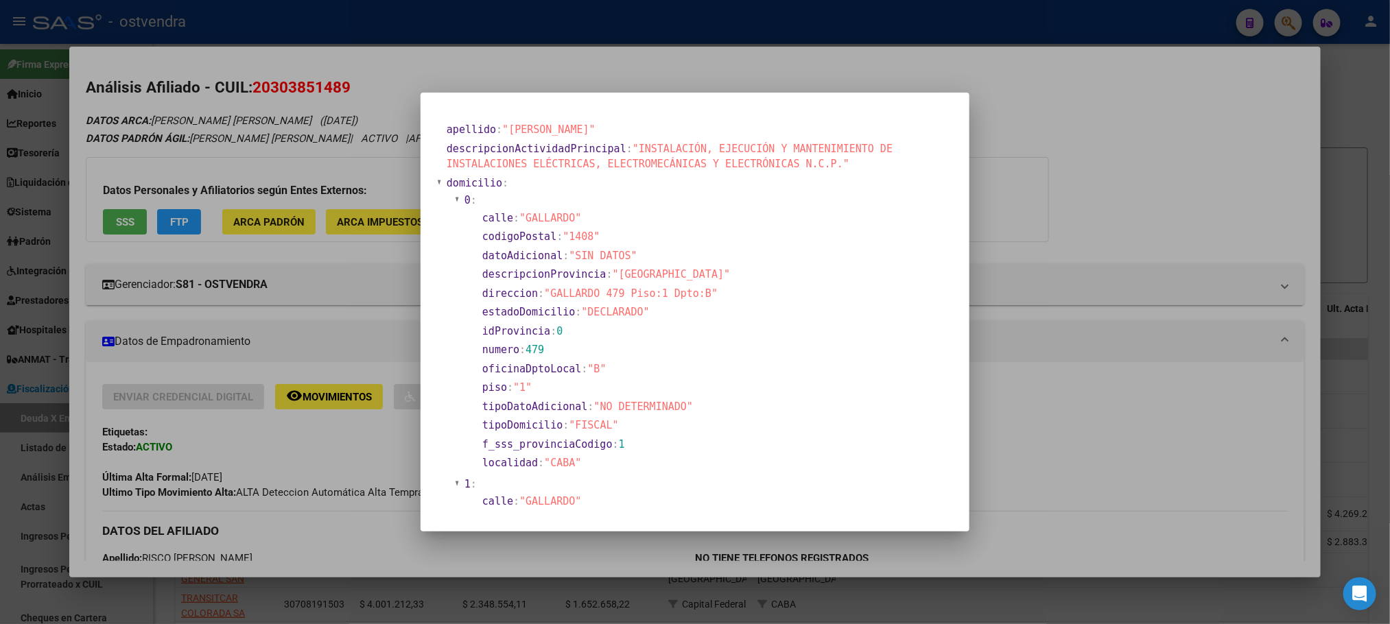
click at [295, 169] on div at bounding box center [695, 312] width 1390 height 624
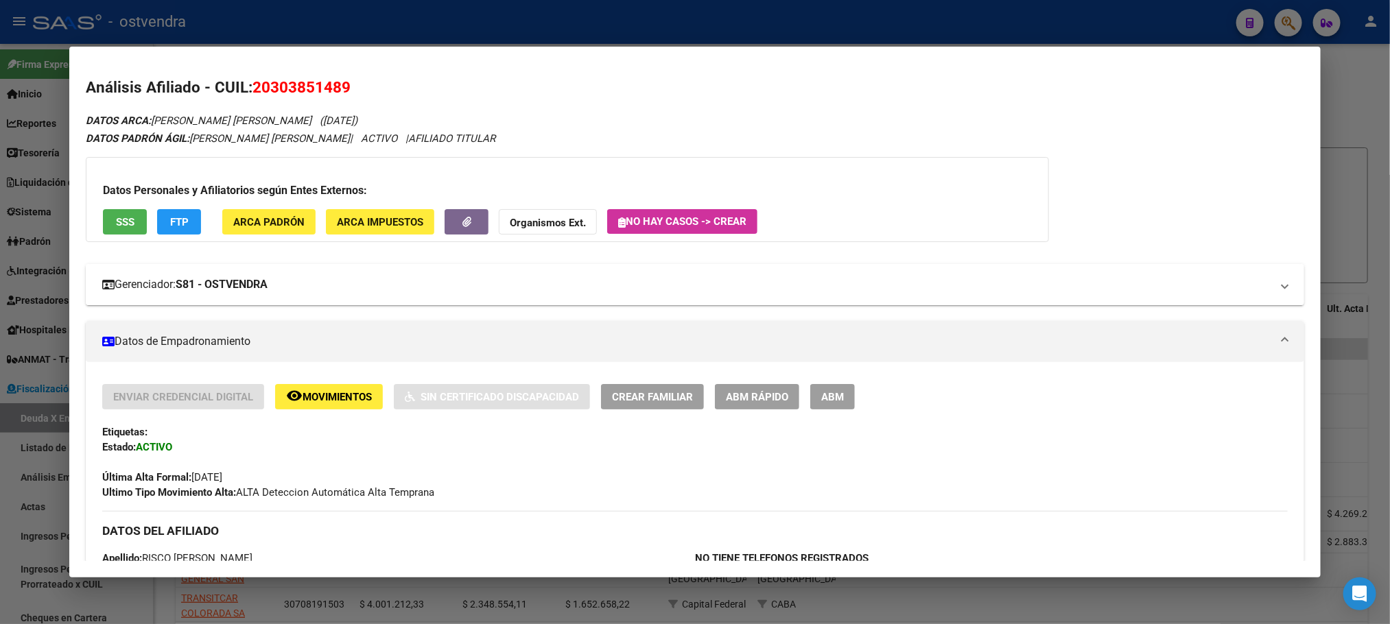
click at [299, 299] on mat-expansion-panel-header "Gerenciador: S81 - OSTVENDRA" at bounding box center [695, 284] width 1218 height 41
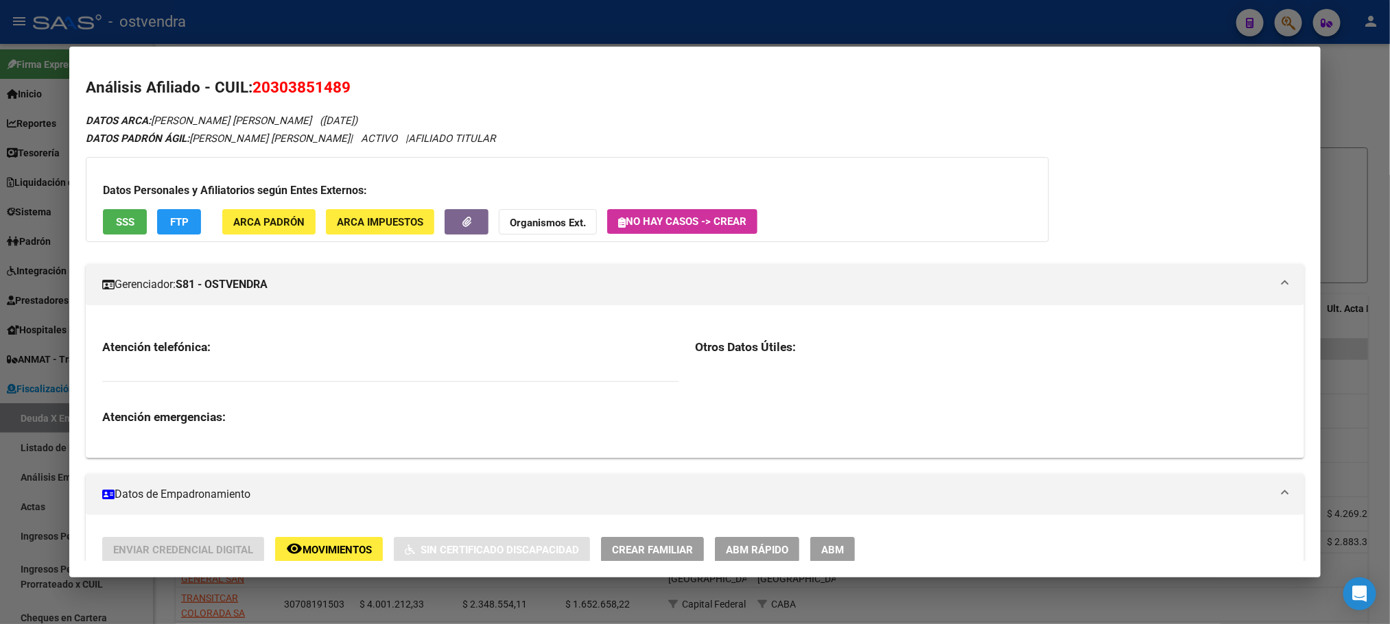
click at [299, 294] on mat-expansion-panel-header "Gerenciador: S81 - OSTVENDRA" at bounding box center [695, 284] width 1218 height 41
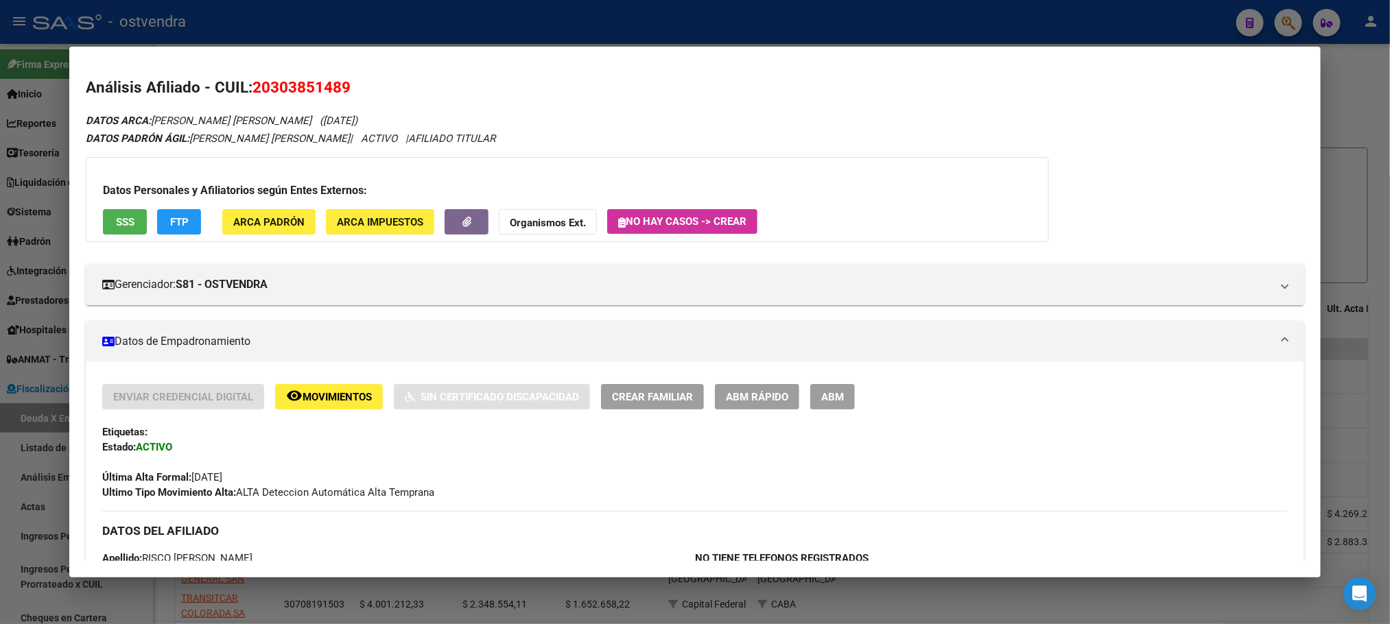
click at [303, 340] on mat-panel-title "Datos de Empadronamiento" at bounding box center [686, 342] width 1169 height 16
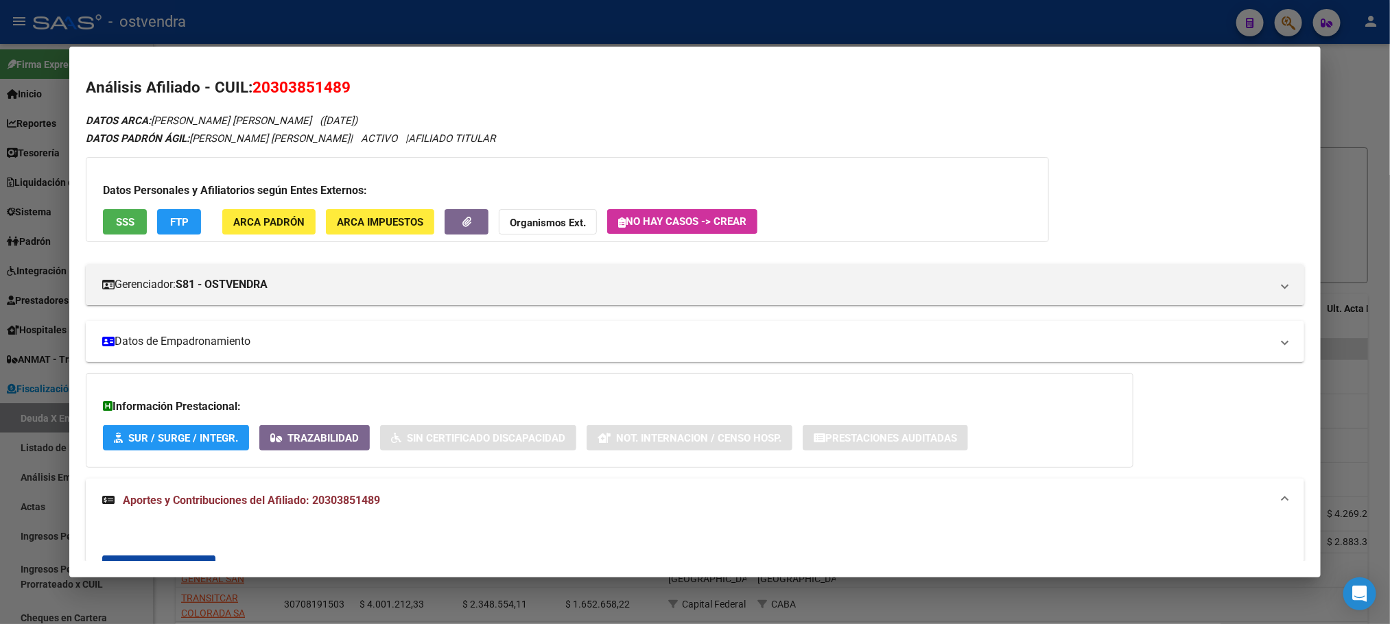
scroll to position [103, 0]
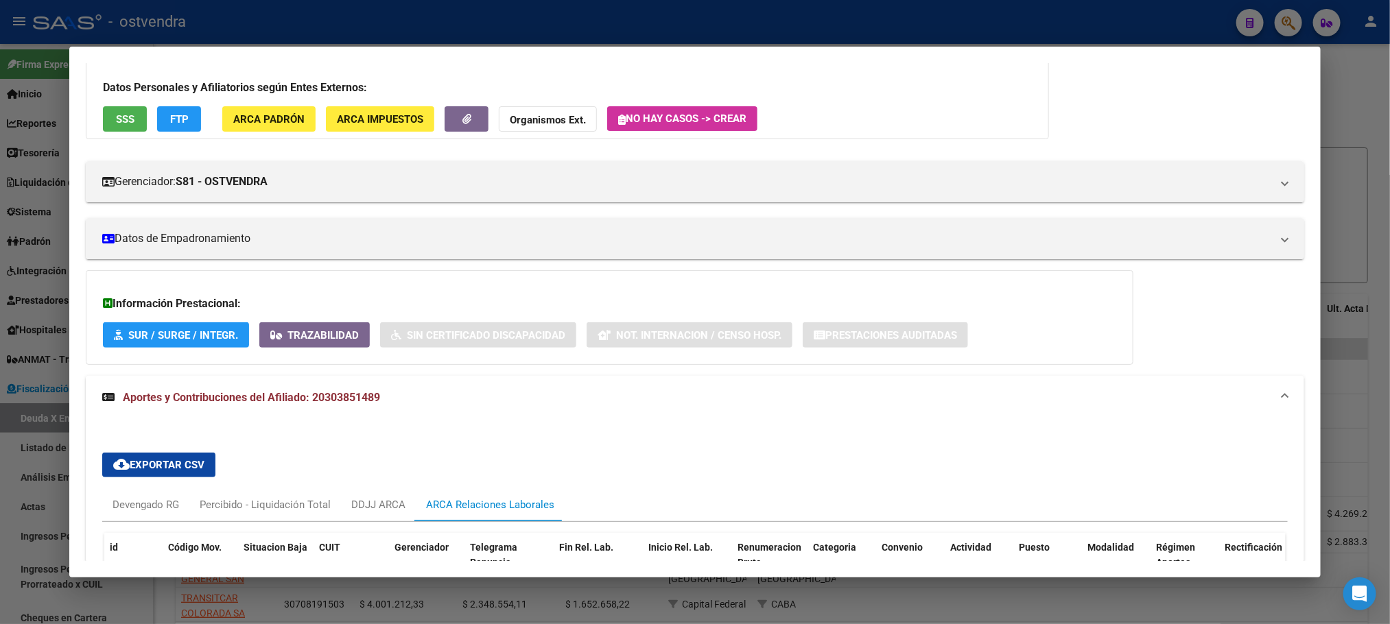
click at [303, 292] on div "Información Prestacional: SUR / SURGE / INTEGR. Trazabilidad Sin Certificado Di…" at bounding box center [610, 317] width 1048 height 95
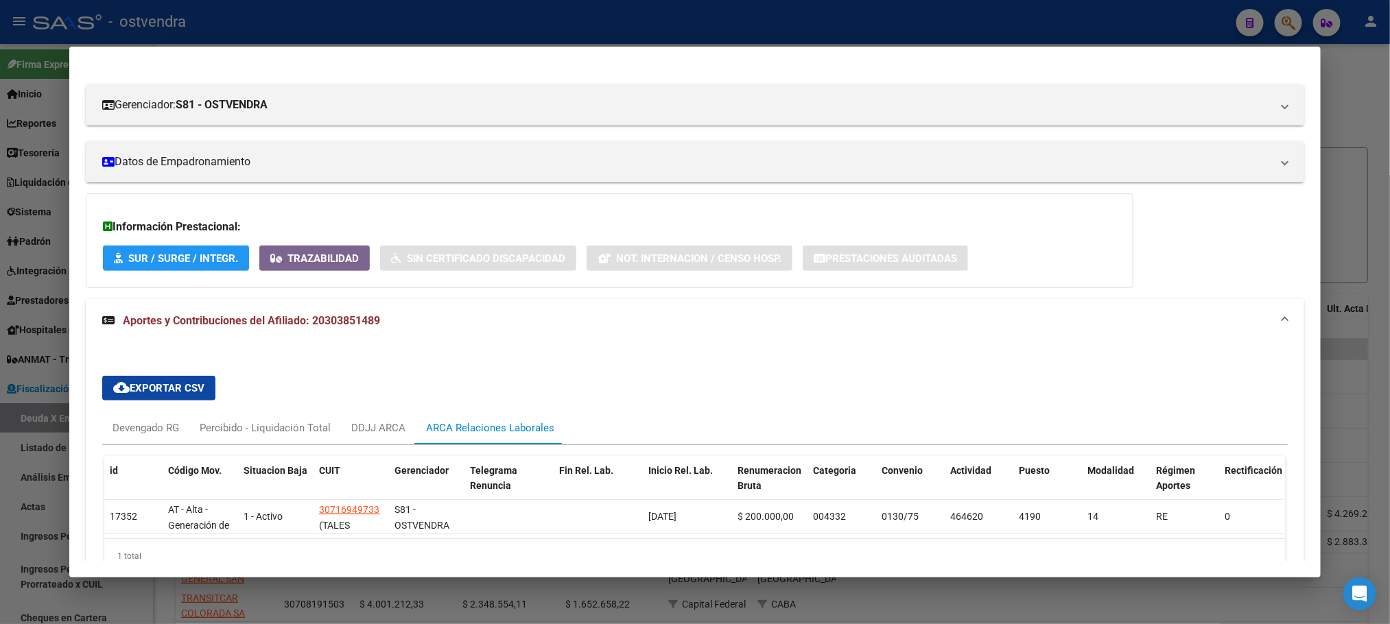
scroll to position [272, 0]
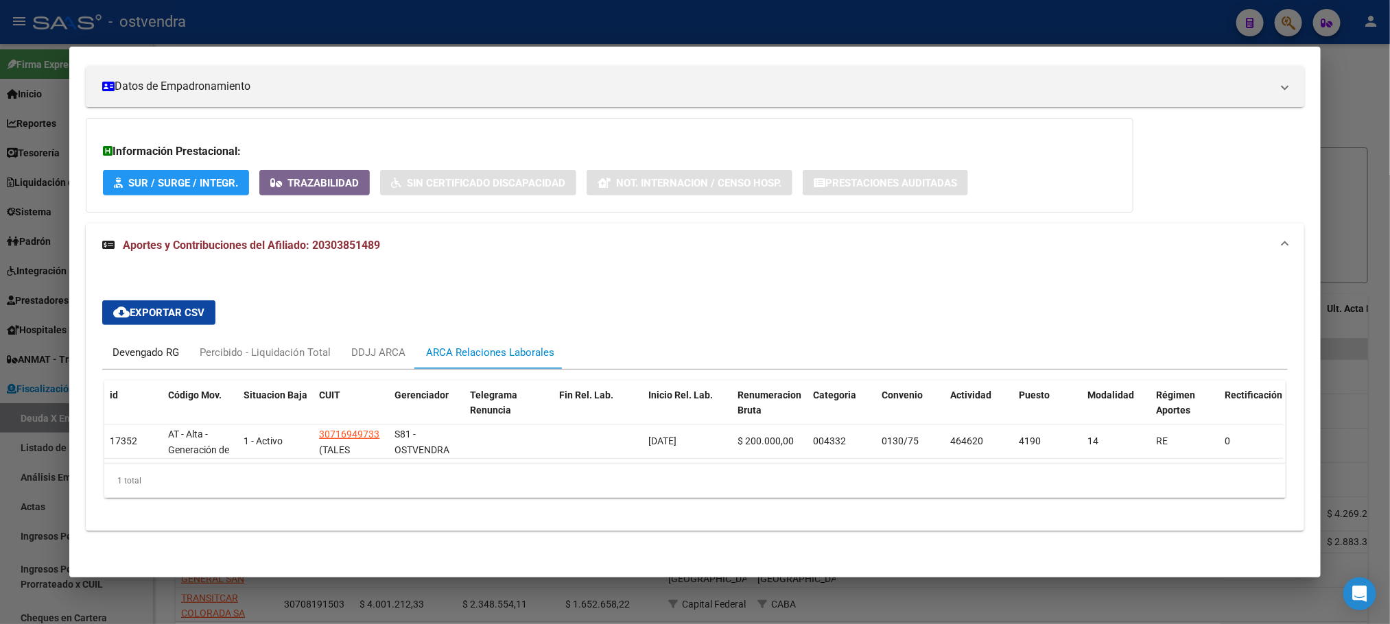
click at [161, 345] on div "Devengado RG" at bounding box center [146, 352] width 67 height 15
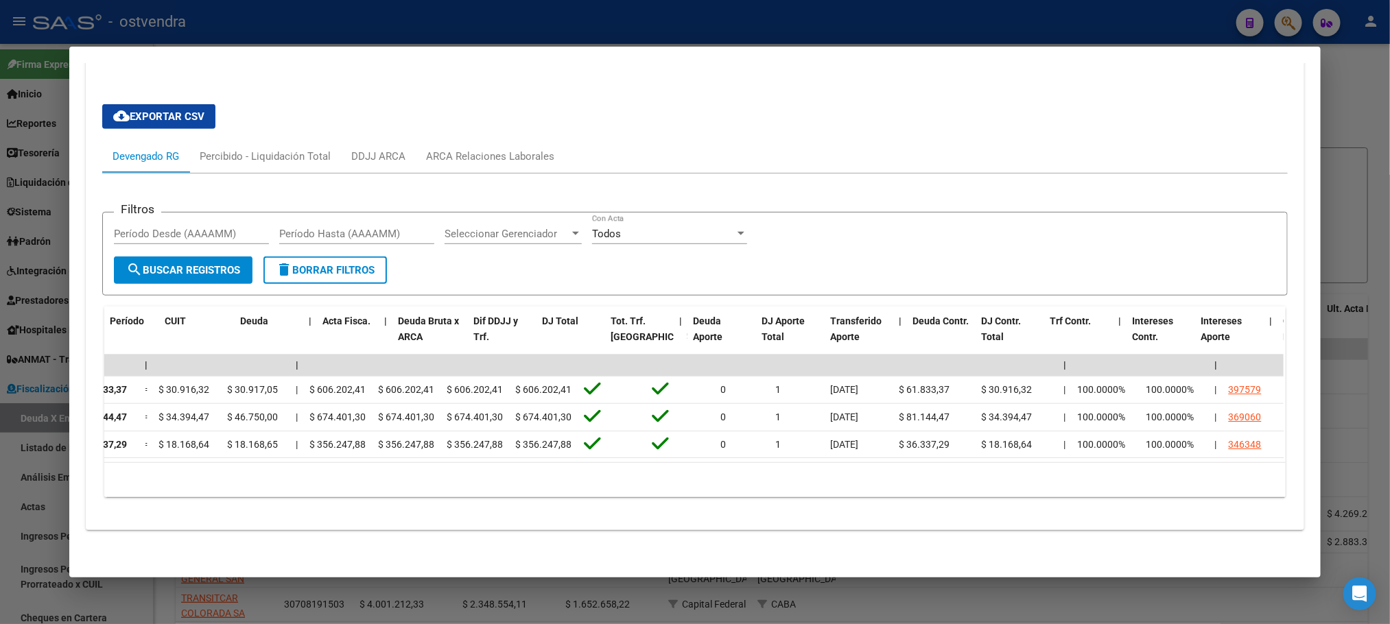
scroll to position [0, 0]
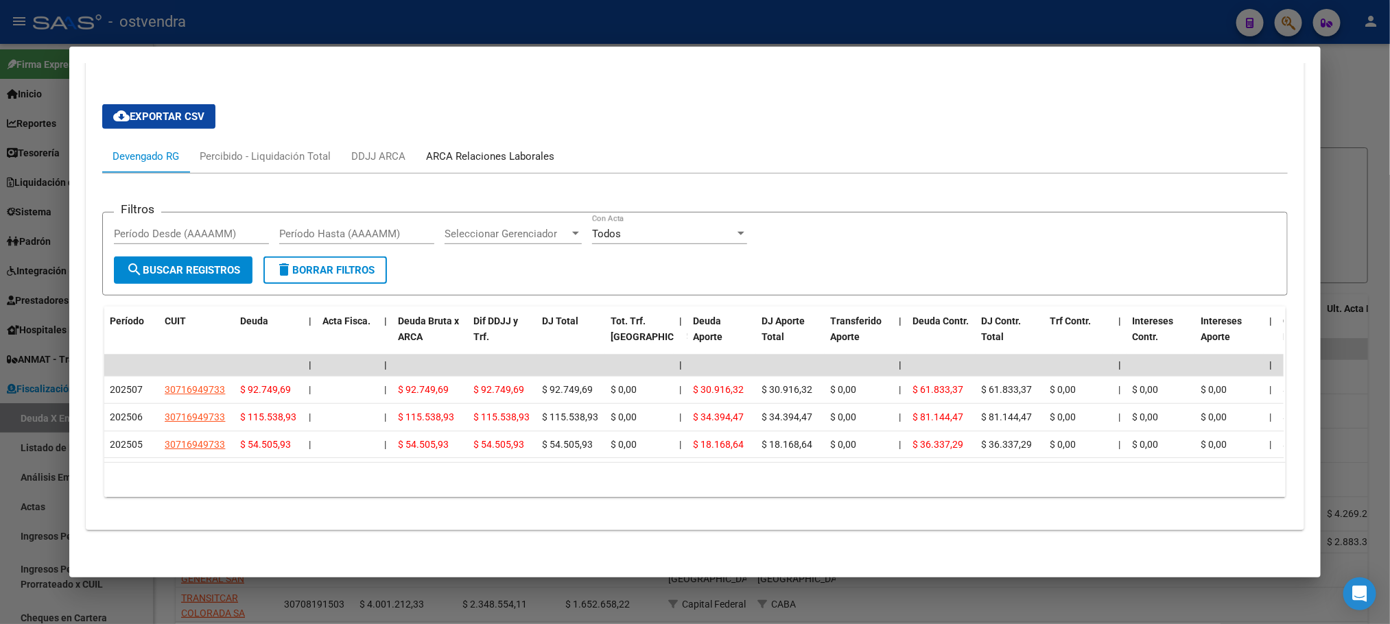
click at [489, 149] on div "ARCA Relaciones Laborales" at bounding box center [490, 156] width 128 height 15
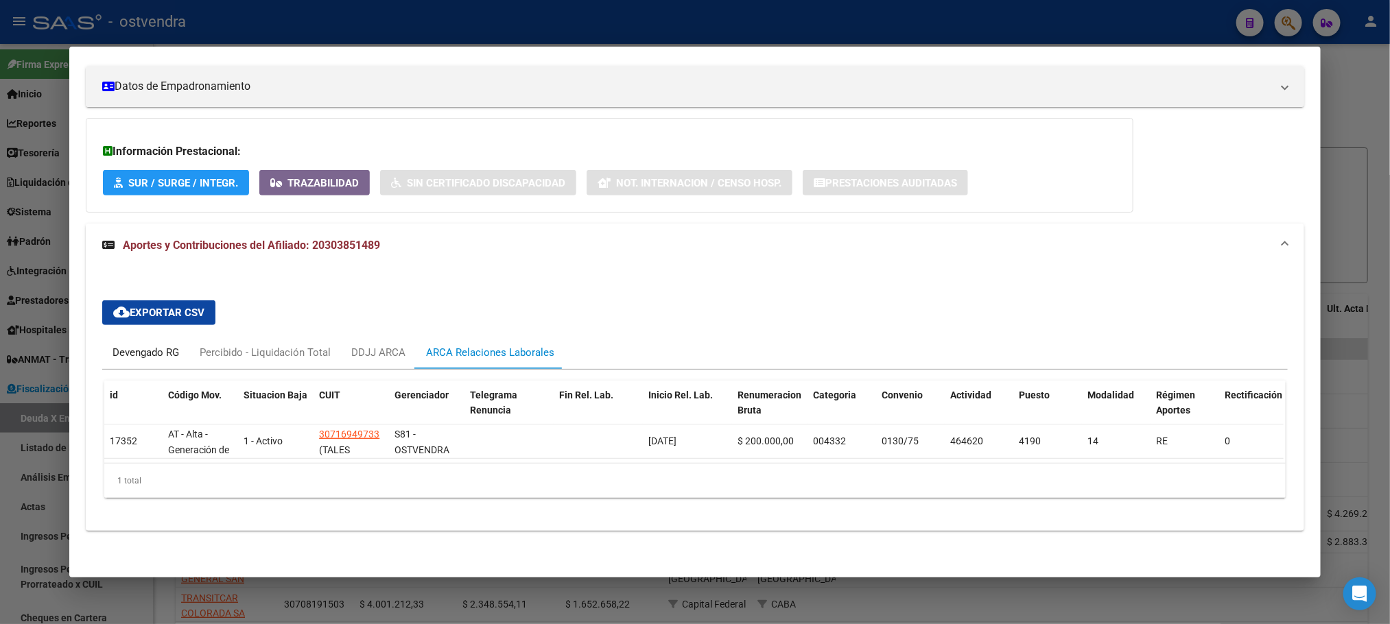
click at [161, 345] on div "Devengado RG" at bounding box center [146, 352] width 67 height 15
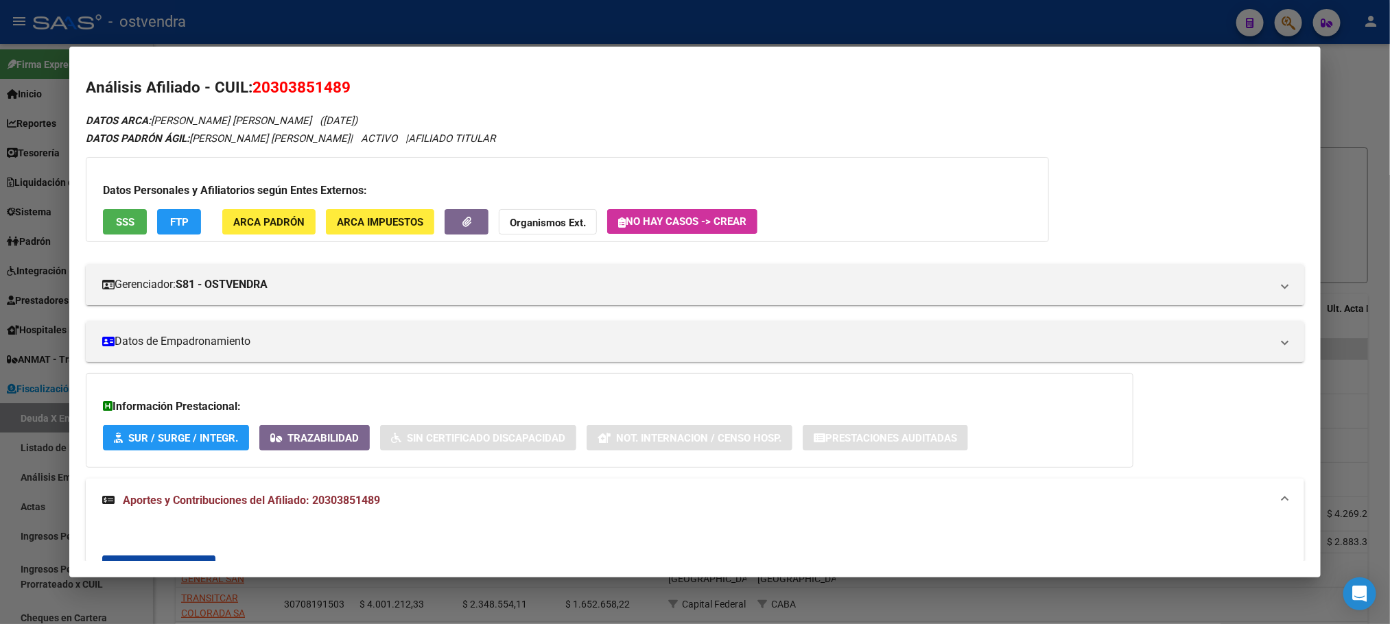
click at [395, 14] on div at bounding box center [695, 312] width 1390 height 624
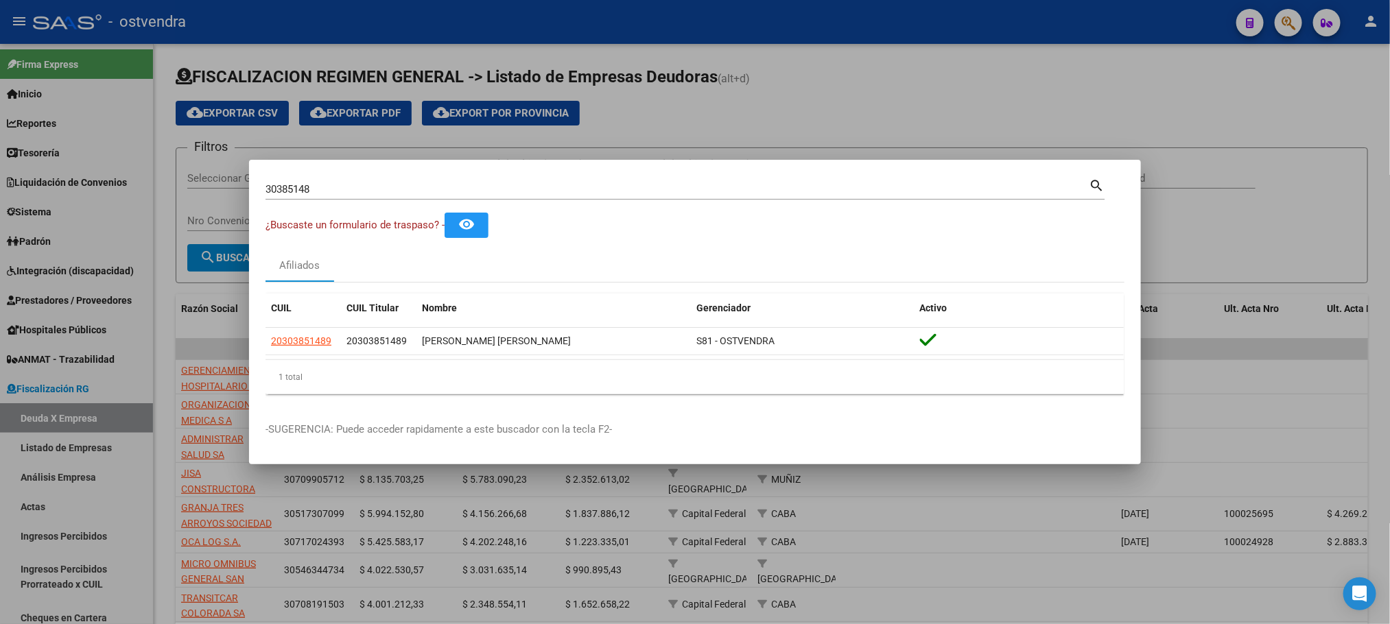
click at [396, 14] on div at bounding box center [695, 312] width 1390 height 624
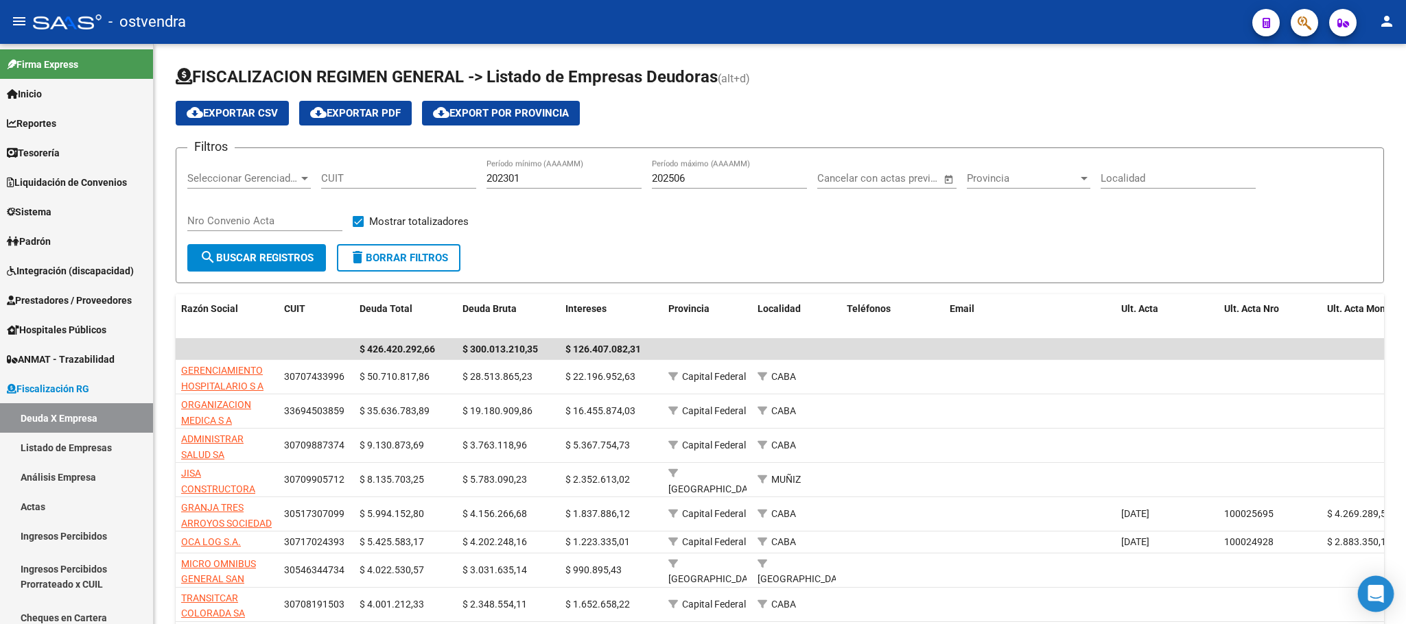
click at [1365, 592] on div "Open Intercom Messenger" at bounding box center [1376, 594] width 36 height 36
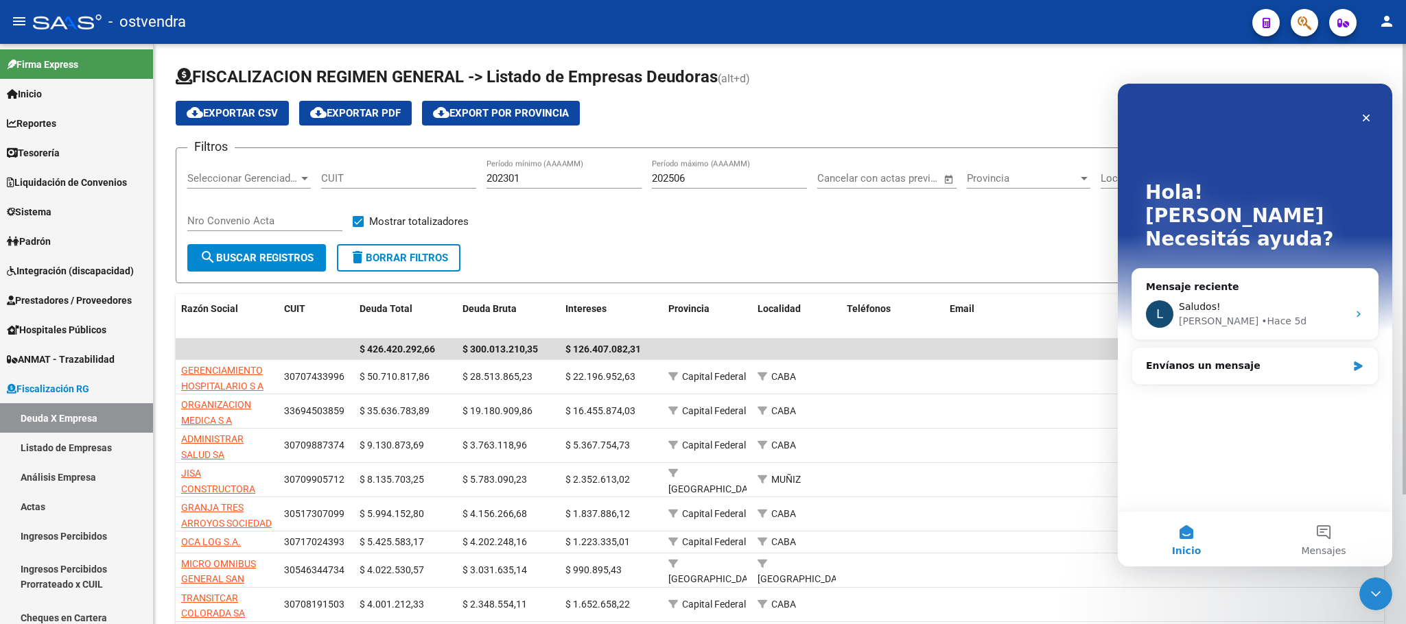
drag, startPoint x: 933, startPoint y: 77, endPoint x: 683, endPoint y: 44, distance: 252.0
click at [929, 78] on h1 "FISCALIZACION REGIMEN GENERAL -> Listado de Empresas Deudoras (alt+d)" at bounding box center [780, 78] width 1208 height 24
click at [1368, 115] on icon "Cerrar" at bounding box center [1366, 118] width 11 height 11
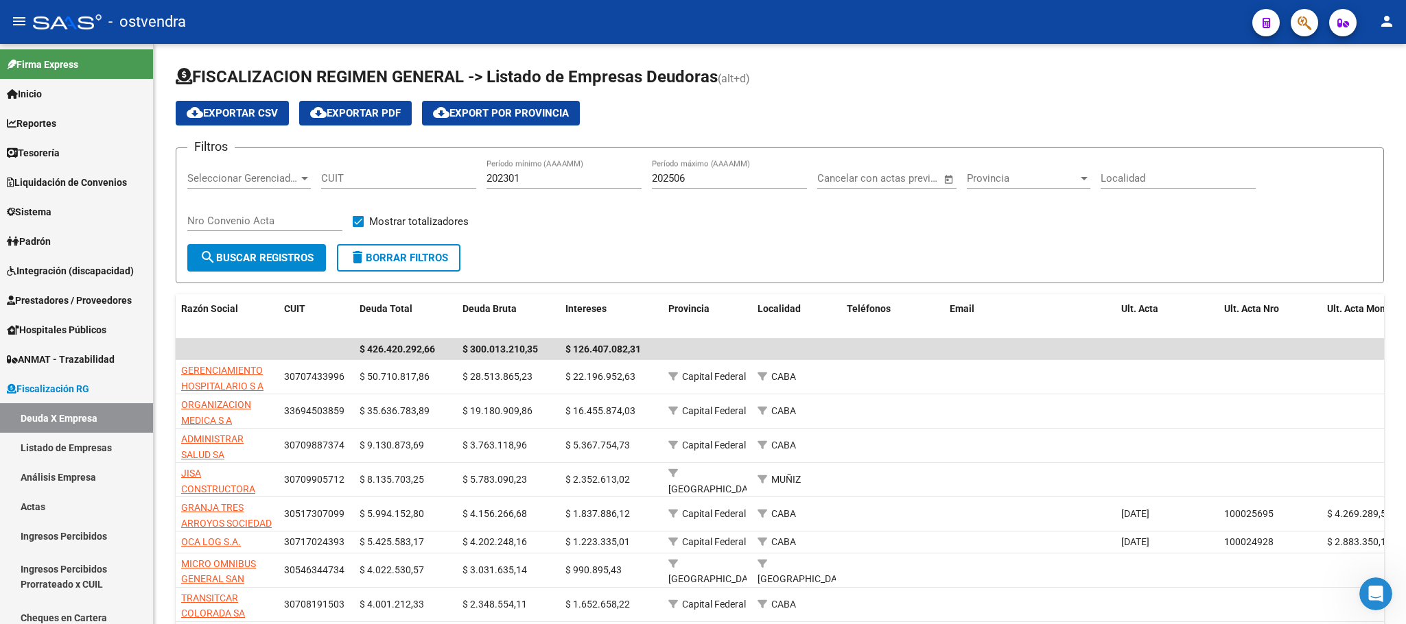
click at [1307, 16] on icon "button" at bounding box center [1305, 23] width 14 height 16
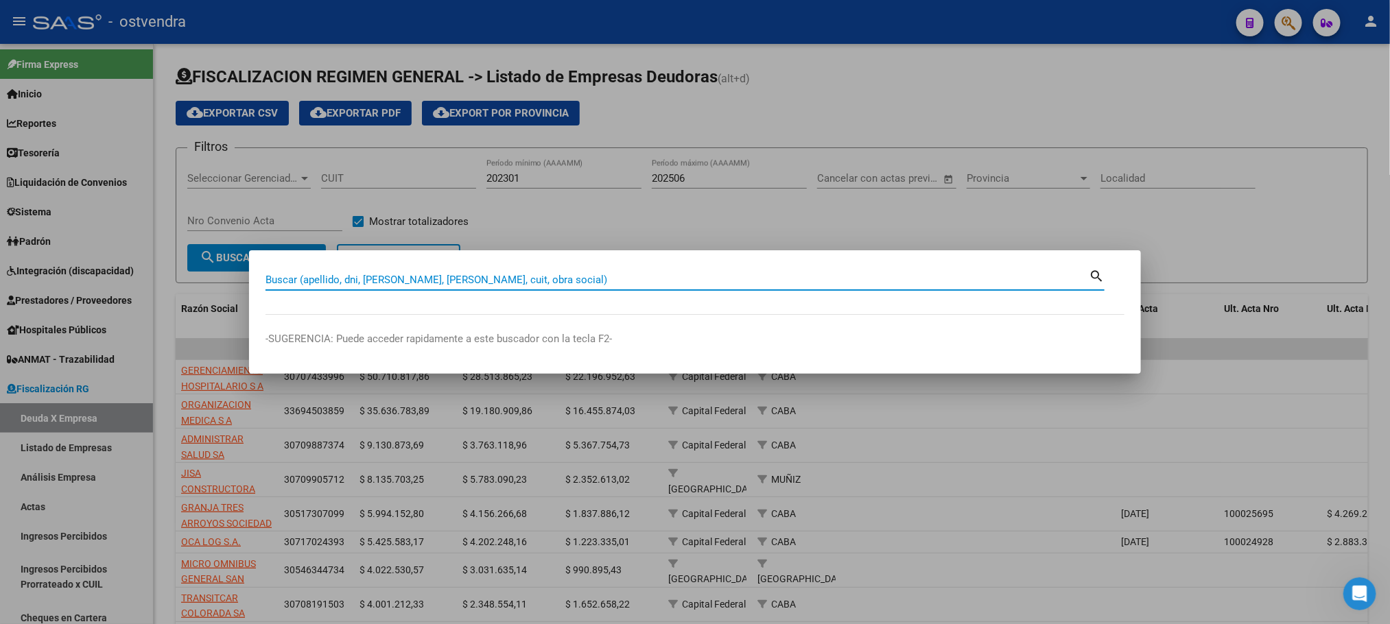
paste input "20188712151"
type input "20188712151"
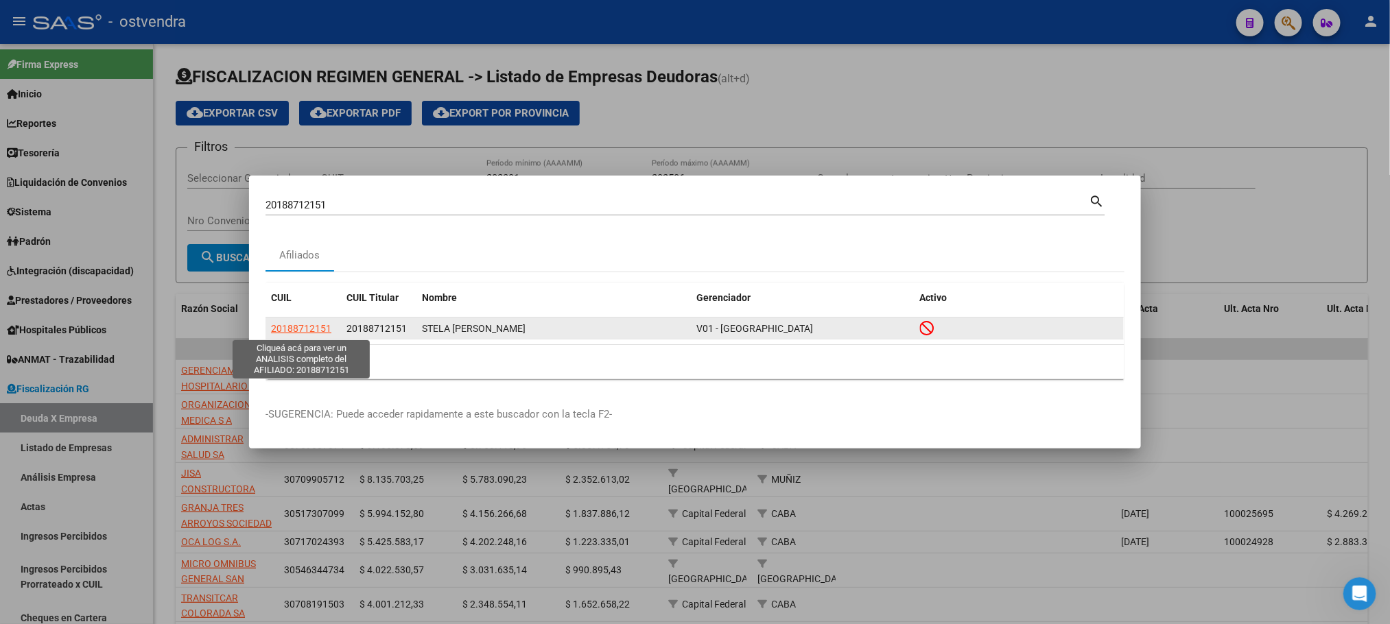
click at [309, 326] on span "20188712151" at bounding box center [301, 328] width 60 height 11
type textarea "20188712151"
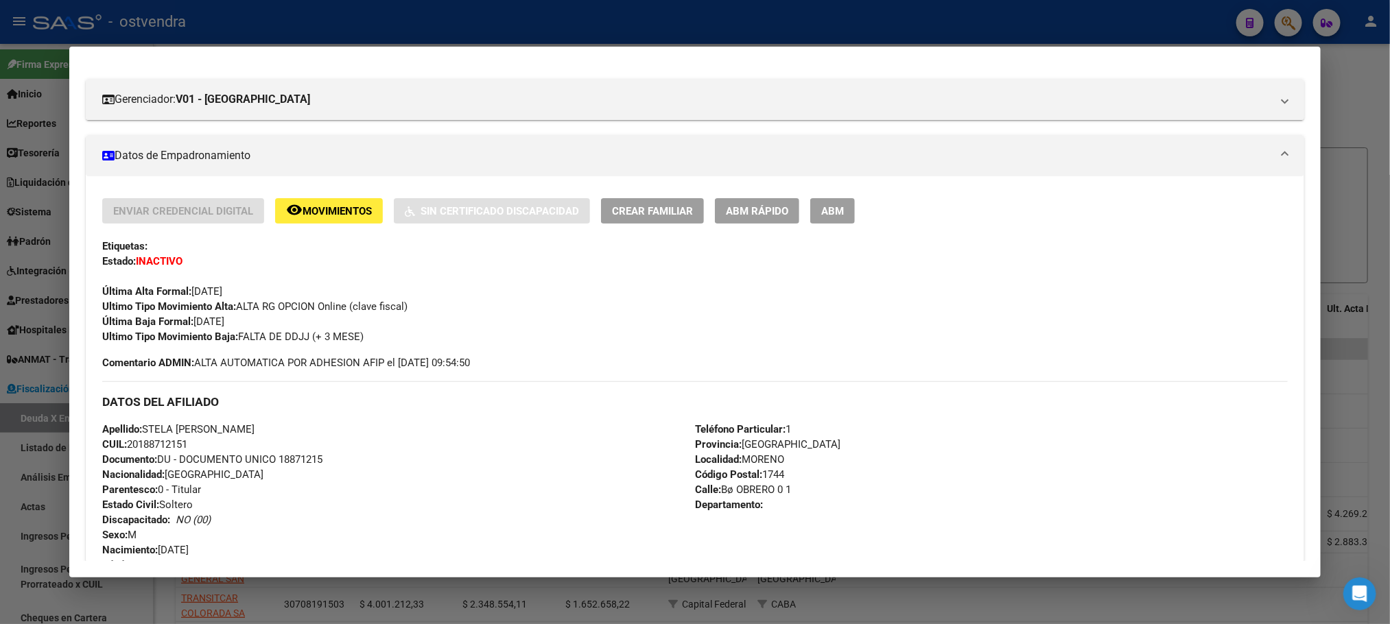
scroll to position [206, 0]
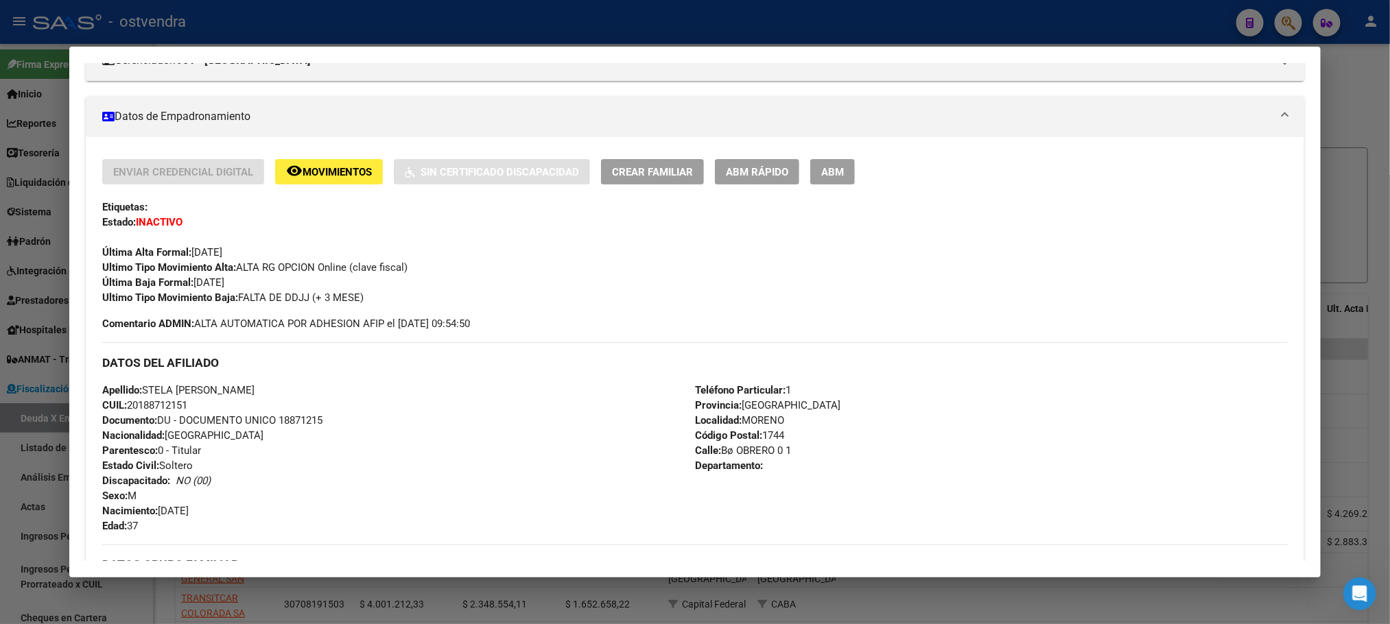
click at [383, 10] on div at bounding box center [695, 312] width 1390 height 624
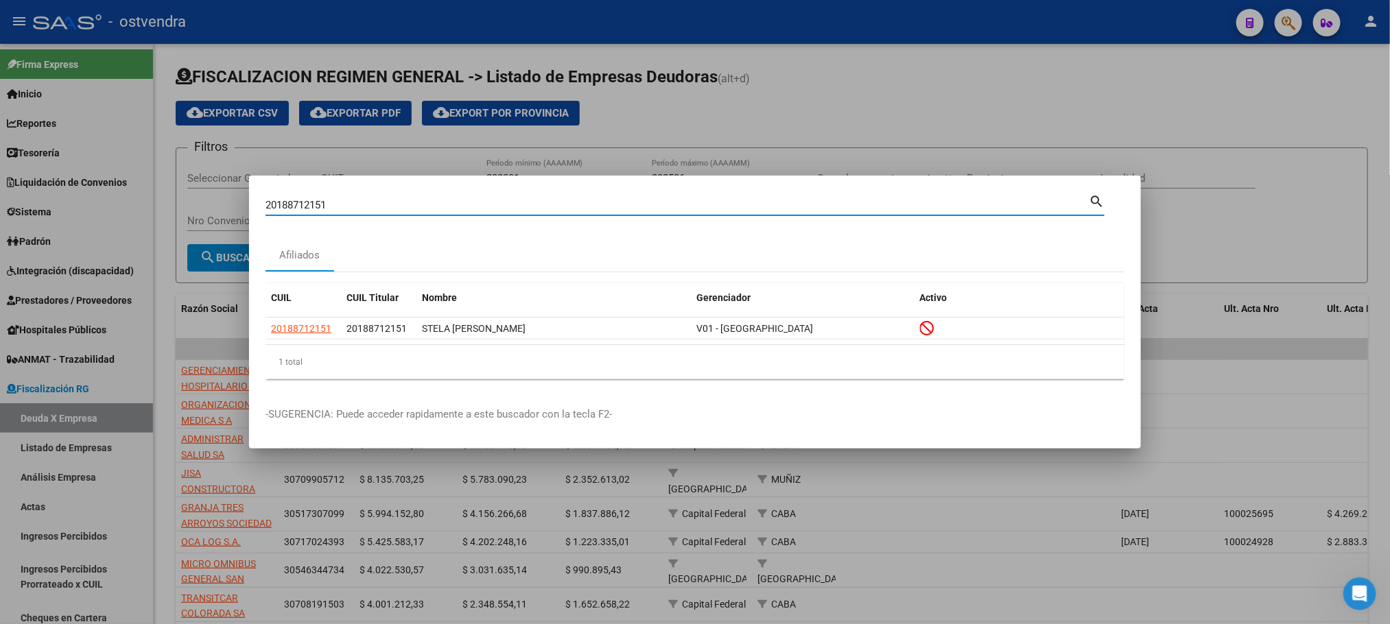
drag, startPoint x: 358, startPoint y: 202, endPoint x: 165, endPoint y: 173, distance: 195.7
click at [163, 175] on div "20188712151 Buscar (apellido, dni, cuil, nro traspaso, cuit, obra social) searc…" at bounding box center [695, 312] width 1390 height 624
paste input "256662648"
type input "20256662648"
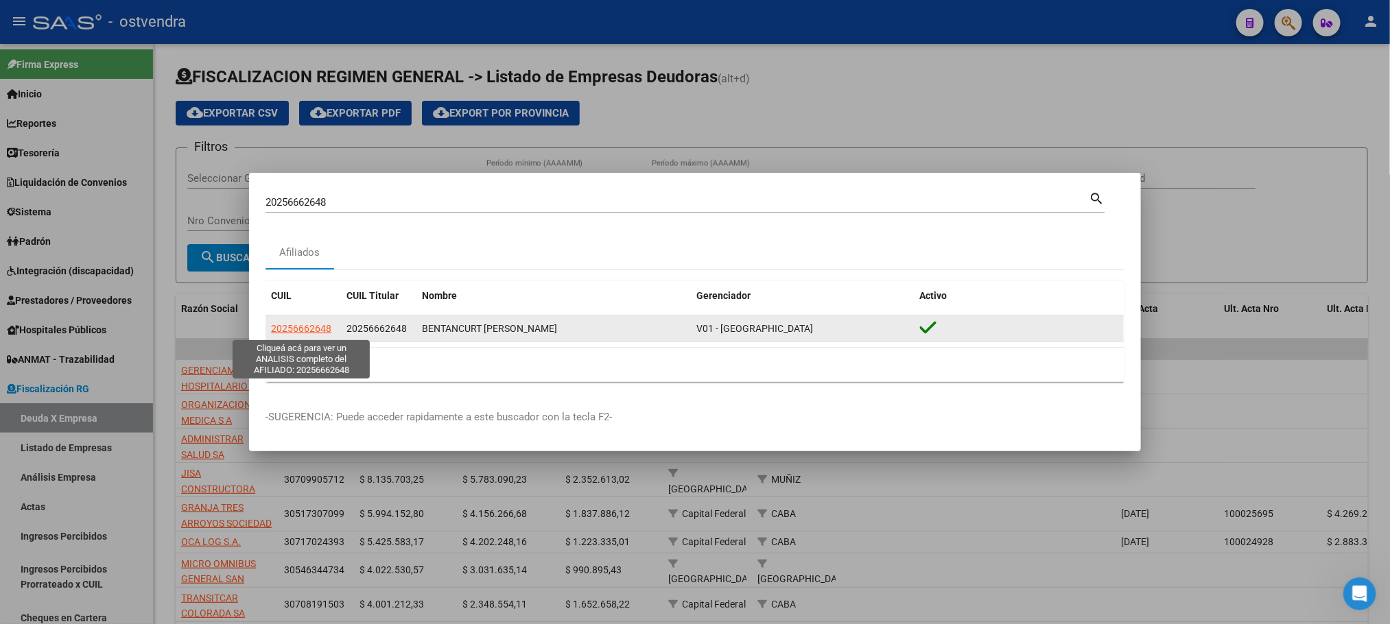
click at [299, 329] on span "20256662648" at bounding box center [301, 328] width 60 height 11
type textarea "20256662648"
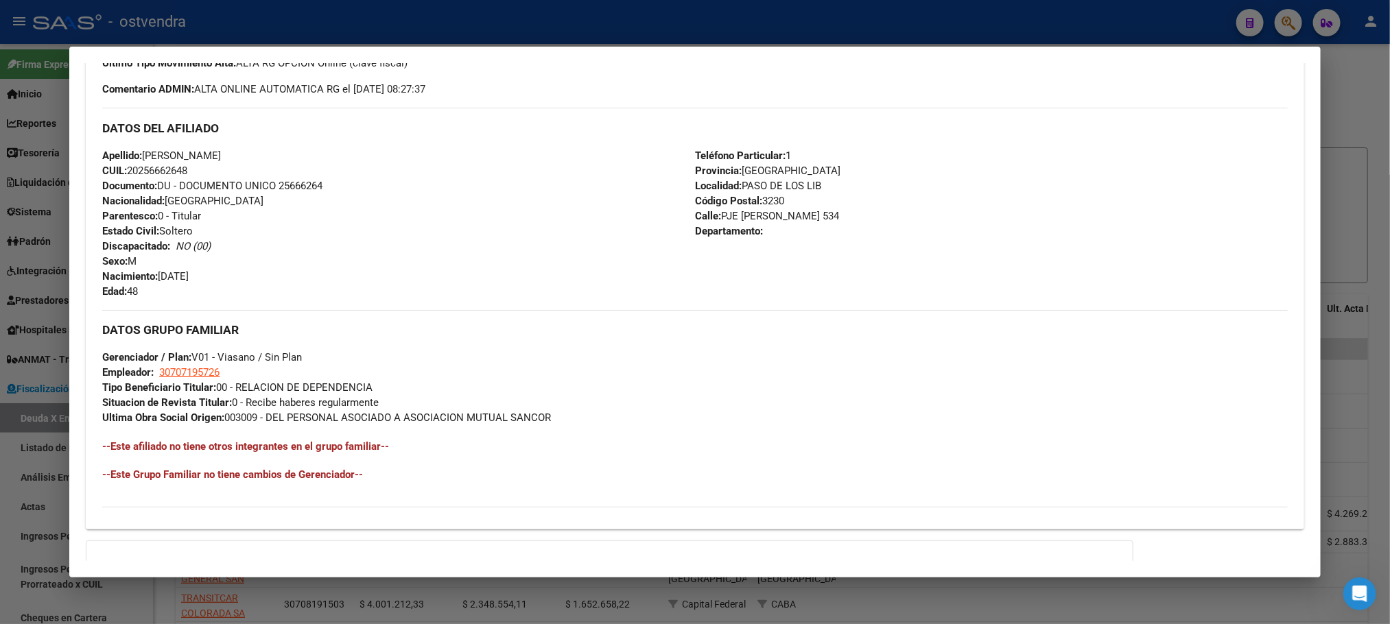
scroll to position [412, 0]
drag, startPoint x: 430, startPoint y: 15, endPoint x: 404, endPoint y: 142, distance: 129.7
click at [430, 15] on div at bounding box center [695, 312] width 1390 height 624
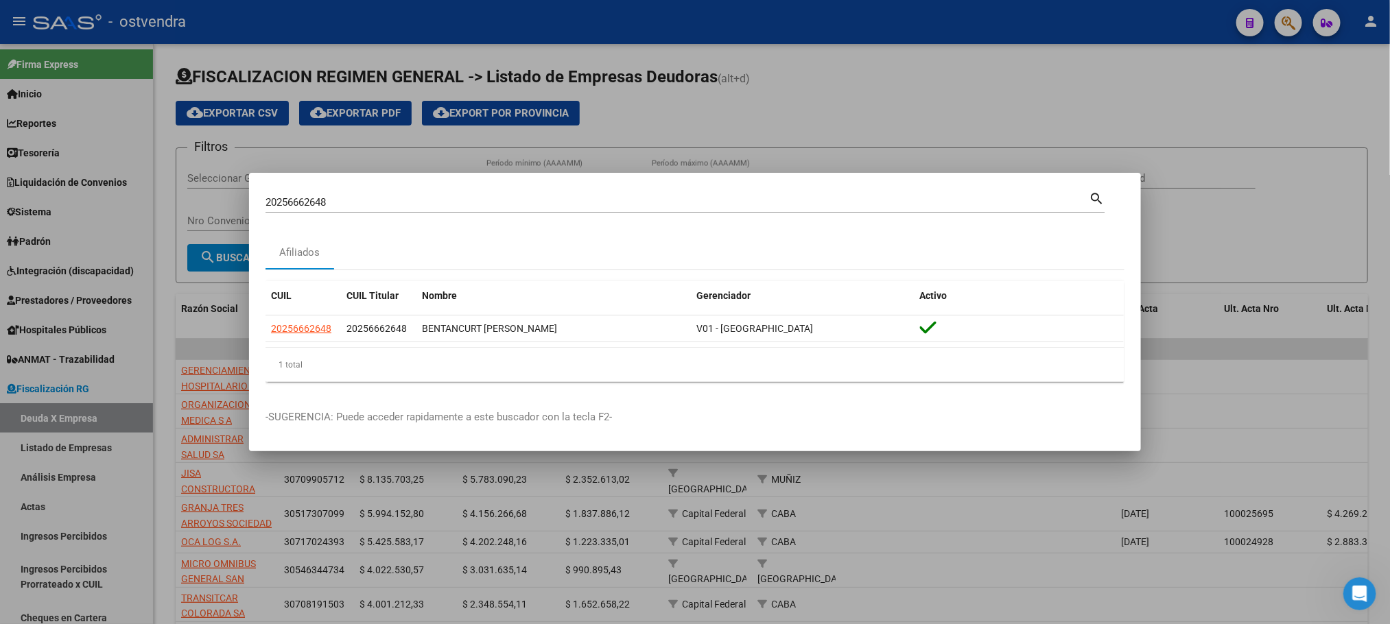
click at [406, 198] on input "20256662648" at bounding box center [677, 202] width 823 height 12
drag, startPoint x: 408, startPoint y: 202, endPoint x: 86, endPoint y: 184, distance: 321.7
click at [87, 190] on div "20256662648 Buscar (apellido, dni, cuil, nro traspaso, cuit, obra social) searc…" at bounding box center [695, 312] width 1390 height 624
paste input "7359308340"
type input "27359308340"
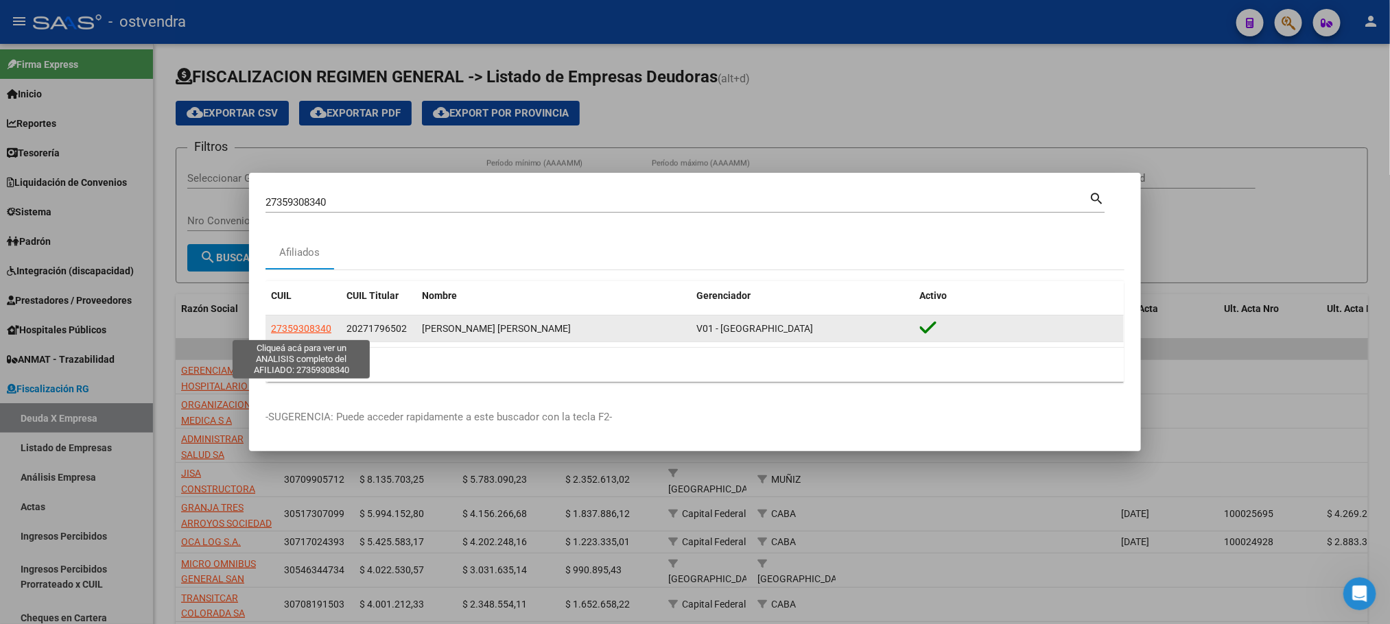
click at [281, 331] on span "27359308340" at bounding box center [301, 328] width 60 height 11
type textarea "27359308340"
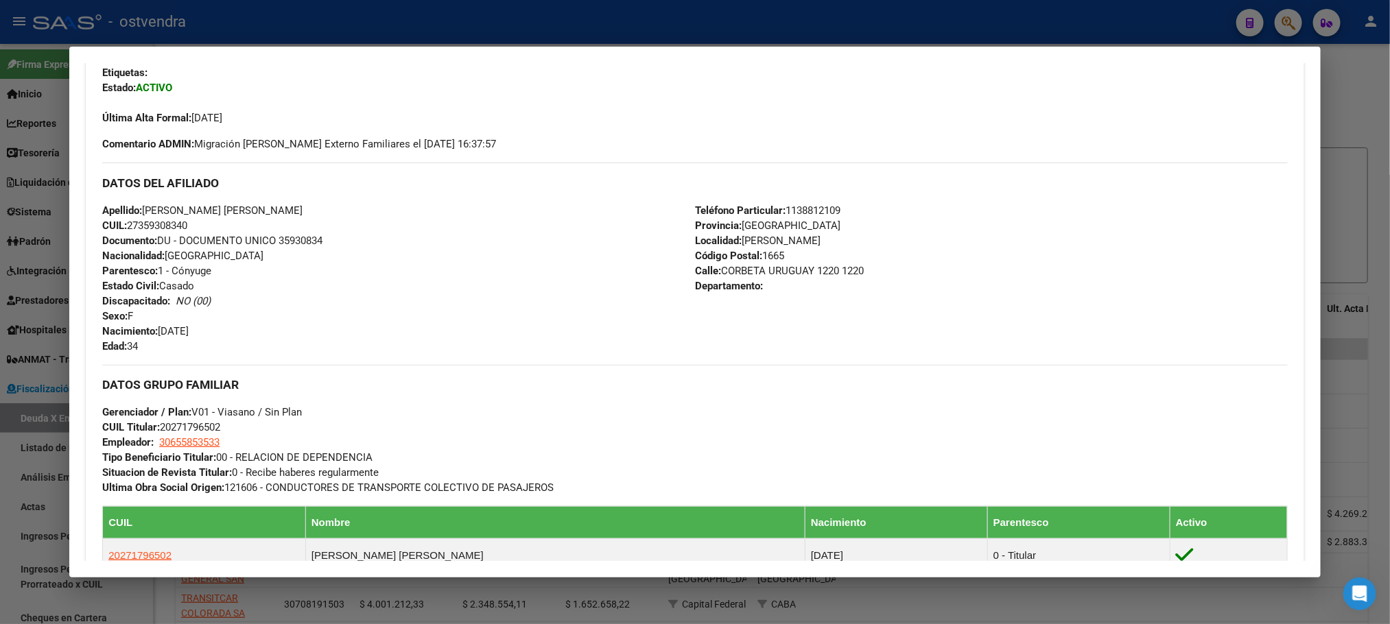
scroll to position [309, 0]
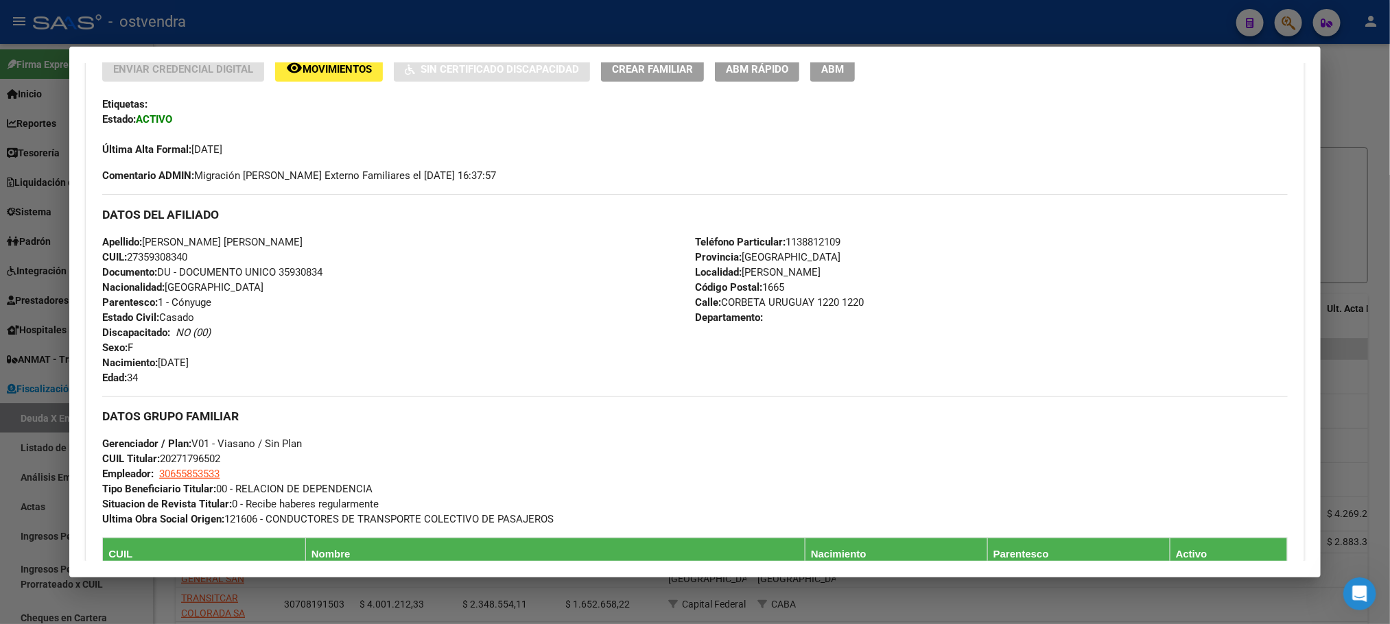
click at [629, 27] on div at bounding box center [695, 312] width 1390 height 624
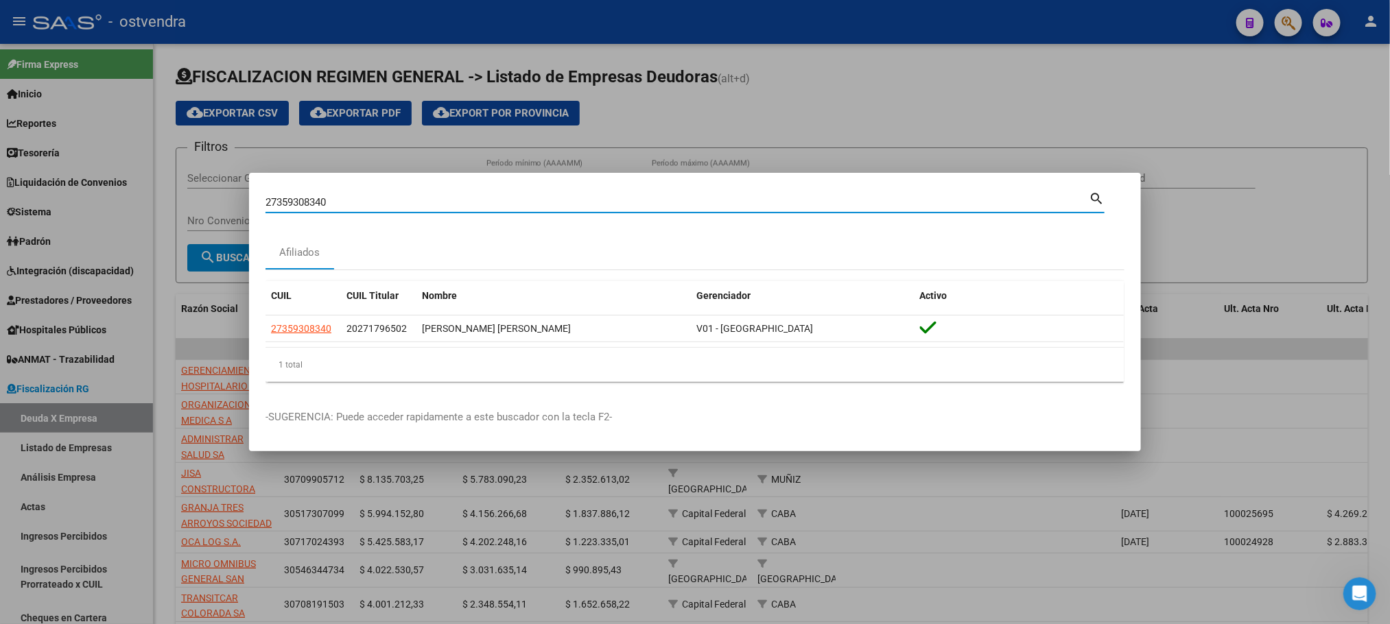
drag, startPoint x: 342, startPoint y: 202, endPoint x: 50, endPoint y: 200, distance: 292.3
click at [50, 200] on div "27359308340 Buscar (apellido, dni, cuil, nro traspaso, cuit, obra social) searc…" at bounding box center [695, 312] width 1390 height 624
paste input "054562205"
type input "20545622050"
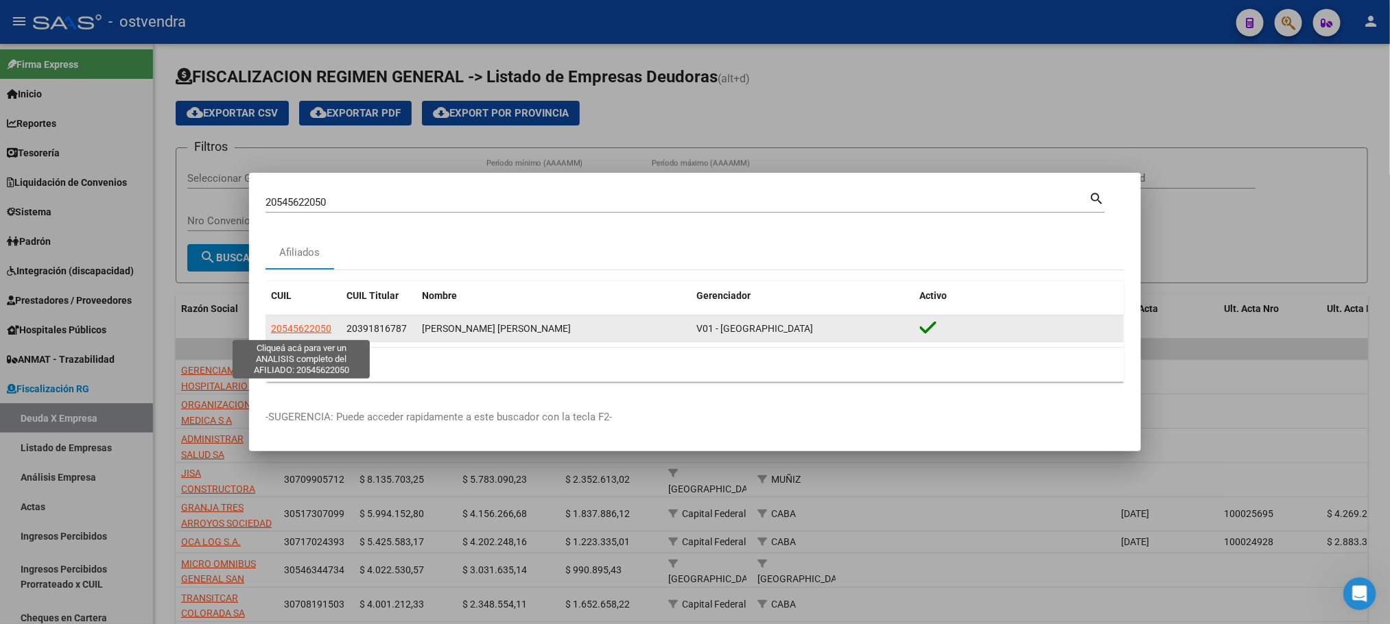
click at [288, 331] on span "20545622050" at bounding box center [301, 328] width 60 height 11
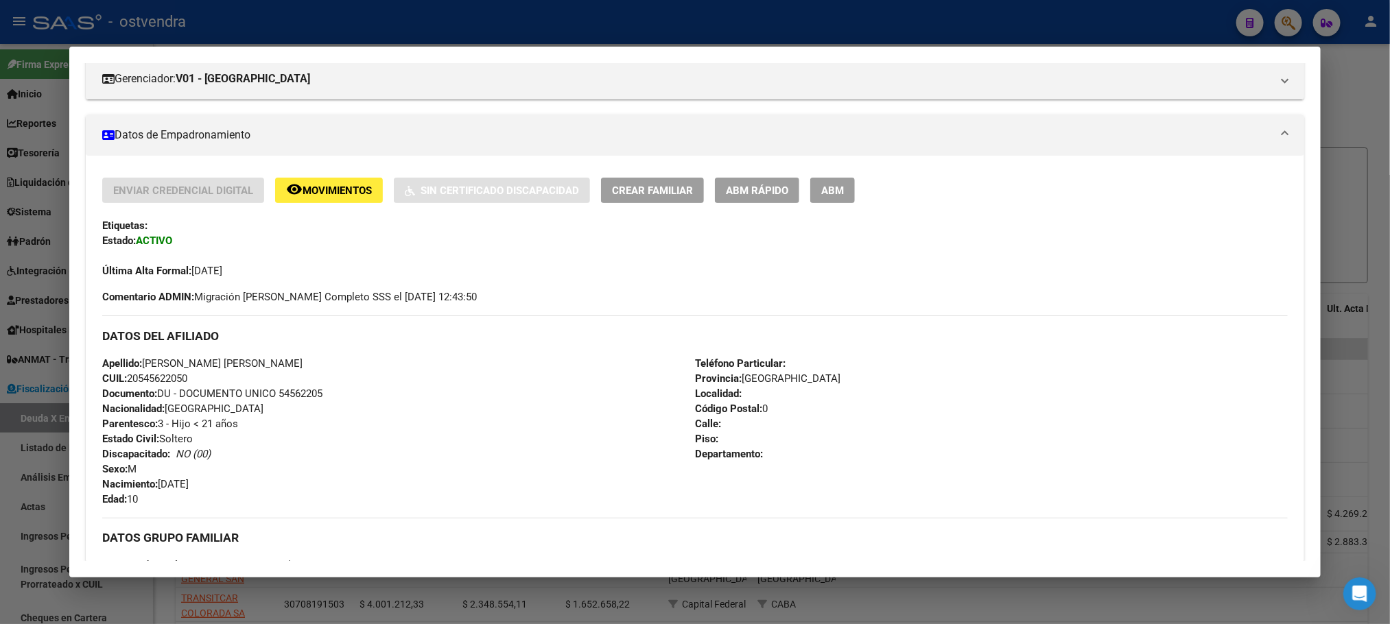
scroll to position [0, 0]
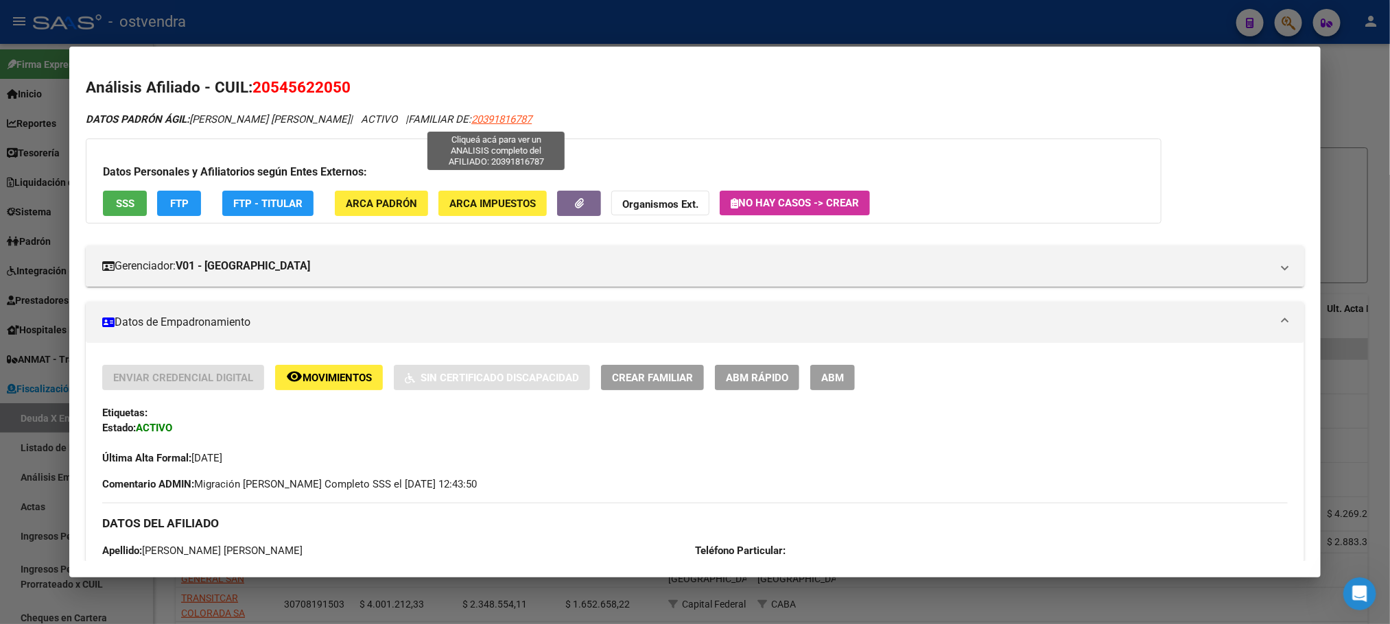
click at [488, 113] on span "20391816787" at bounding box center [501, 119] width 60 height 12
type textarea "20391816787"
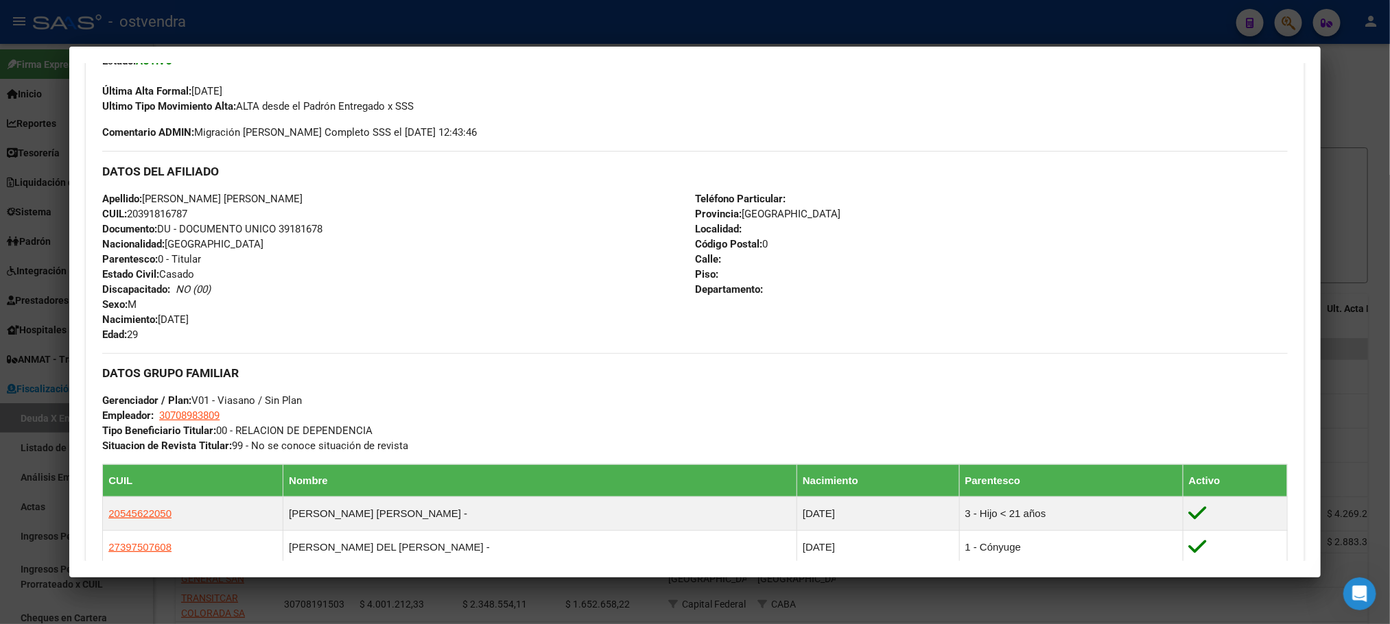
scroll to position [412, 0]
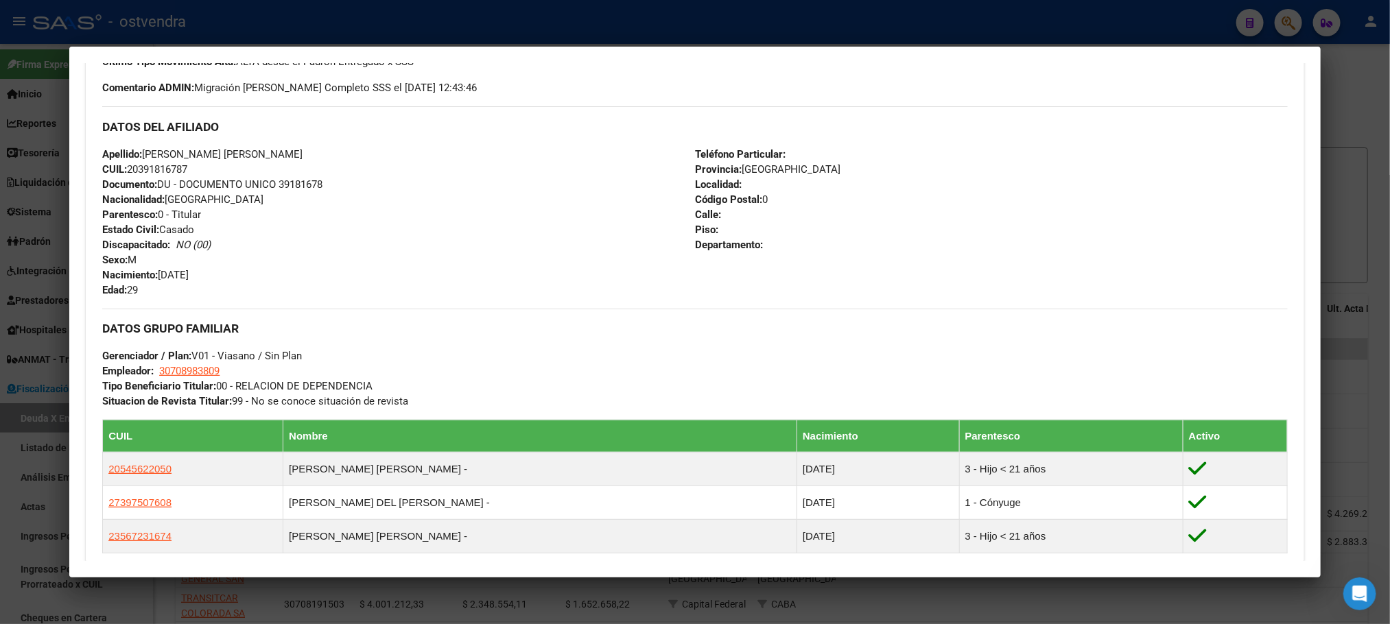
click at [447, 17] on div at bounding box center [695, 312] width 1390 height 624
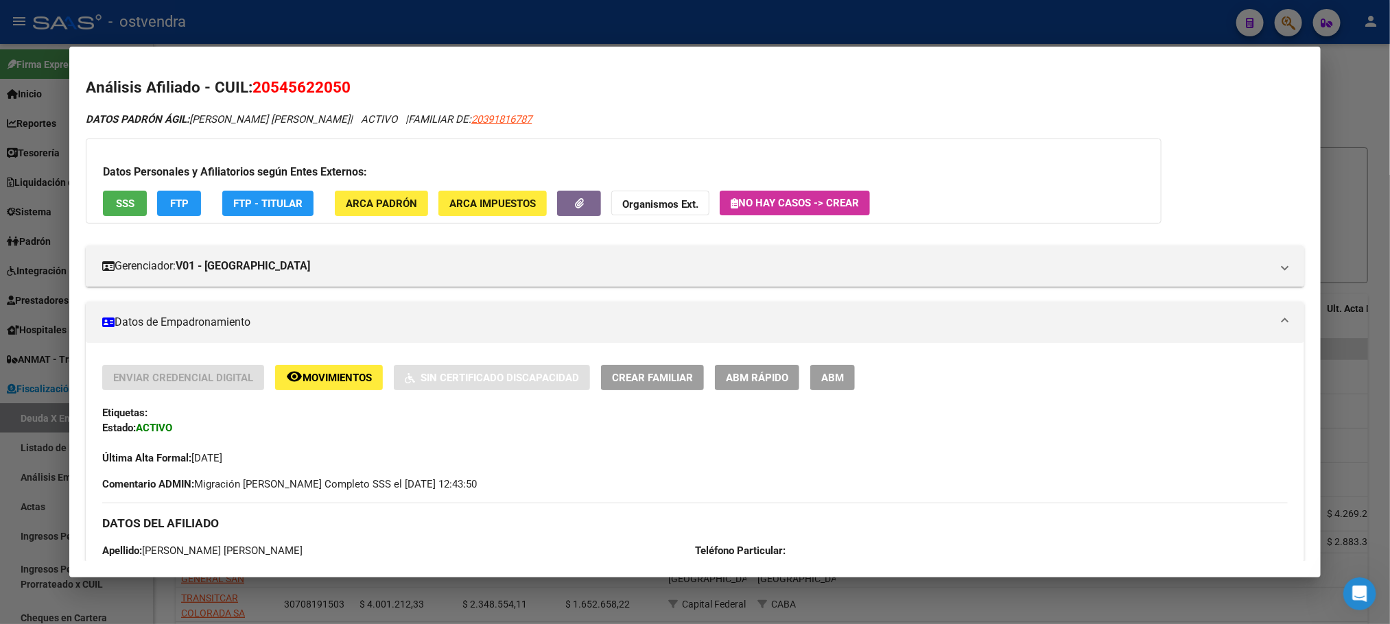
click at [322, 41] on div at bounding box center [695, 312] width 1390 height 624
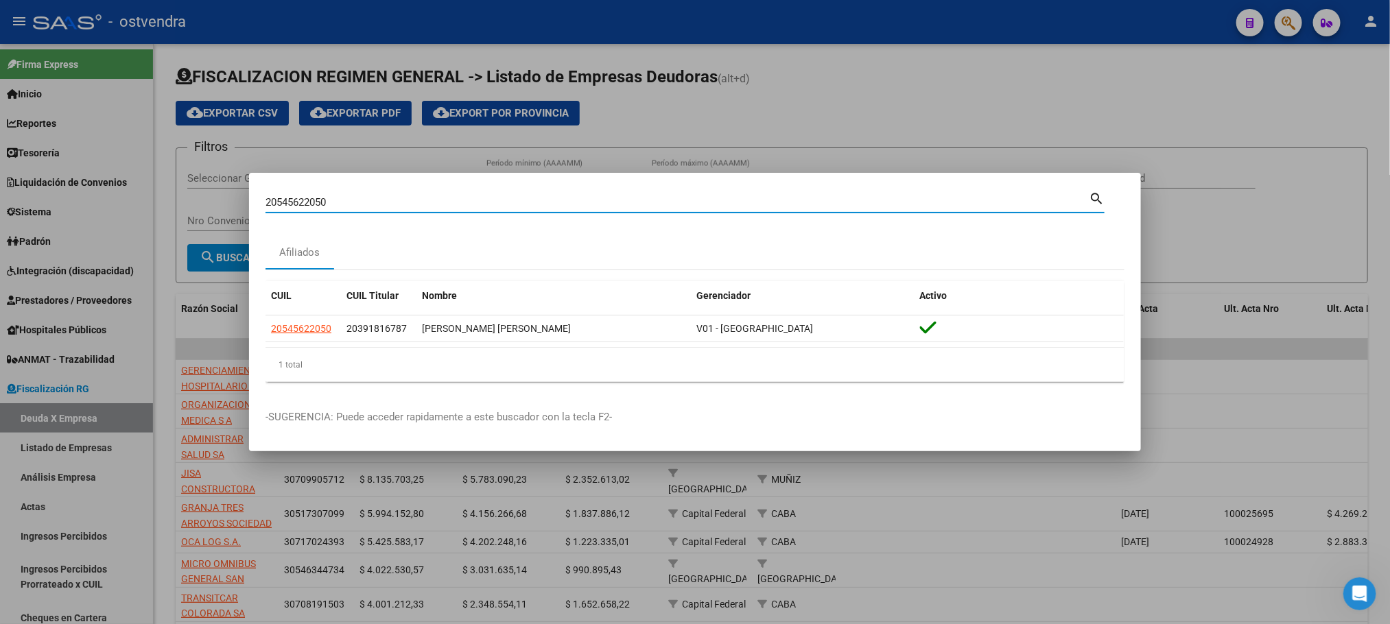
drag, startPoint x: 375, startPoint y: 206, endPoint x: 209, endPoint y: 190, distance: 167.5
click at [209, 190] on div "20545622050 Buscar (apellido, dni, cuil, nro traspaso, cuit, obra social) searc…" at bounding box center [695, 312] width 1390 height 624
paste input "18214075"
type input "18214075"
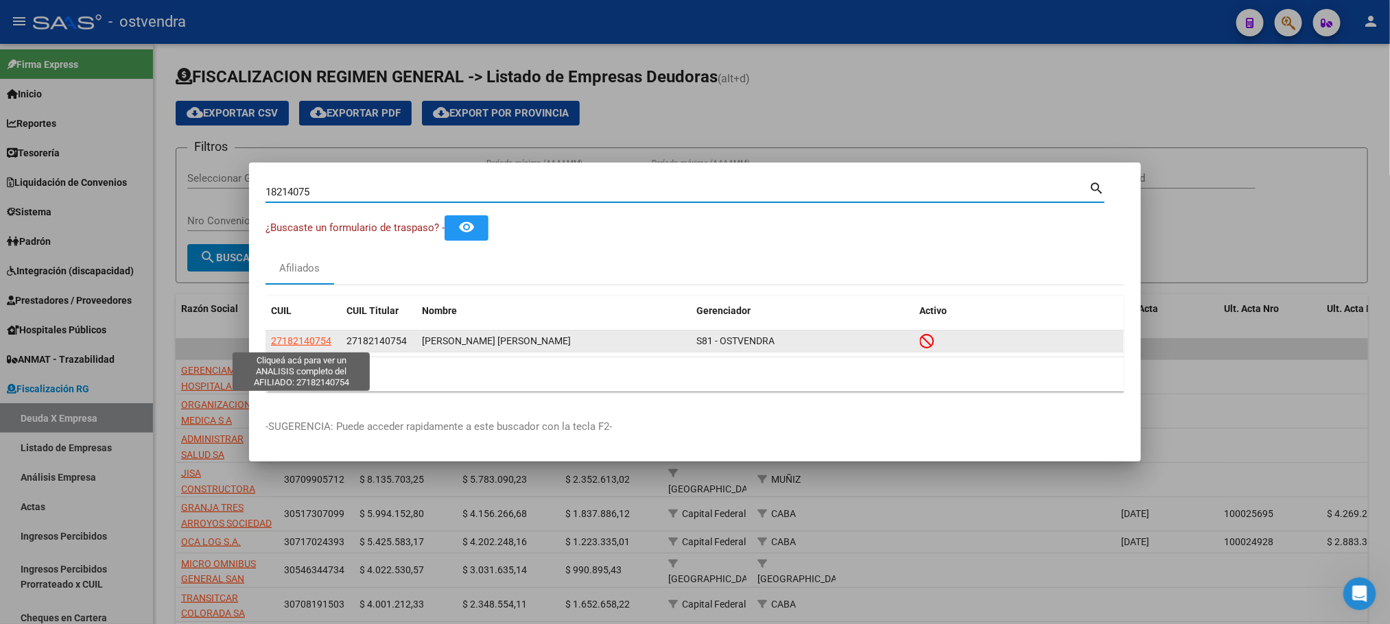
click at [294, 340] on span "27182140754" at bounding box center [301, 341] width 60 height 11
type textarea "27182140754"
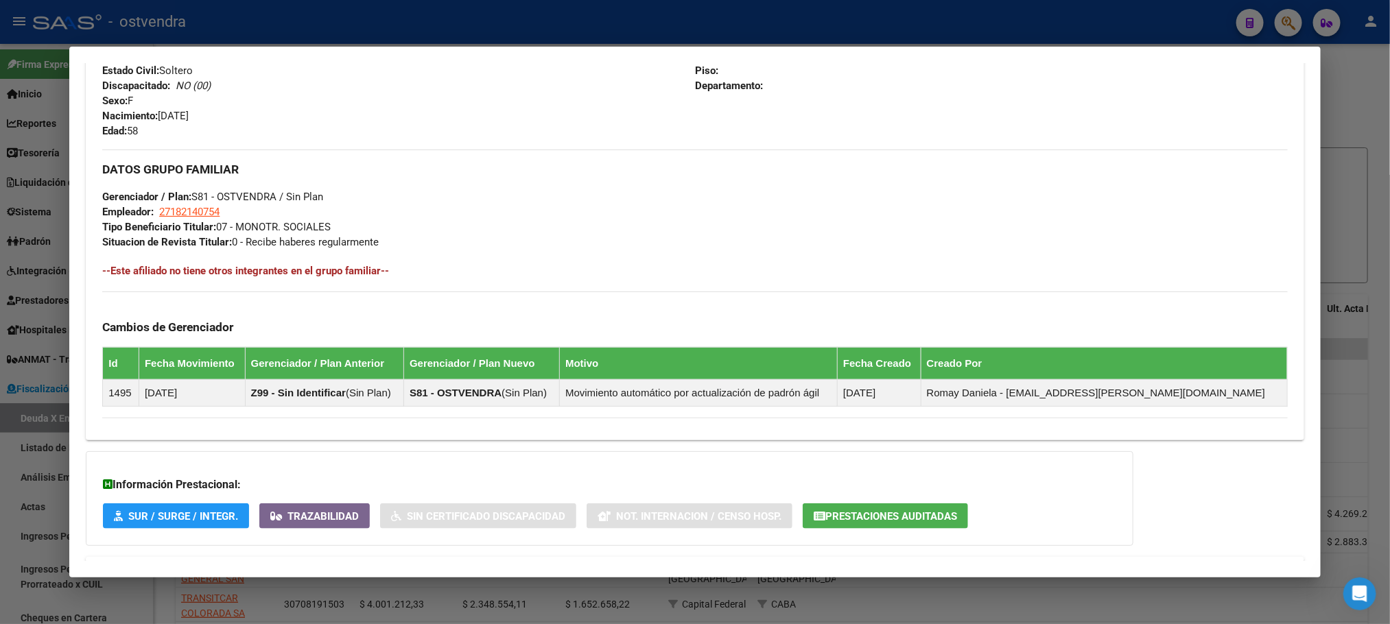
scroll to position [663, 0]
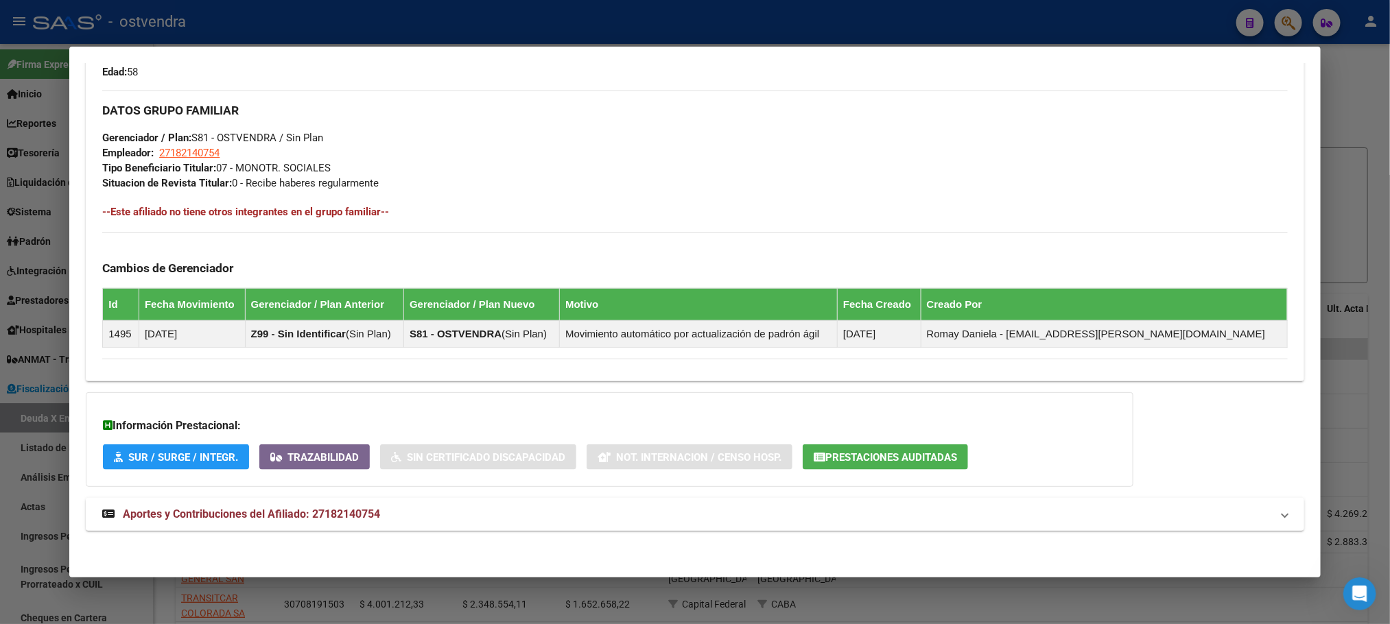
click at [456, 515] on mat-panel-title "Aportes y Contribuciones del Afiliado: 27182140754" at bounding box center [686, 514] width 1169 height 16
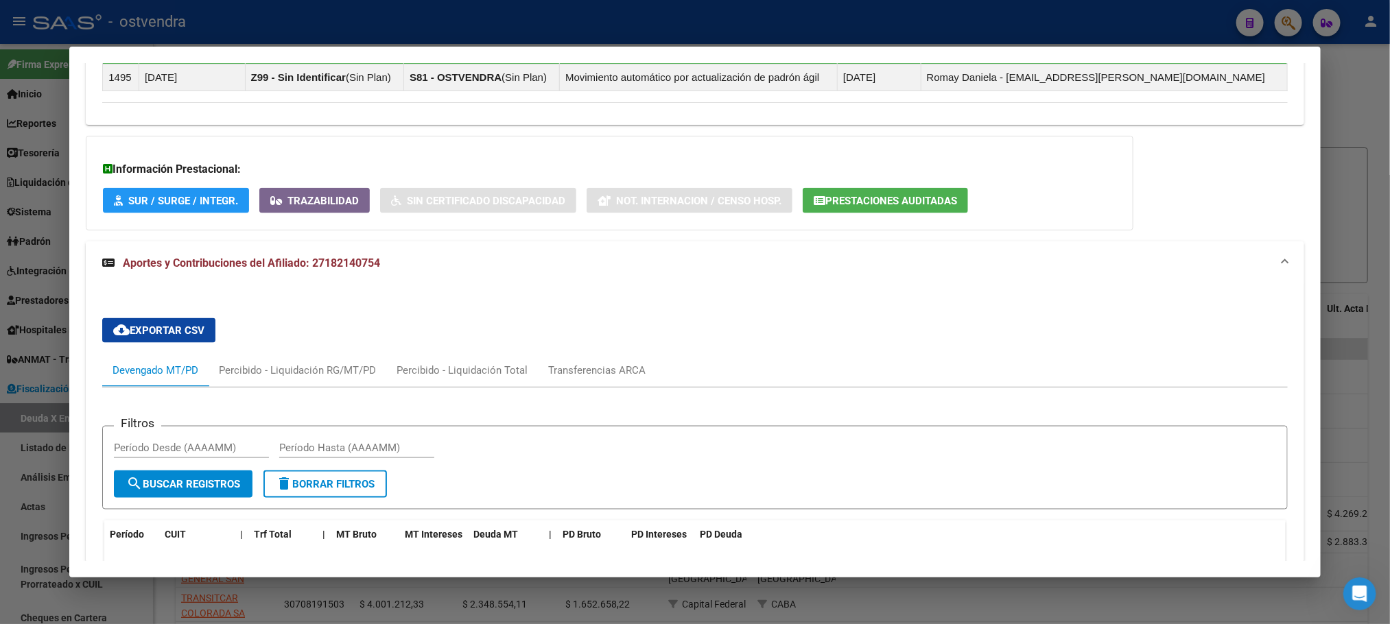
scroll to position [1120, 0]
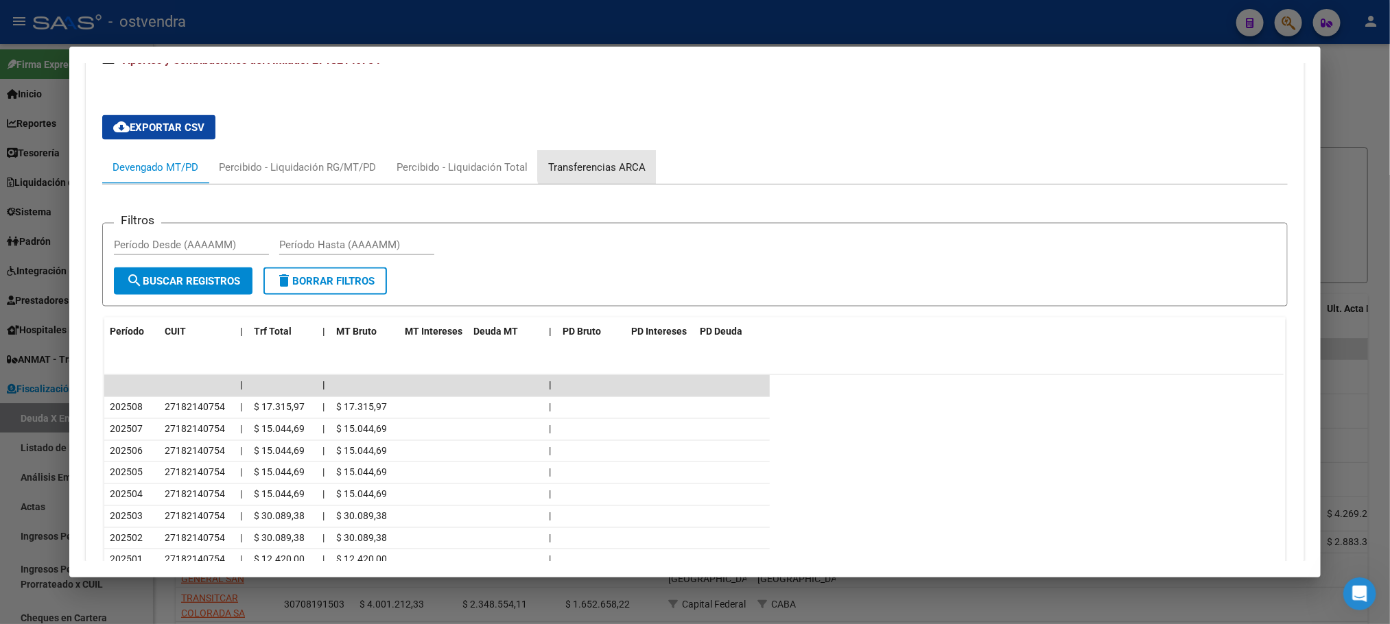
click at [589, 161] on div "Transferencias ARCA" at bounding box center [596, 167] width 97 height 15
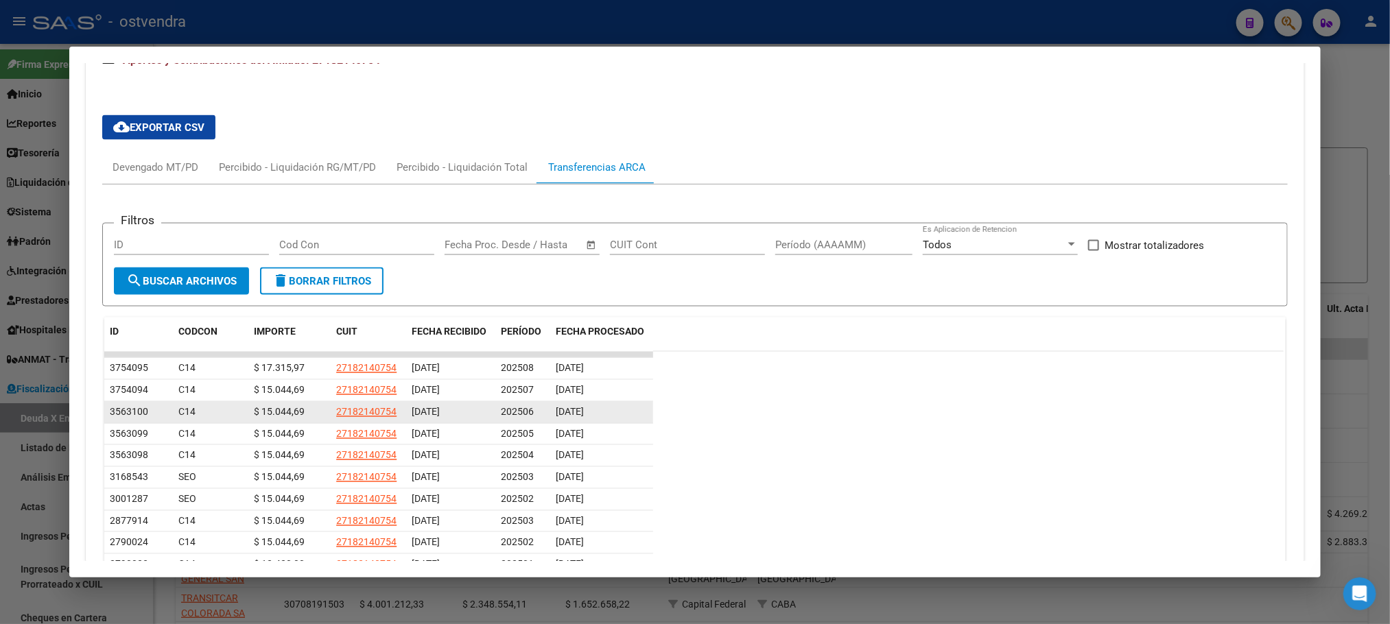
drag, startPoint x: 614, startPoint y: 421, endPoint x: 498, endPoint y: 420, distance: 116.0
click at [498, 420] on div "3563100 C14 $ 15.044,69 27182140754 [DATE] 202506 [DATE]" at bounding box center [378, 413] width 549 height 22
click at [577, 410] on span "[DATE]" at bounding box center [570, 412] width 28 height 11
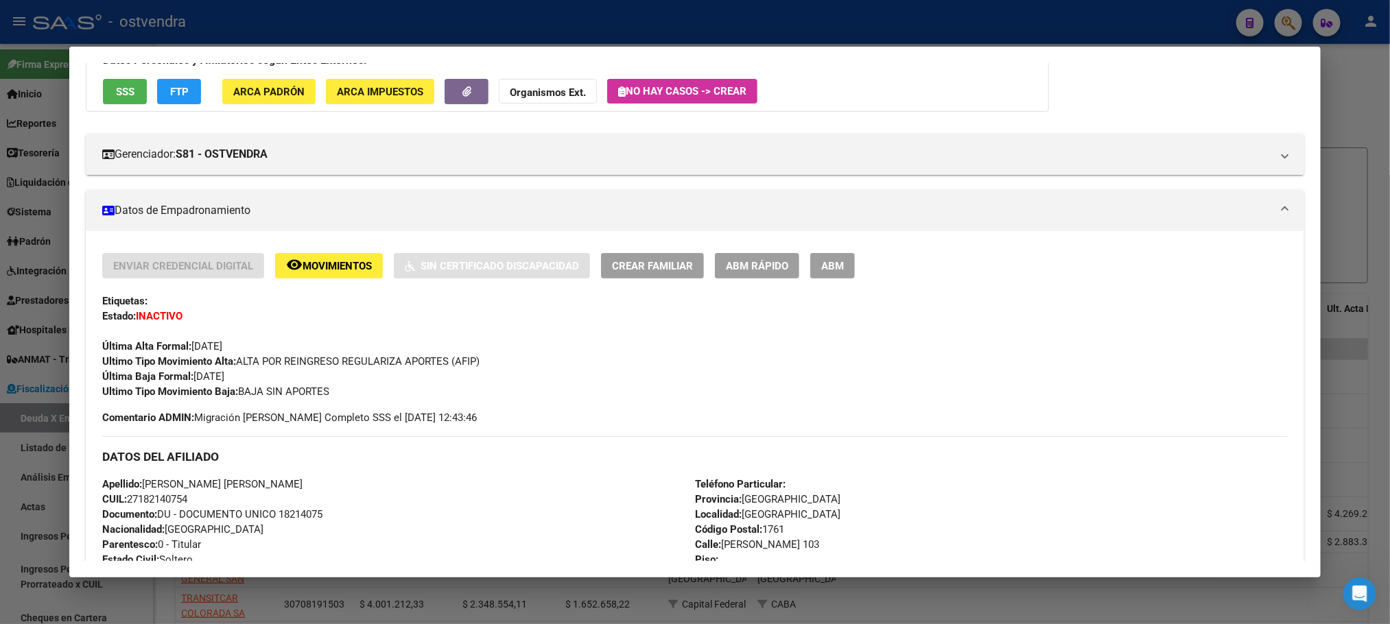
scroll to position [0, 0]
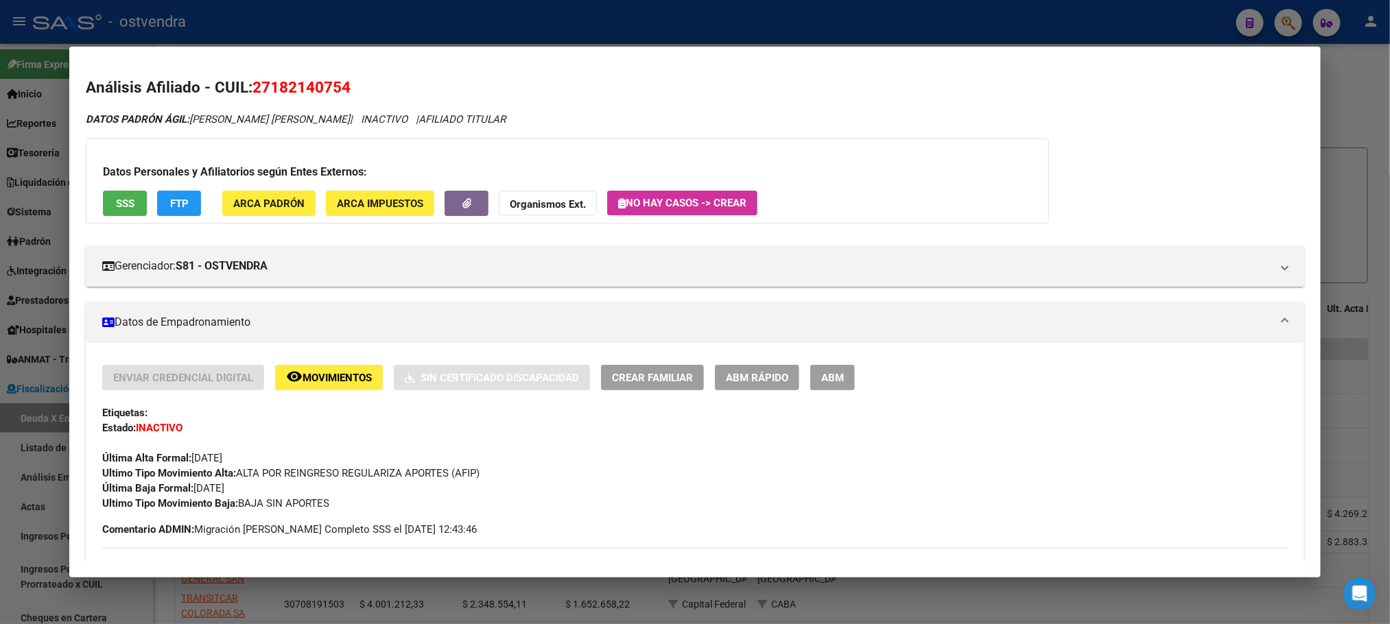
click at [93, 196] on div "Datos Personales y Afiliatorios según Entes Externos: SSS FTP ARCA Padrón ARCA …" at bounding box center [567, 181] width 963 height 85
click at [107, 202] on button "SSS" at bounding box center [125, 203] width 44 height 25
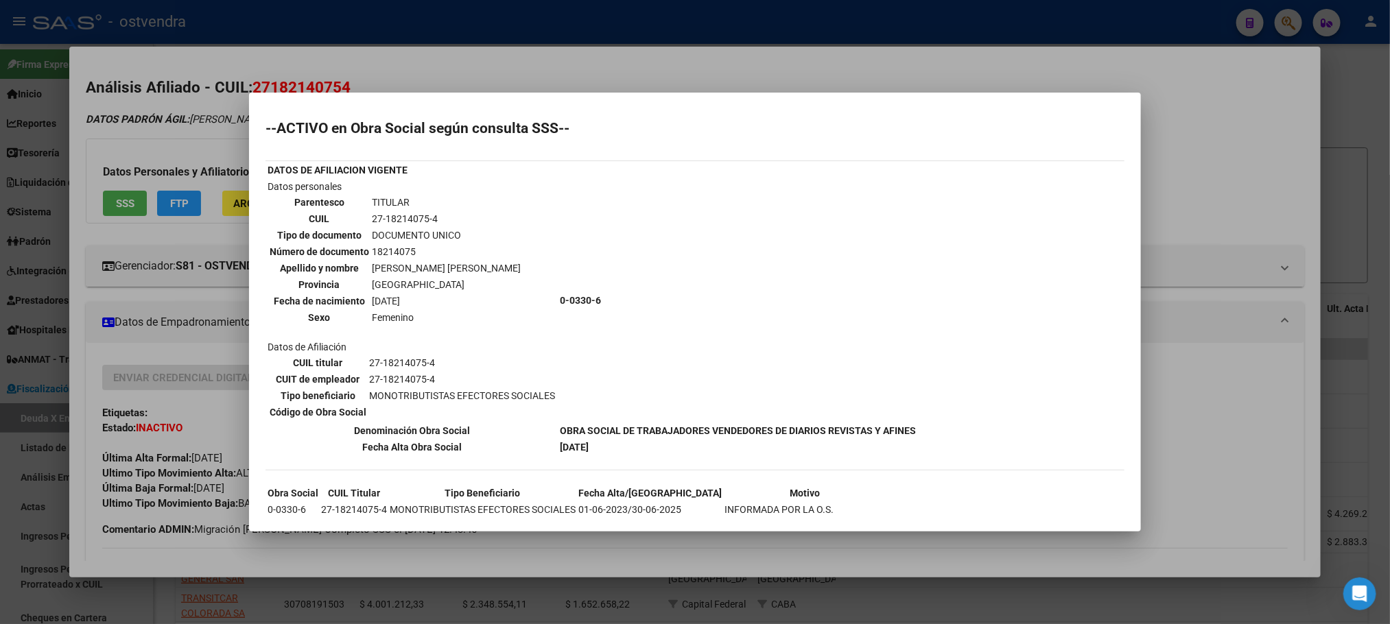
click at [130, 115] on div at bounding box center [695, 312] width 1390 height 624
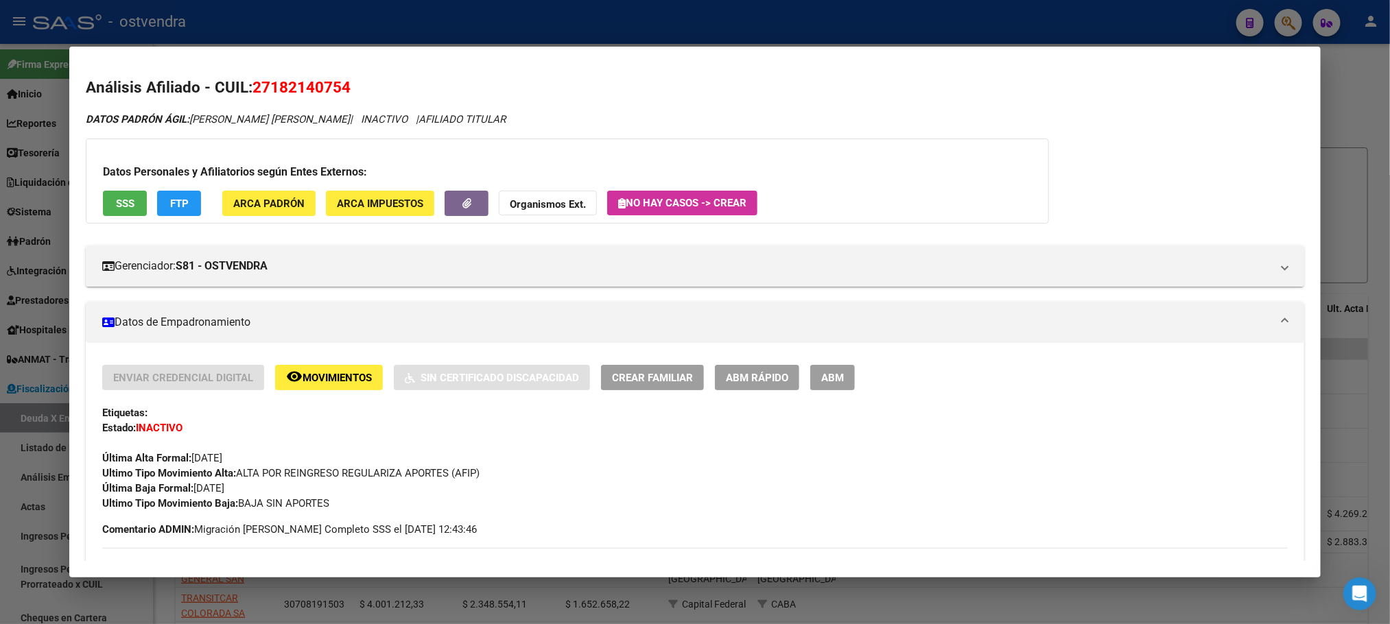
click at [170, 202] on span "FTP" at bounding box center [179, 204] width 19 height 12
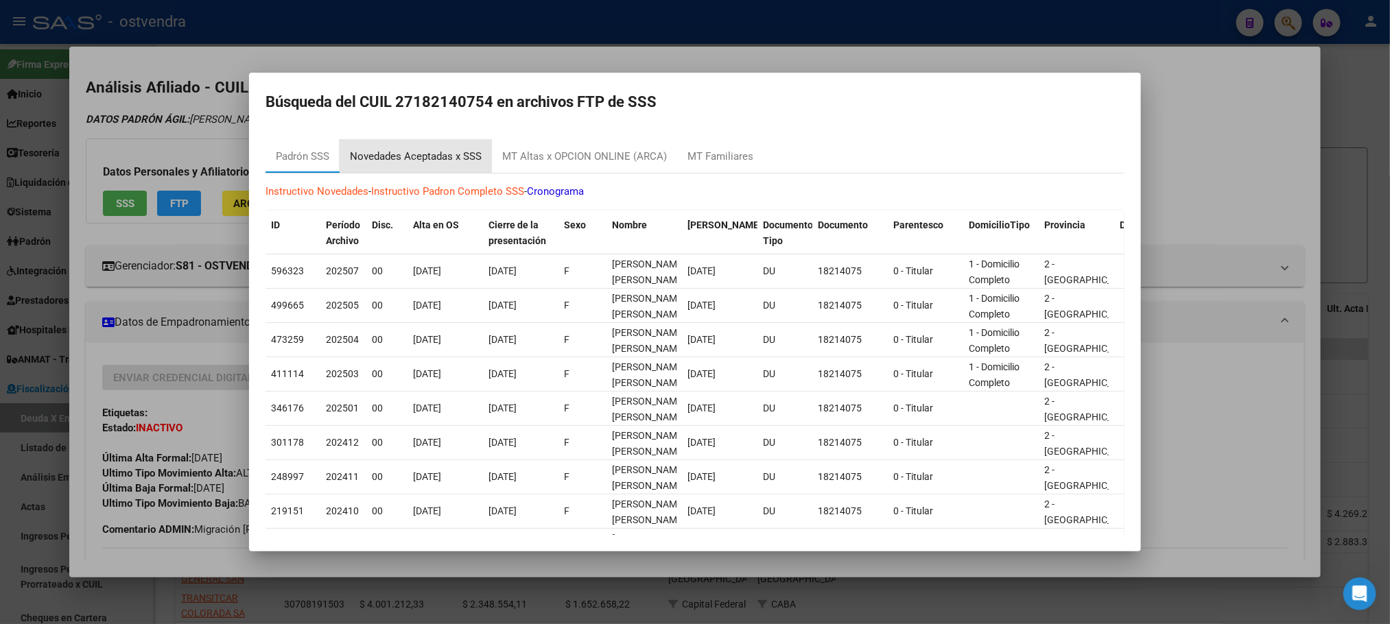
click at [381, 140] on div "Novedades Aceptadas x SSS" at bounding box center [416, 156] width 152 height 33
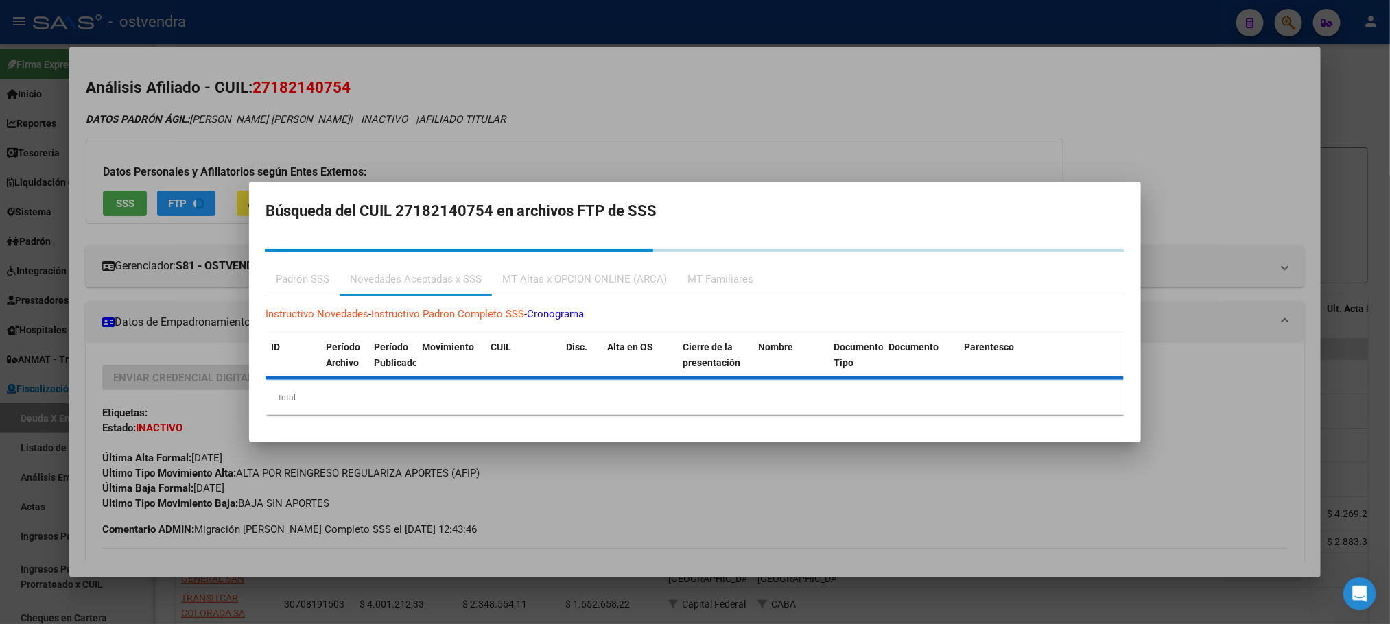
click at [373, 75] on div at bounding box center [695, 312] width 1390 height 624
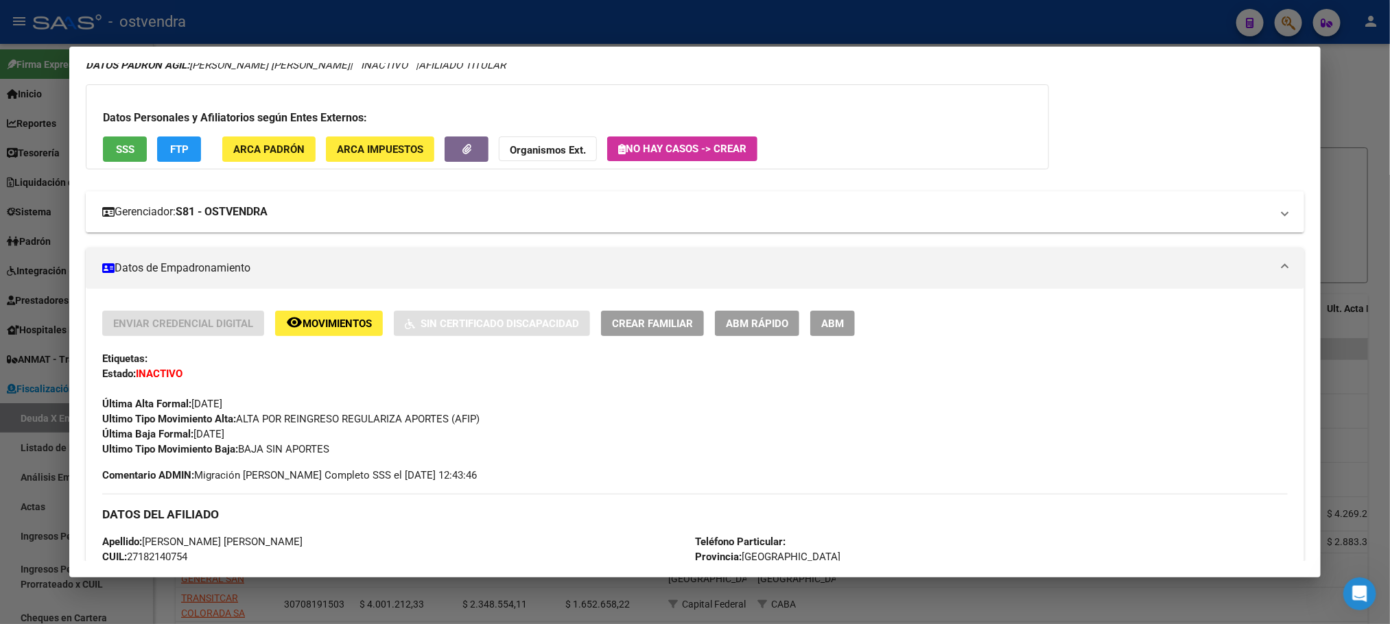
scroll to position [103, 0]
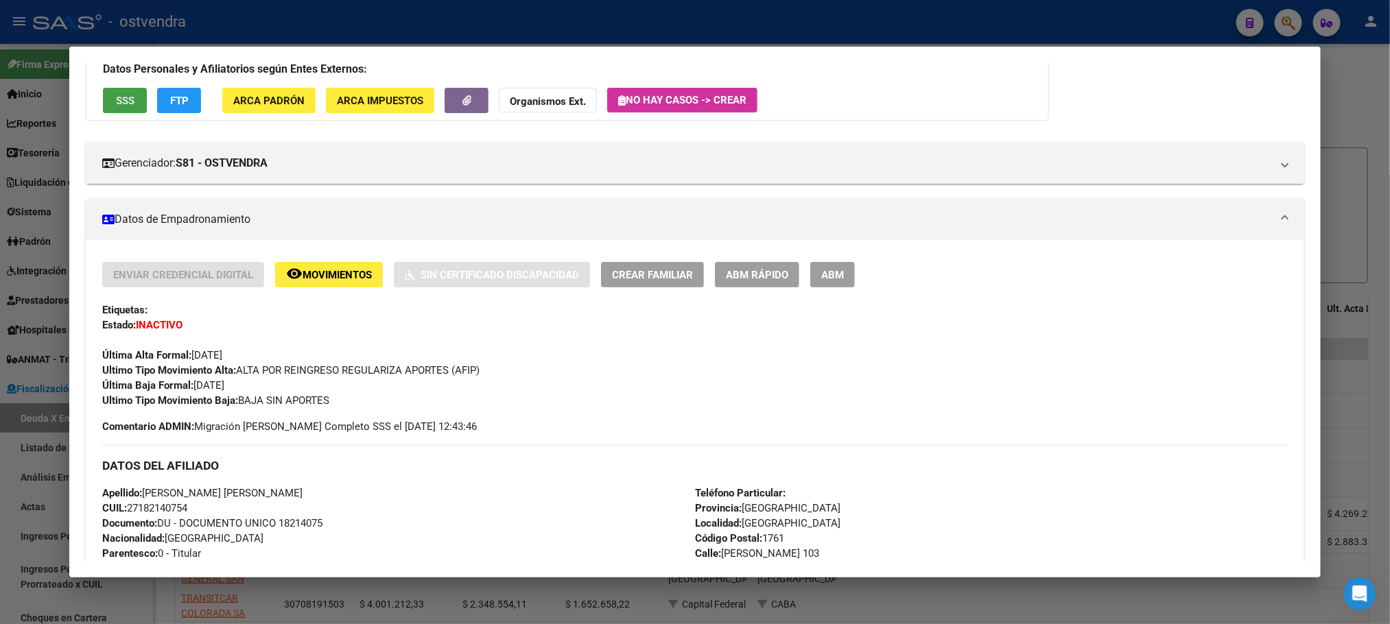
click at [110, 108] on button "SSS" at bounding box center [125, 100] width 44 height 25
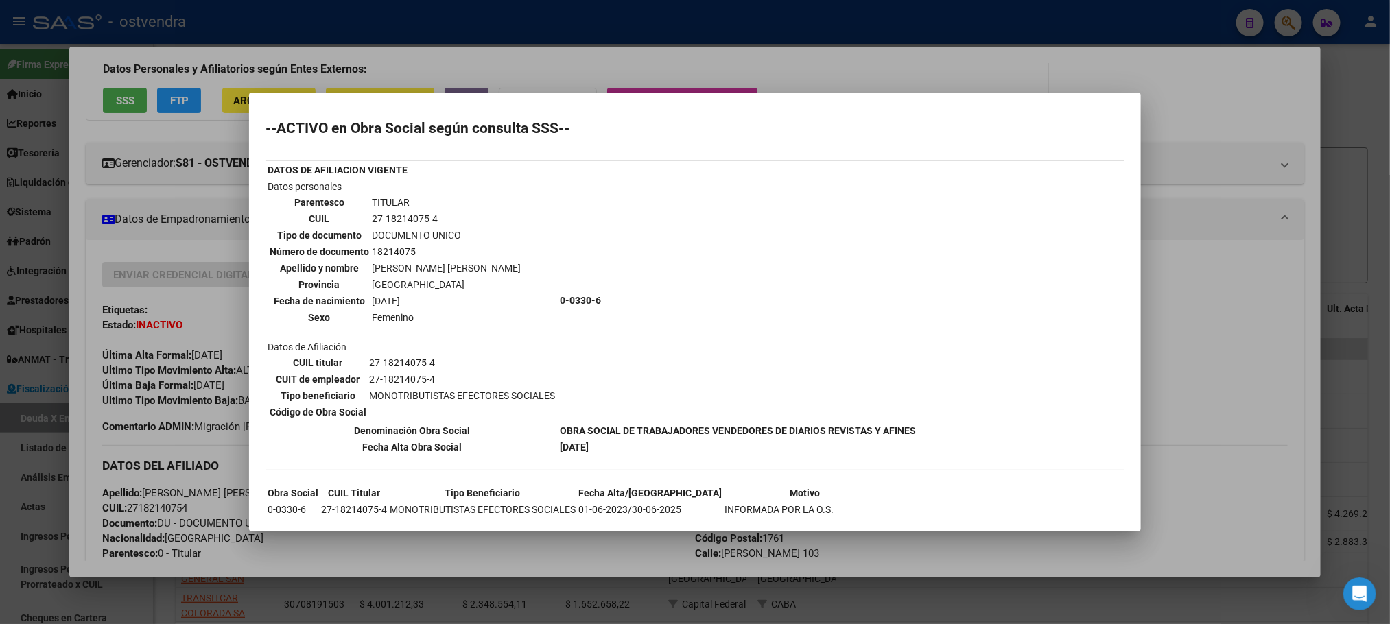
click at [1019, 62] on div at bounding box center [695, 312] width 1390 height 624
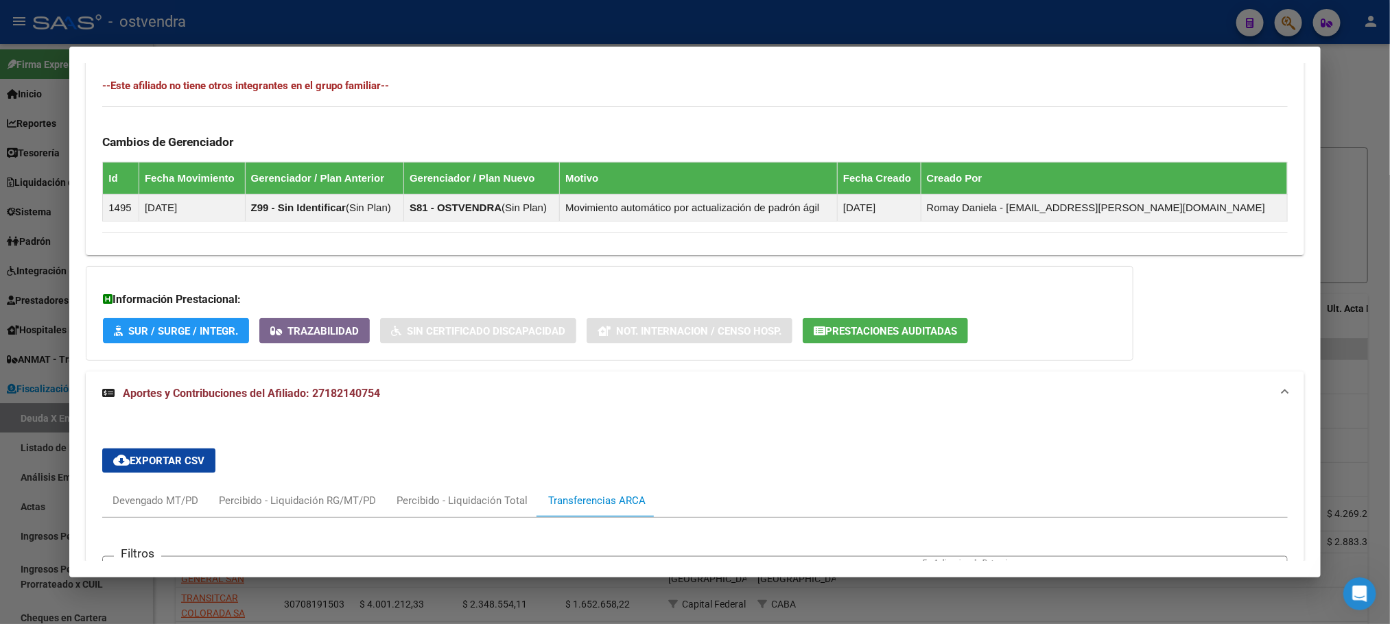
scroll to position [721, 0]
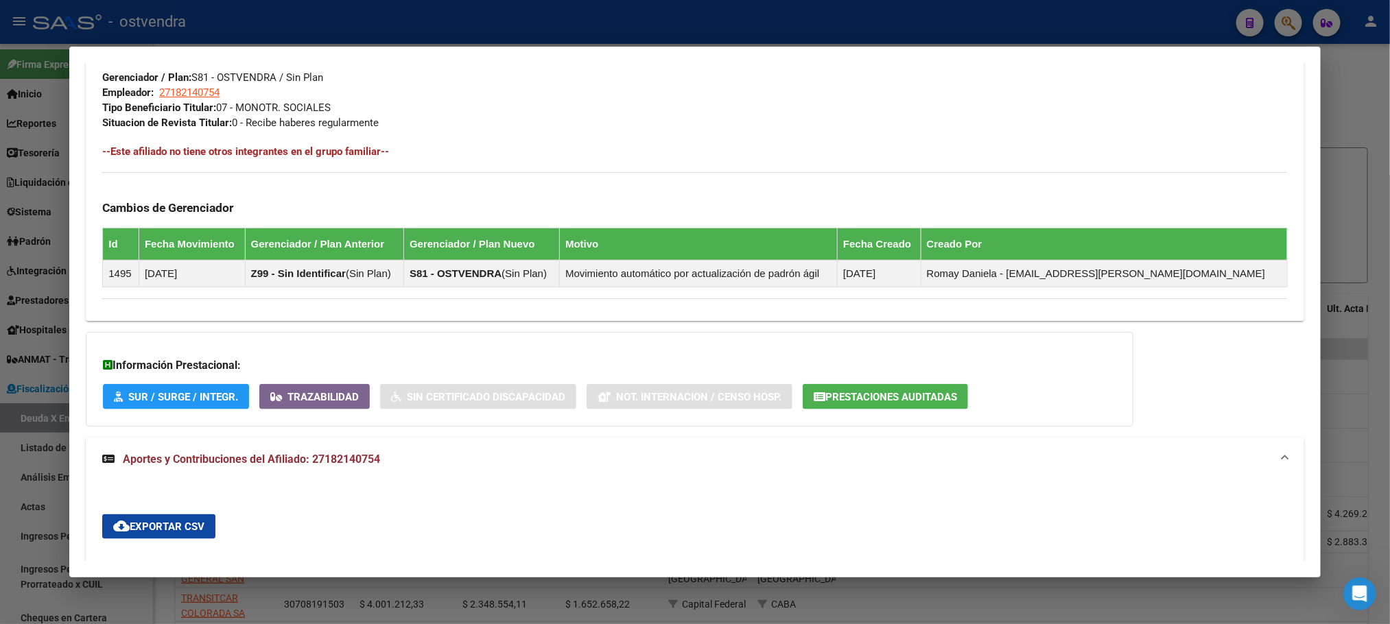
click at [896, 377] on div "Información Prestacional: SUR / SURGE / INTEGR. Trazabilidad Sin Certificado Di…" at bounding box center [610, 379] width 1048 height 95
click at [898, 390] on button "Prestaciones Auditadas" at bounding box center [885, 396] width 165 height 25
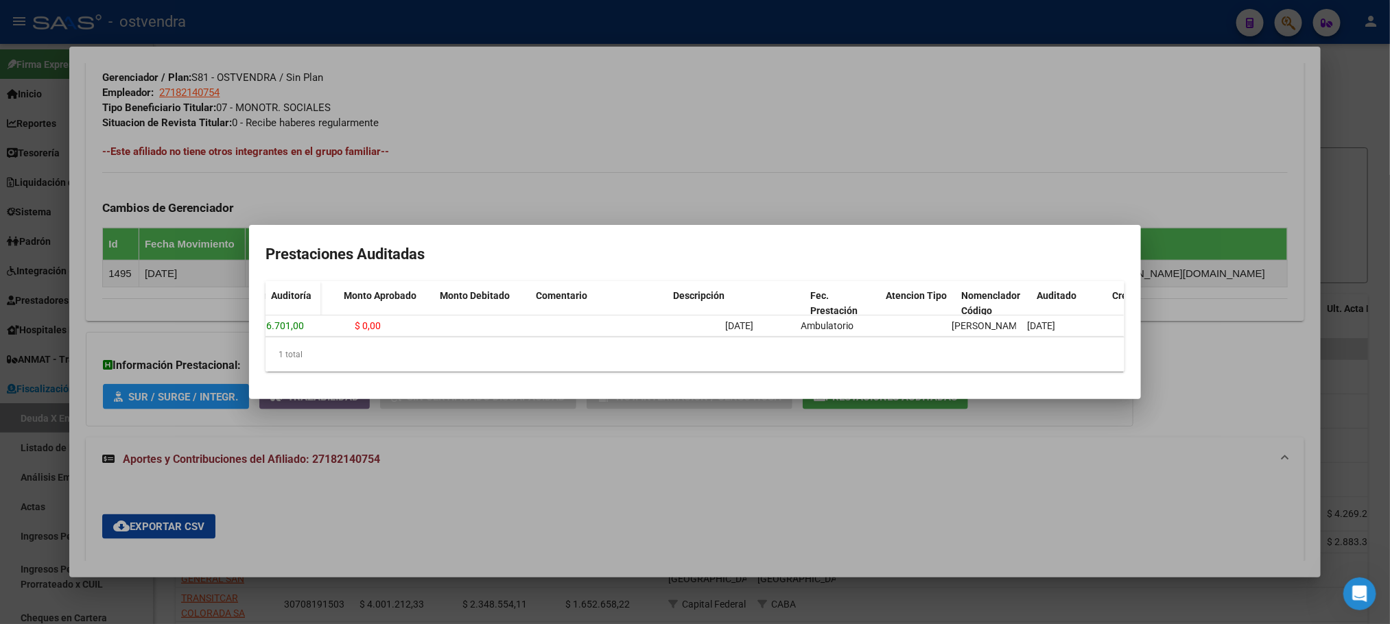
scroll to position [0, 0]
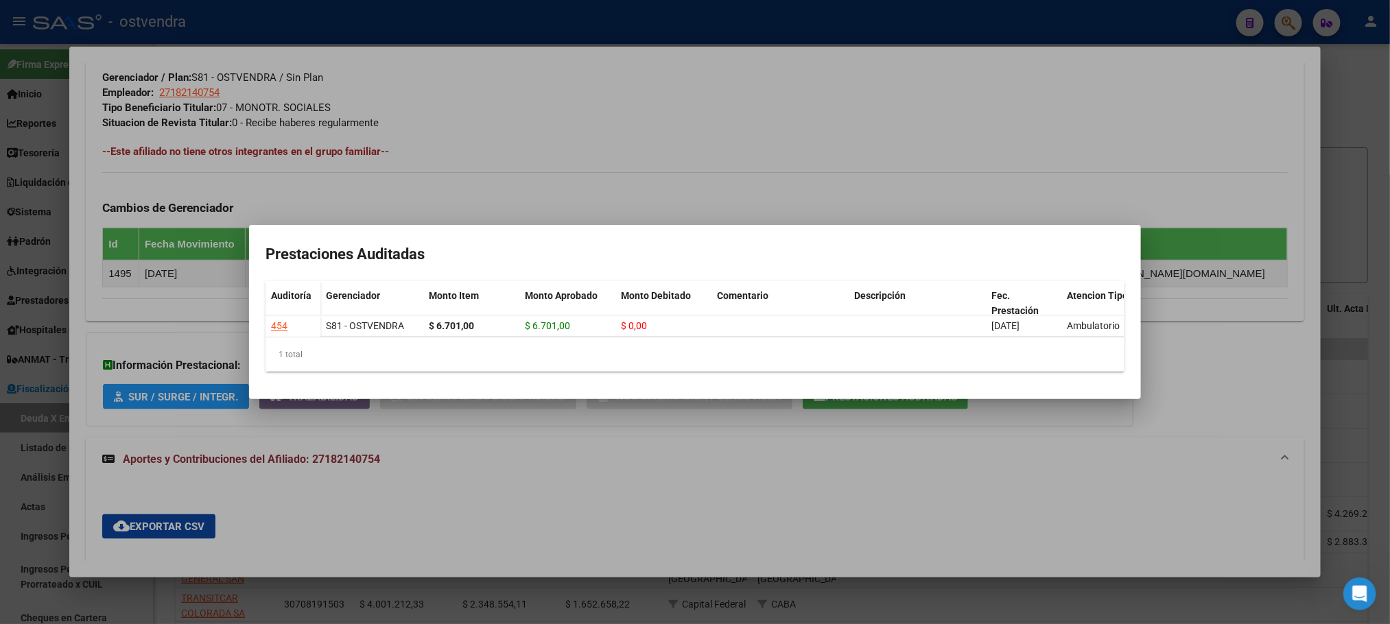
click at [426, 183] on div at bounding box center [695, 312] width 1390 height 624
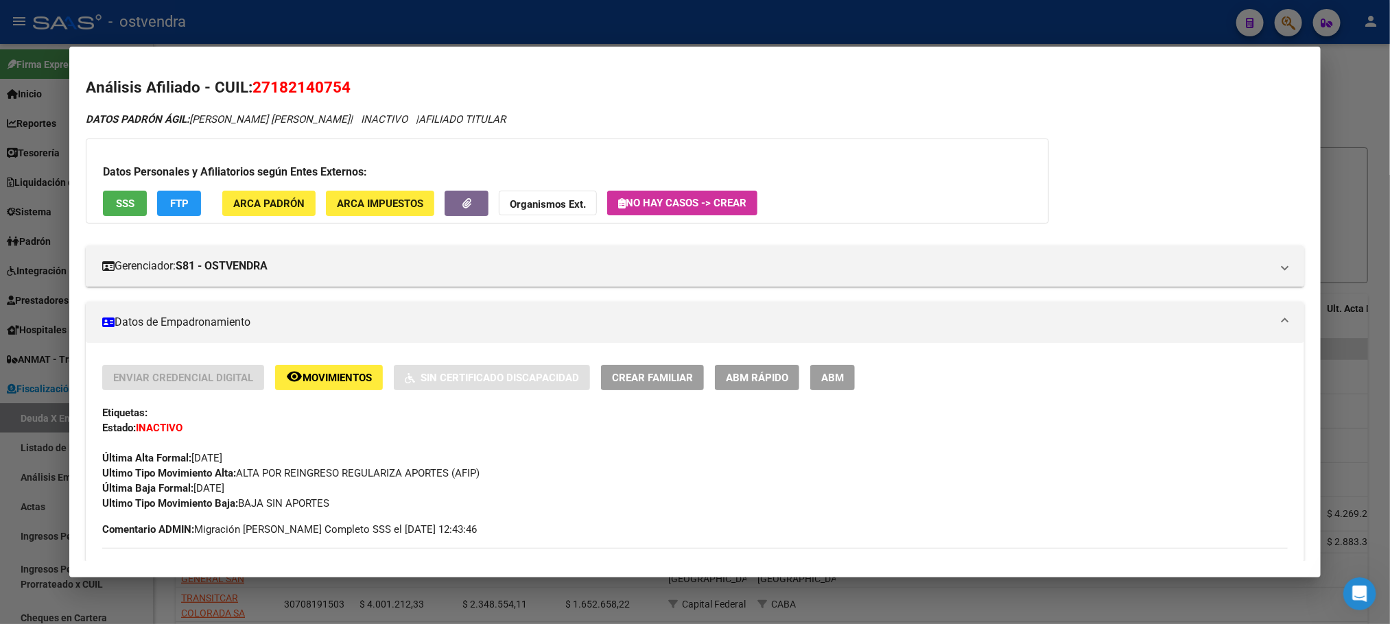
drag, startPoint x: 845, startPoint y: 363, endPoint x: 838, endPoint y: 377, distance: 16.0
click at [838, 379] on span "ABM" at bounding box center [832, 378] width 23 height 12
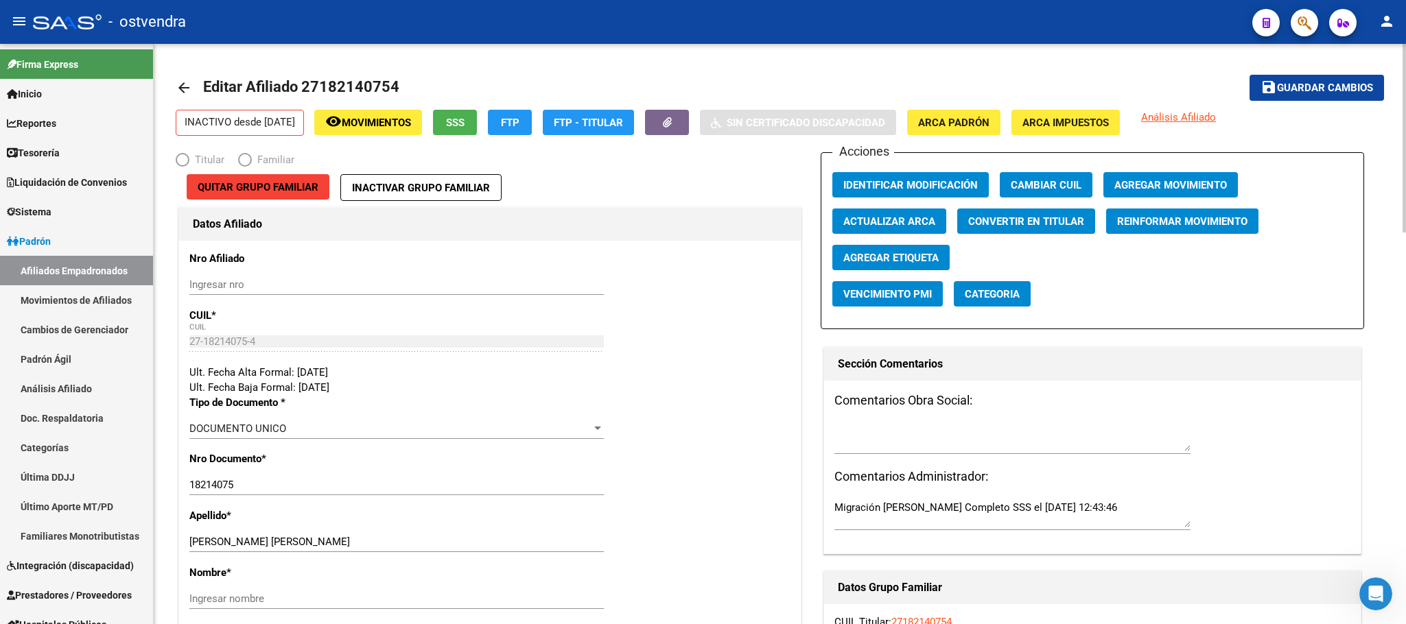
radio input "true"
type input "27-18214075-4"
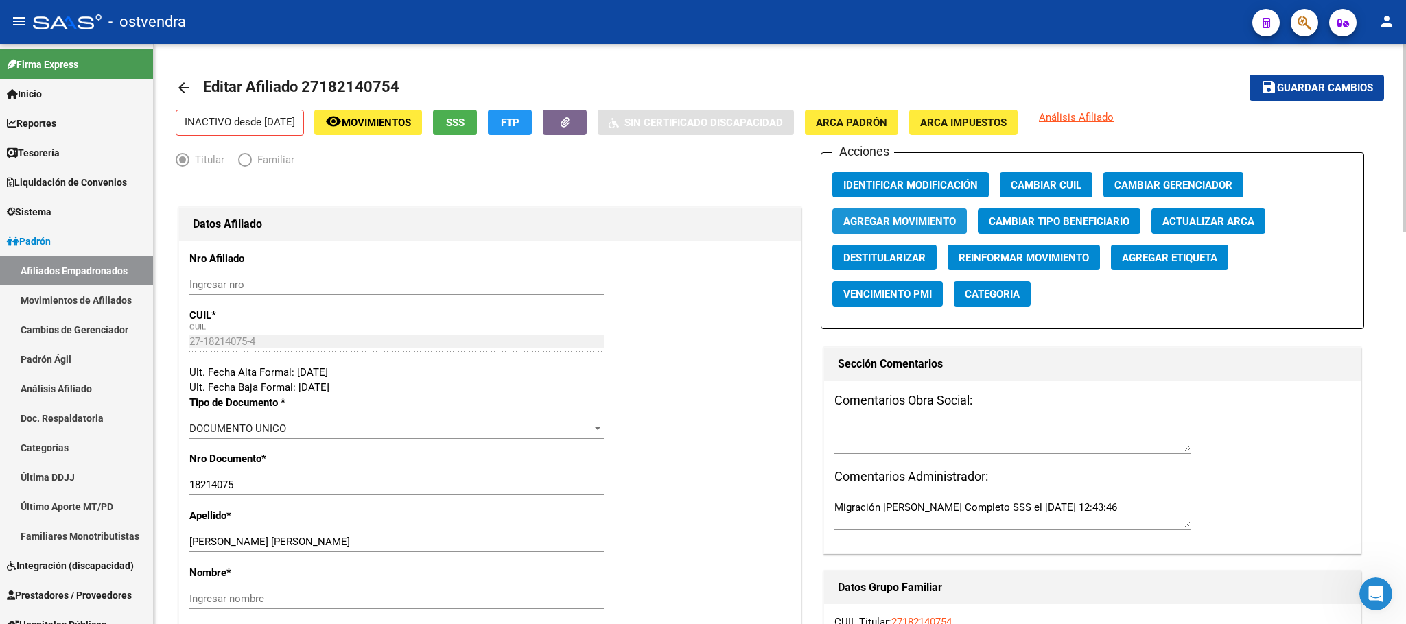
click at [941, 224] on span "Agregar Movimiento" at bounding box center [899, 221] width 113 height 12
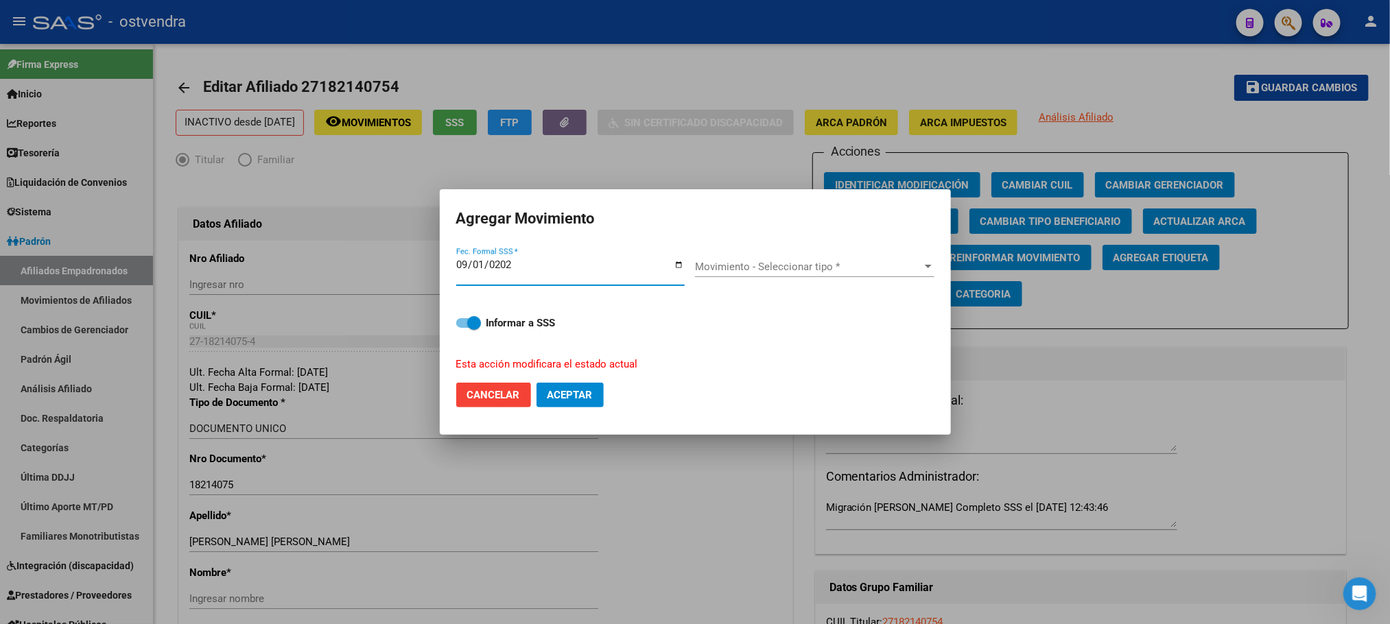
type input "[DATE]"
click at [892, 252] on div "Movimiento - Seleccionar tipo * Movimiento - Seleccionar tipo *" at bounding box center [814, 272] width 239 height 53
click at [892, 282] on div "Movimiento - Seleccionar tipo * Movimiento - Seleccionar tipo *" at bounding box center [814, 274] width 239 height 34
click at [888, 272] on span "Movimiento - Seleccionar tipo *" at bounding box center [808, 267] width 227 height 12
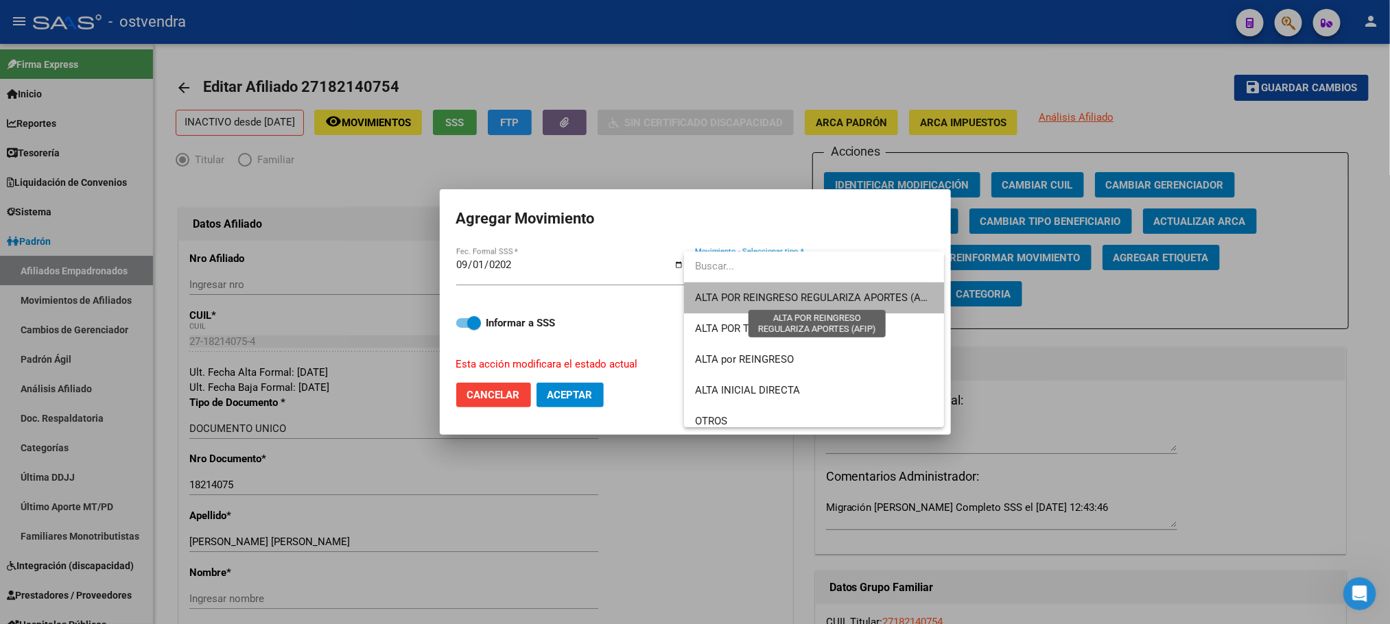
click at [884, 292] on span "ALTA POR REINGRESO REGULARIZA APORTES (AFIP)" at bounding box center [817, 298] width 244 height 12
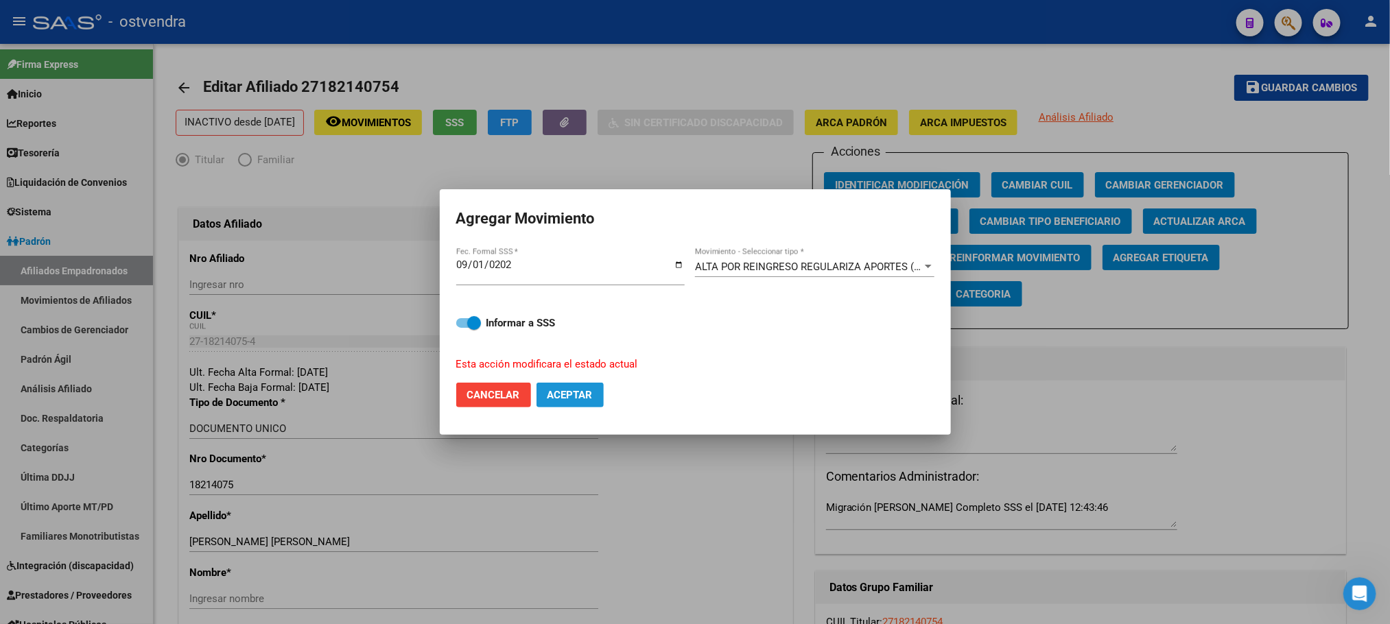
click at [572, 390] on span "Aceptar" at bounding box center [570, 395] width 45 height 12
checkbox input "false"
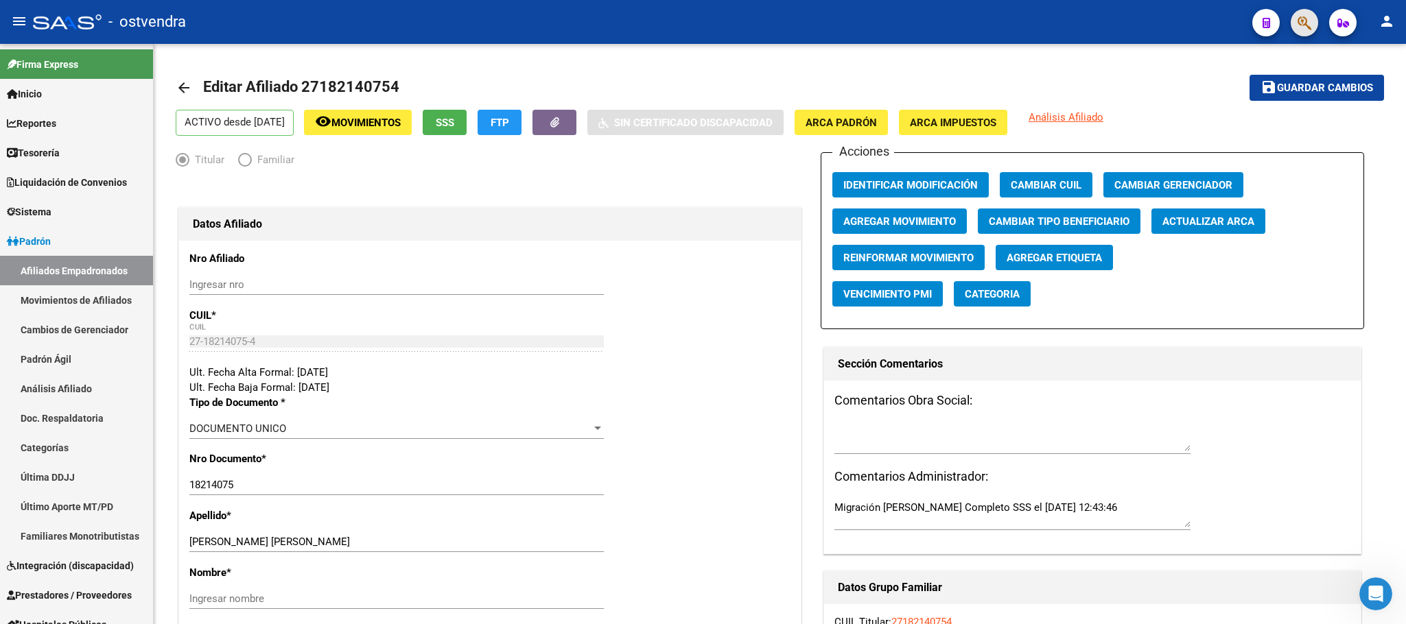
click at [1306, 31] on span "button" at bounding box center [1305, 23] width 14 height 28
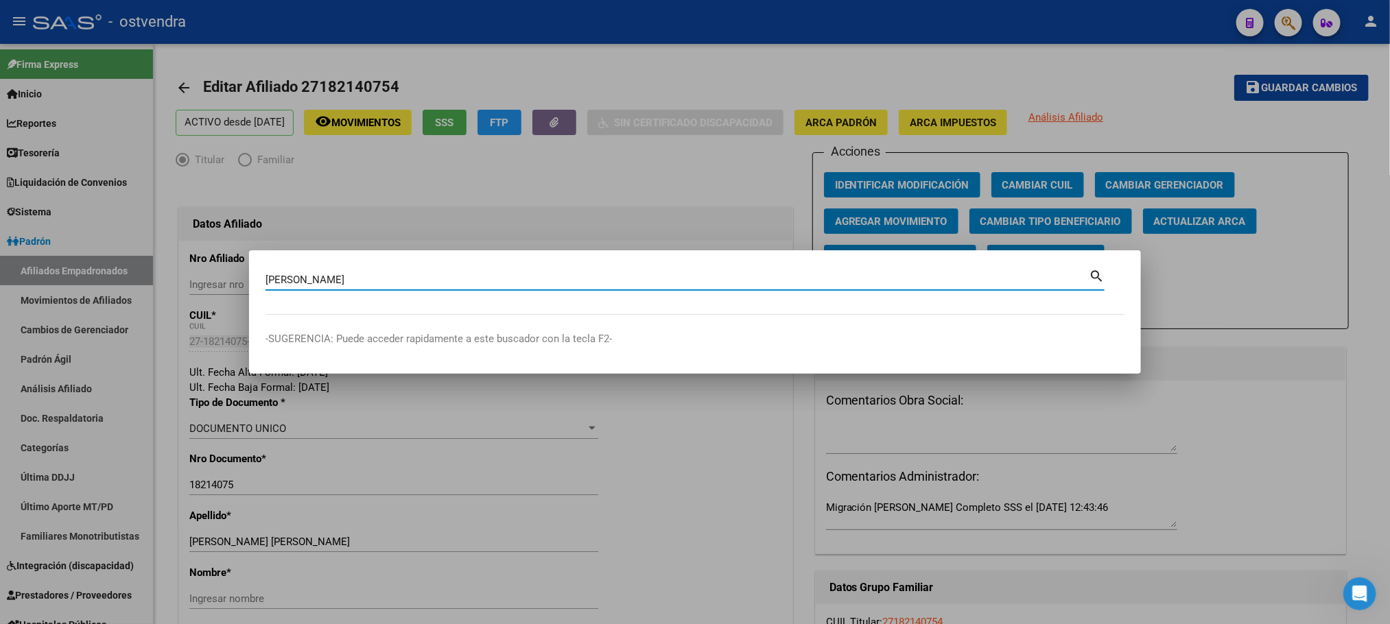
type input "[PERSON_NAME]"
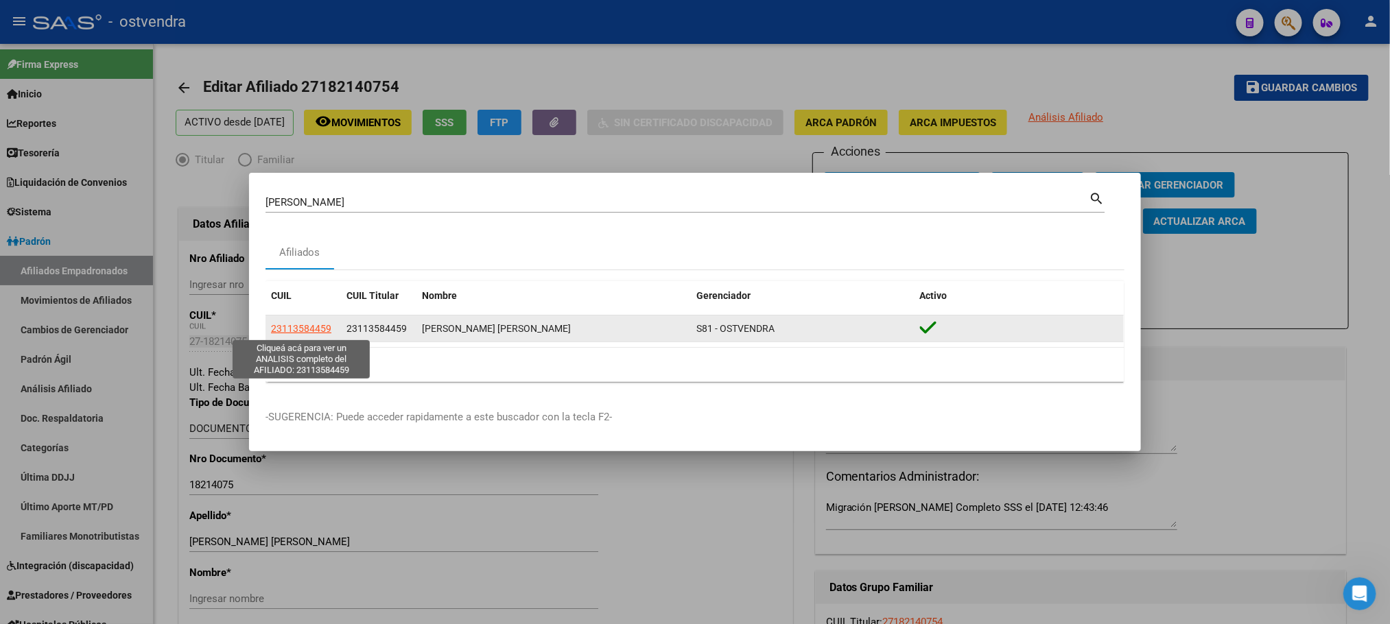
click at [312, 323] on span "23113584459" at bounding box center [301, 328] width 60 height 11
type textarea "23113584459"
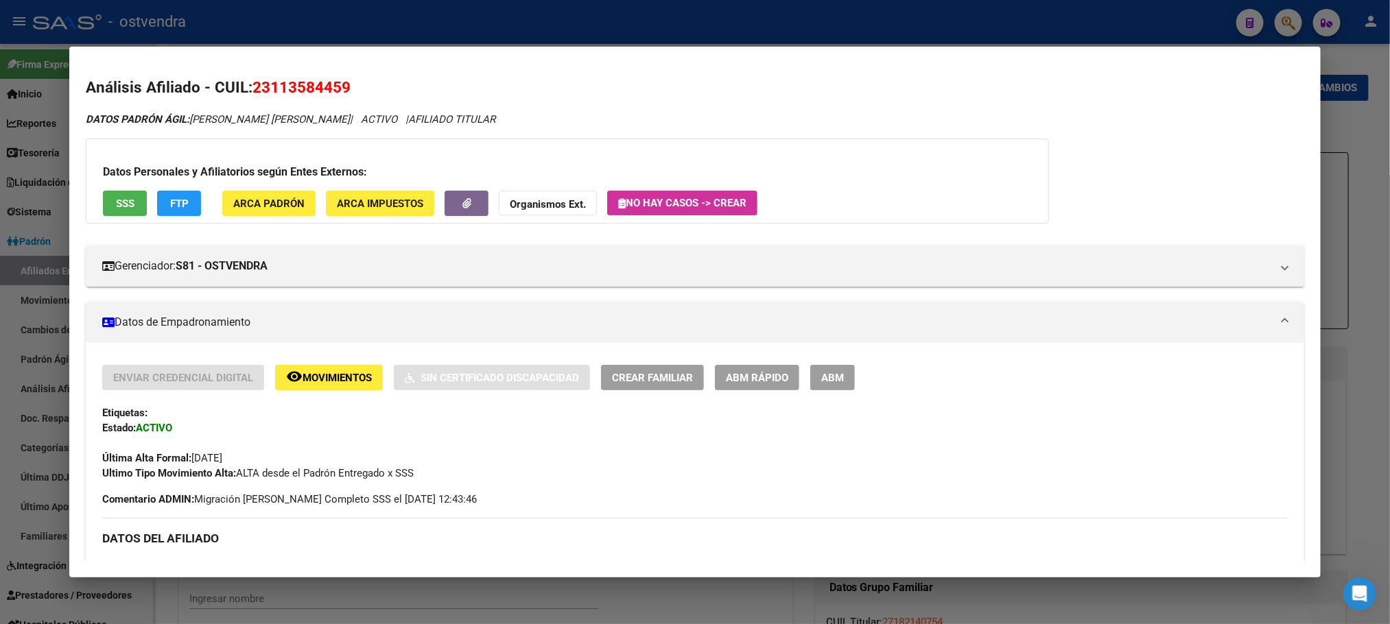
drag, startPoint x: 262, startPoint y: 81, endPoint x: 535, endPoint y: 93, distance: 273.4
click at [336, 89] on span "23113584459" at bounding box center [302, 87] width 98 height 18
copy span "11358445"
click at [257, 91] on span "23113584459" at bounding box center [302, 87] width 98 height 18
drag, startPoint x: 248, startPoint y: 87, endPoint x: 585, endPoint y: 14, distance: 344.7
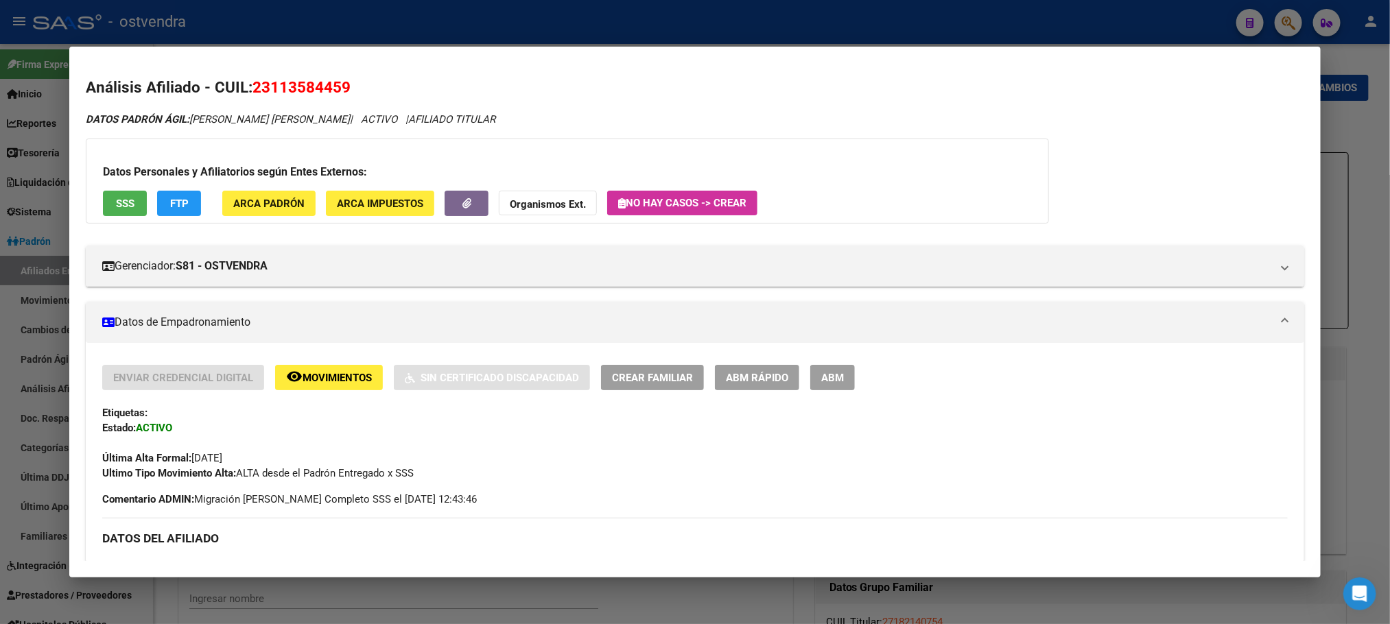
click at [353, 89] on h2 "Análisis Afiliado - CUIL: 23113584459" at bounding box center [695, 87] width 1218 height 23
copy span "23113584459"
click at [241, 124] on span "DATOS [PERSON_NAME] ÁGIL: [PERSON_NAME] [PERSON_NAME]" at bounding box center [218, 119] width 264 height 12
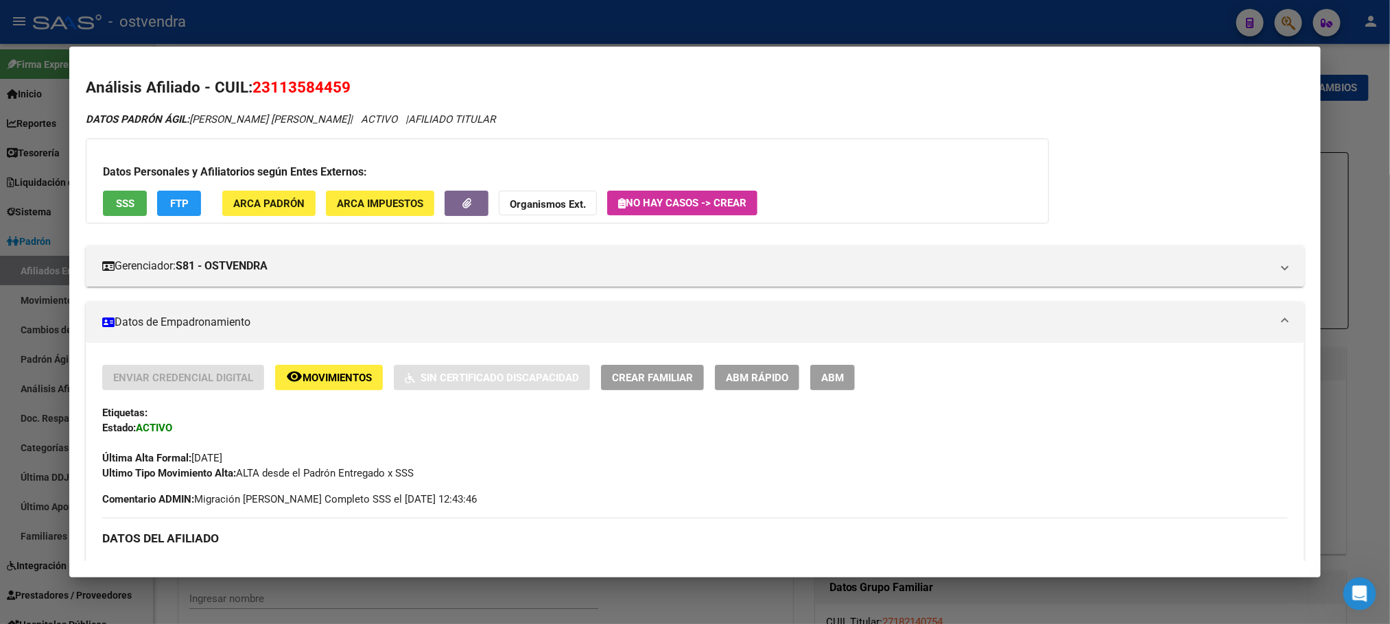
copy span "[PERSON_NAME]"
drag, startPoint x: 278, startPoint y: 117, endPoint x: 251, endPoint y: 106, distance: 29.2
click at [277, 117] on span "DATOS [PERSON_NAME] ÁGIL: [PERSON_NAME] [PERSON_NAME]" at bounding box center [218, 119] width 264 height 12
copy span "[PERSON_NAME] [PERSON_NAME]"
copy icon "[PERSON_NAME] [PERSON_NAME]"
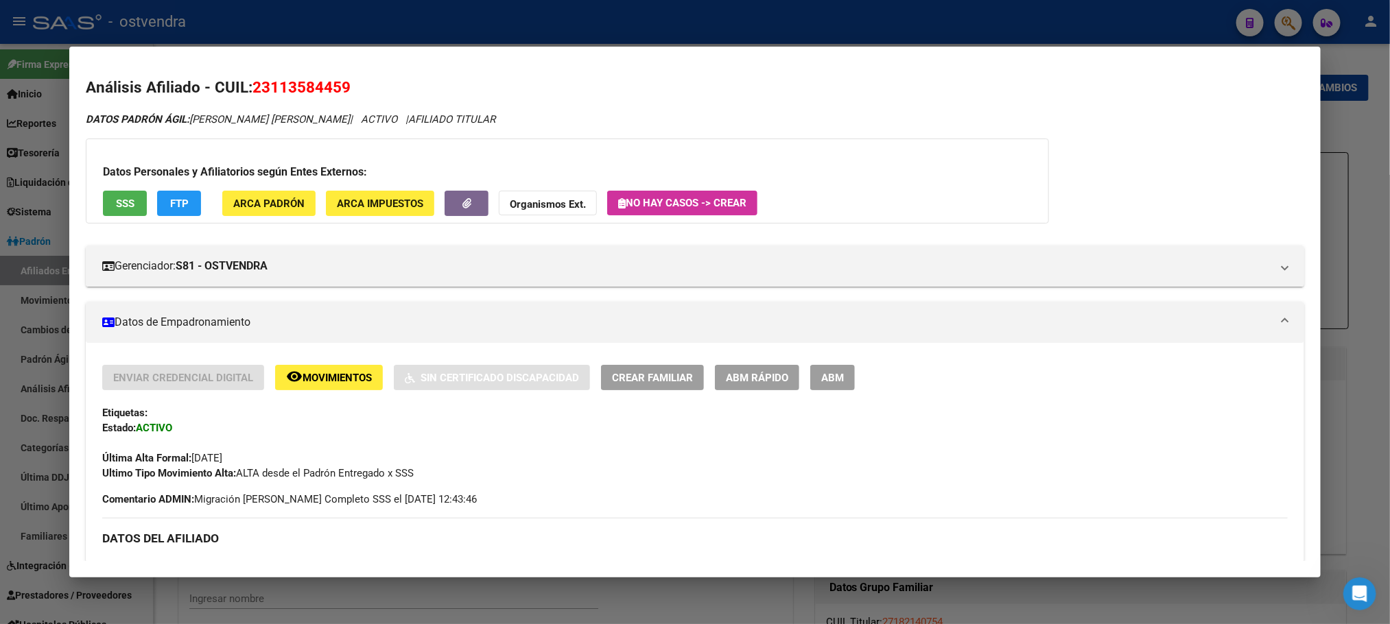
drag, startPoint x: 184, startPoint y: 122, endPoint x: 326, endPoint y: 120, distance: 142.1
click at [326, 120] on icon "DATOS [PERSON_NAME] ÁGIL: [PERSON_NAME] [PERSON_NAME] | ACTIVO | AFILIADO TITUL…" at bounding box center [291, 119] width 410 height 12
click at [398, 142] on div "Datos Personales y Afiliatorios según Entes Externos: SSS FTP ARCA Padrón ARCA …" at bounding box center [567, 181] width 963 height 85
click at [408, 9] on div at bounding box center [695, 312] width 1390 height 624
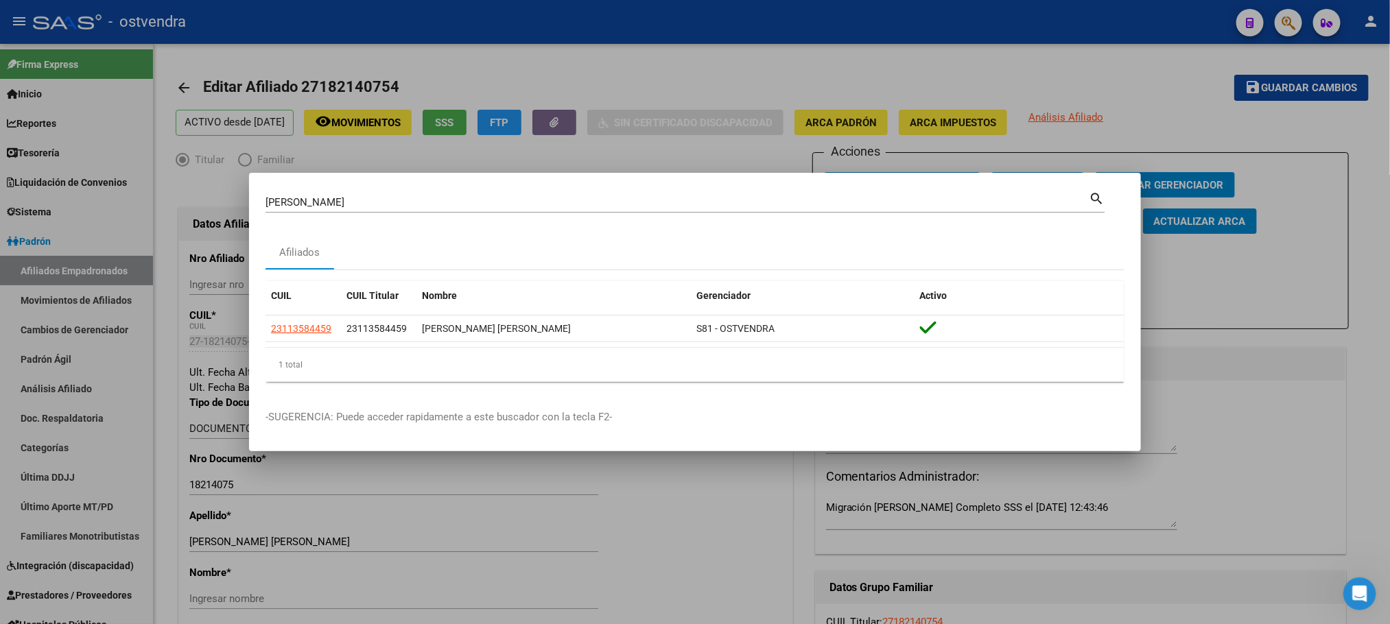
click at [408, 10] on div at bounding box center [695, 312] width 1390 height 624
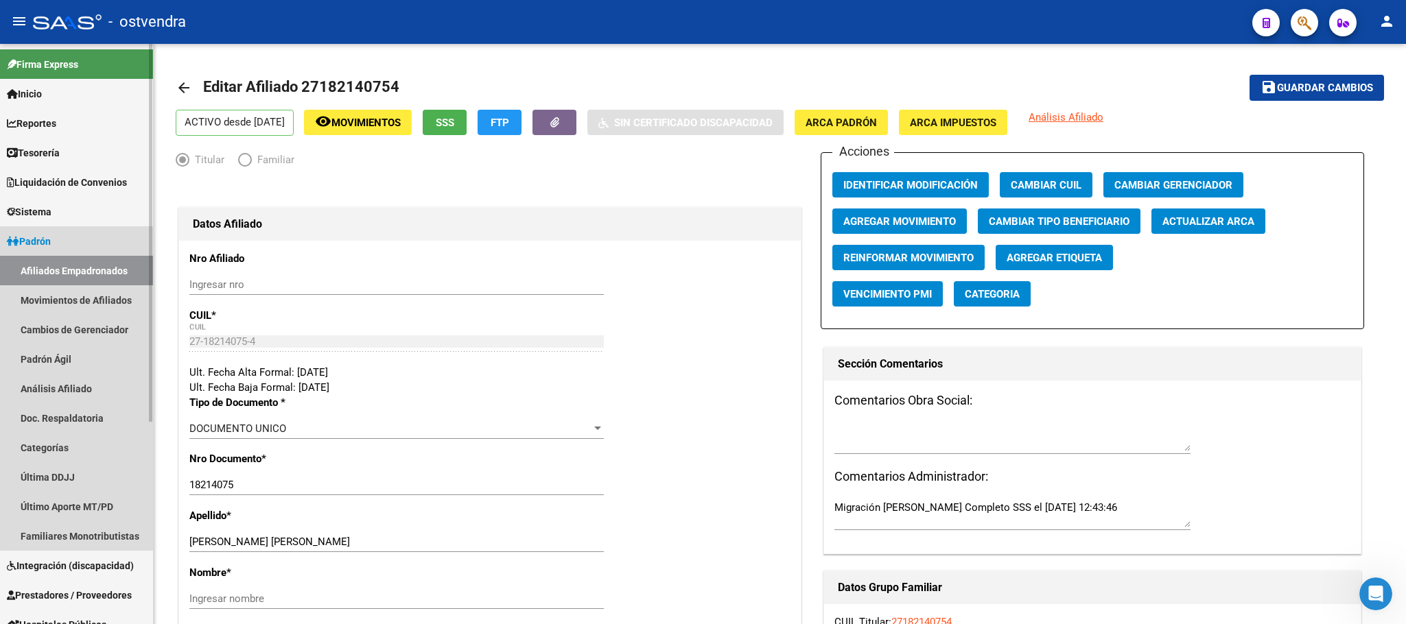
click at [83, 268] on link "Afiliados Empadronados" at bounding box center [76, 271] width 153 height 30
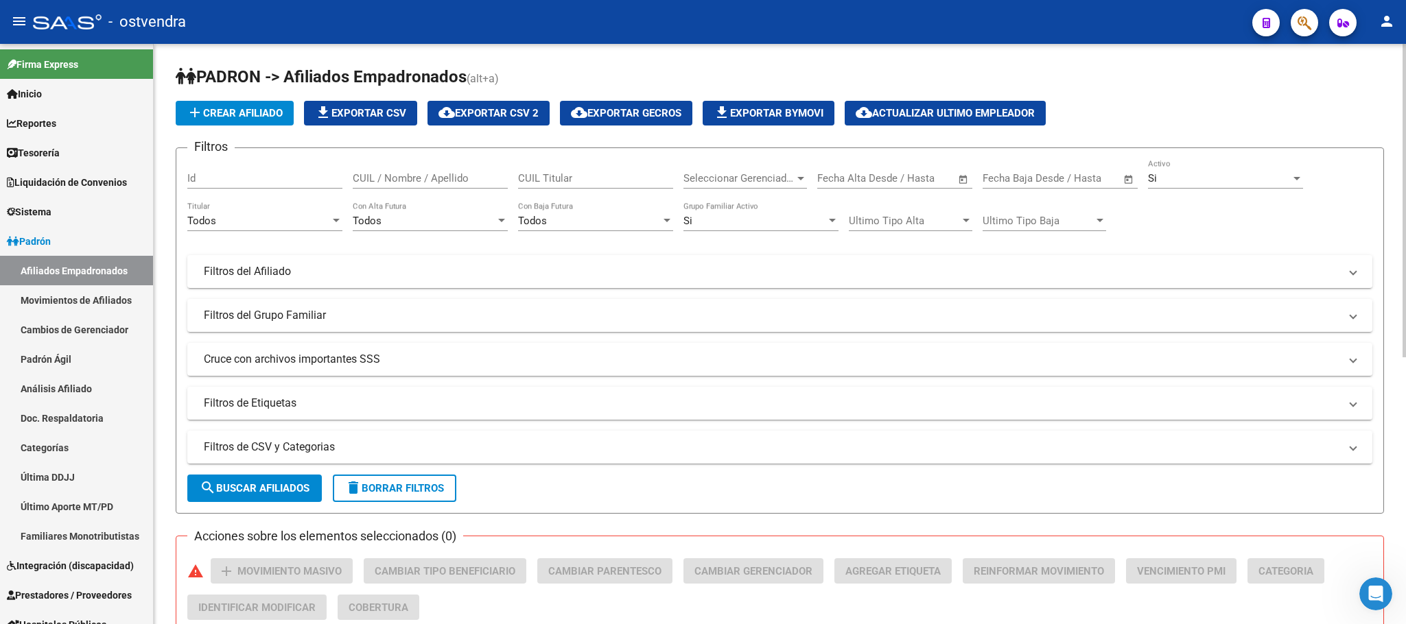
click at [1241, 167] on div "Si Activo" at bounding box center [1225, 174] width 155 height 30
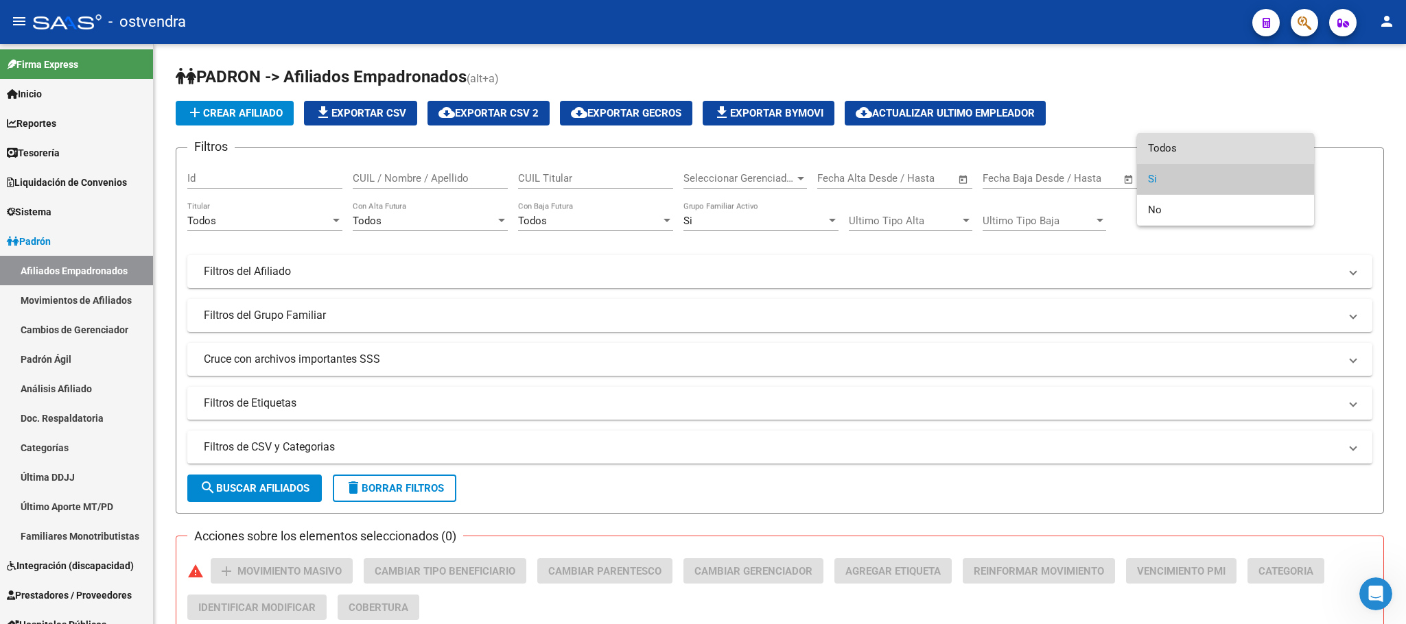
click at [1223, 145] on span "Todos" at bounding box center [1225, 148] width 155 height 31
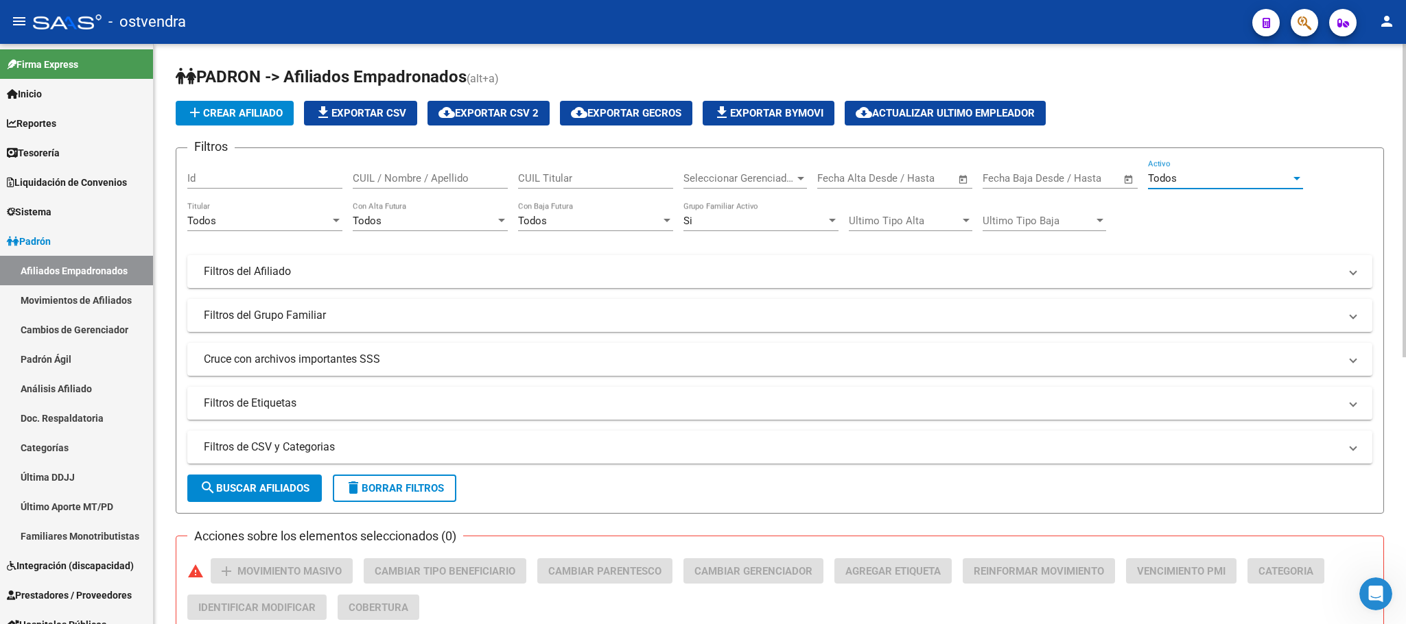
click at [739, 218] on div "Si" at bounding box center [754, 221] width 143 height 12
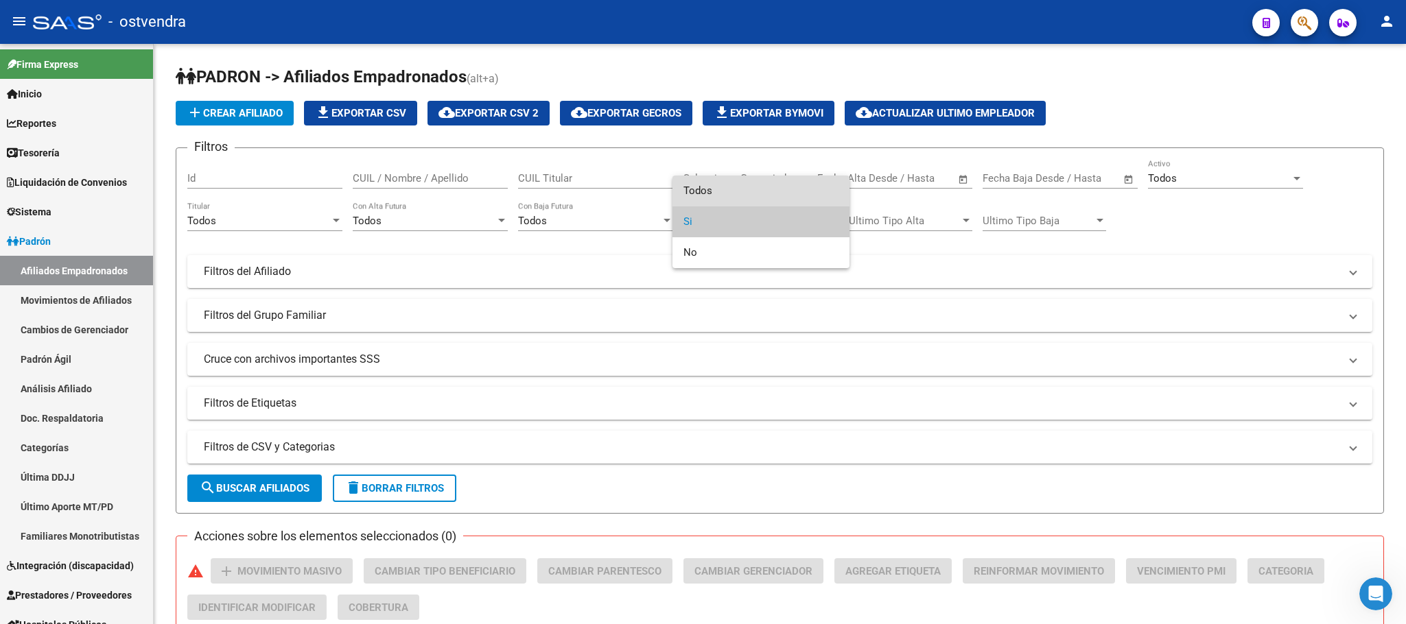
click at [721, 187] on span "Todos" at bounding box center [760, 191] width 155 height 31
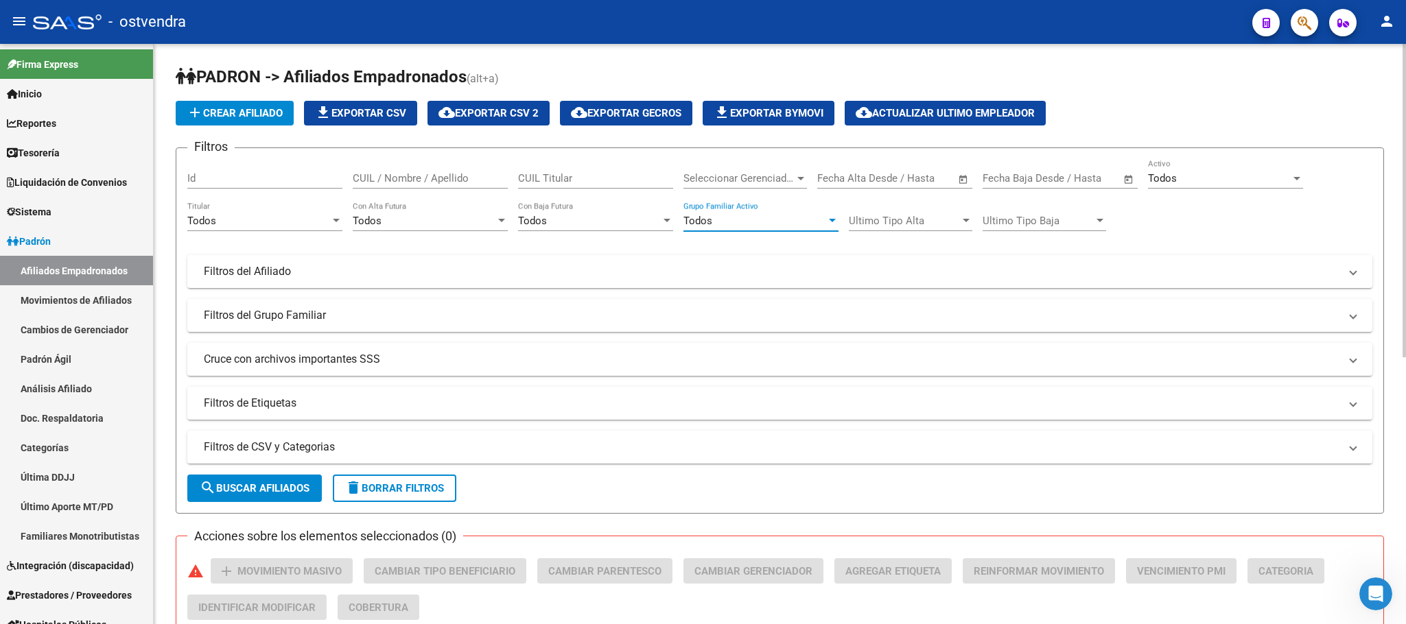
click at [279, 493] on span "search Buscar Afiliados" at bounding box center [255, 488] width 110 height 12
click at [497, 128] on app-list-header "PADRON -> Afiliados Empadronados (alt+a) add Crear Afiliado file_download Expor…" at bounding box center [780, 290] width 1208 height 448
click at [501, 102] on button "cloud_download Exportar CSV 2" at bounding box center [489, 113] width 122 height 25
